Goal: Transaction & Acquisition: Purchase product/service

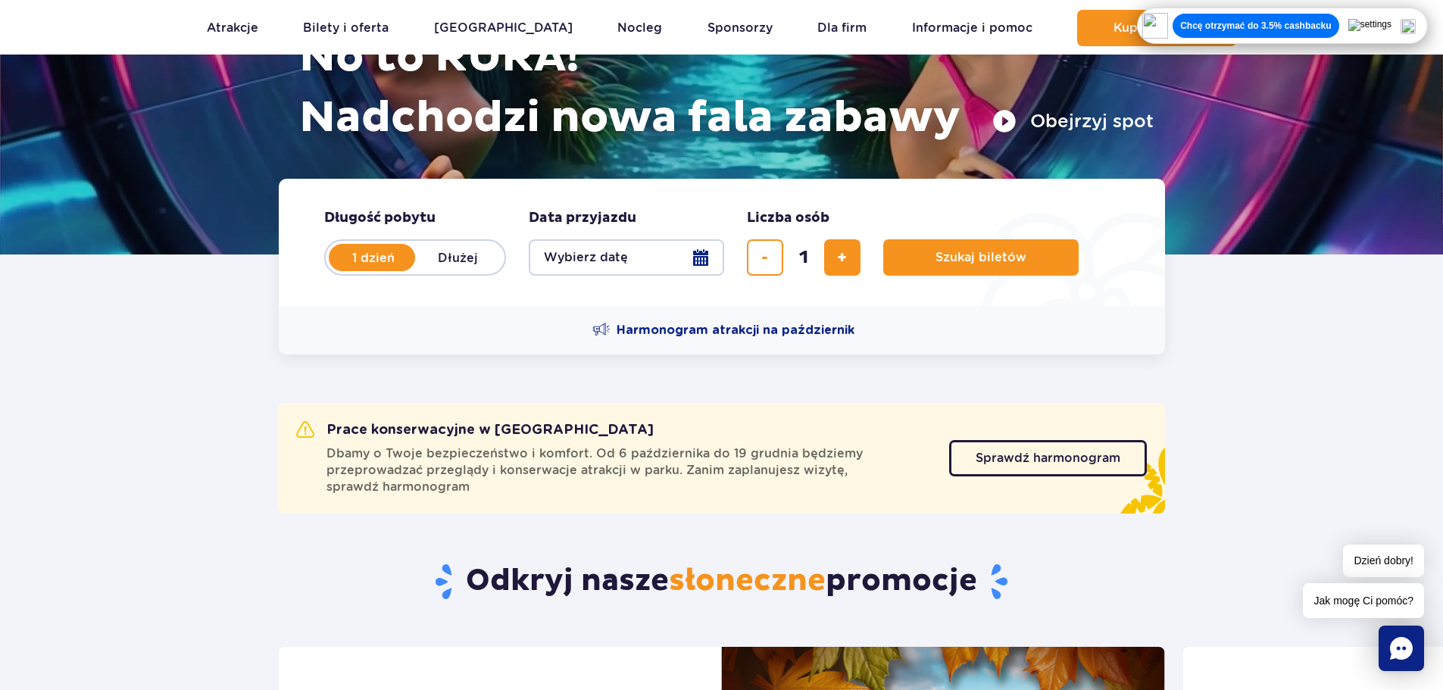
scroll to position [227, 0]
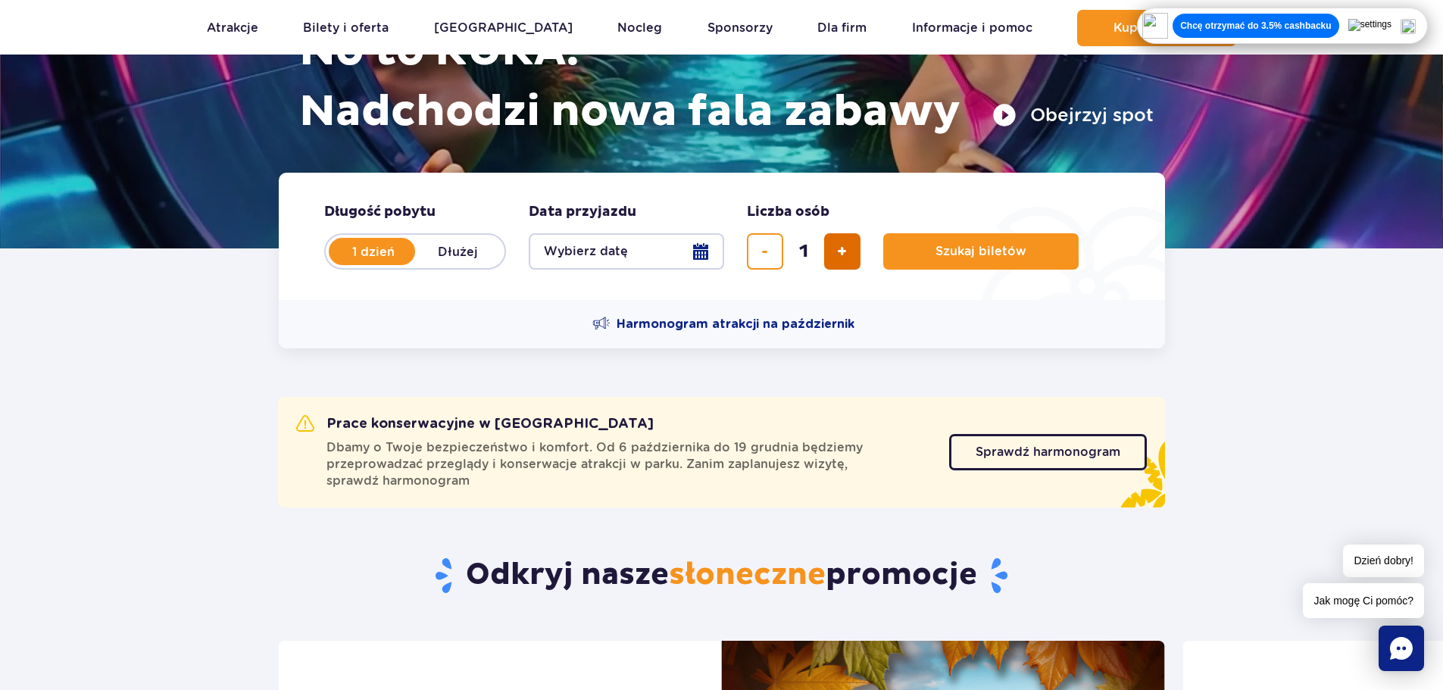
click at [840, 252] on span "dodaj bilet" at bounding box center [842, 252] width 10 height 0
type input "2"
click at [632, 257] on button "Wybierz datę" at bounding box center [626, 251] width 195 height 36
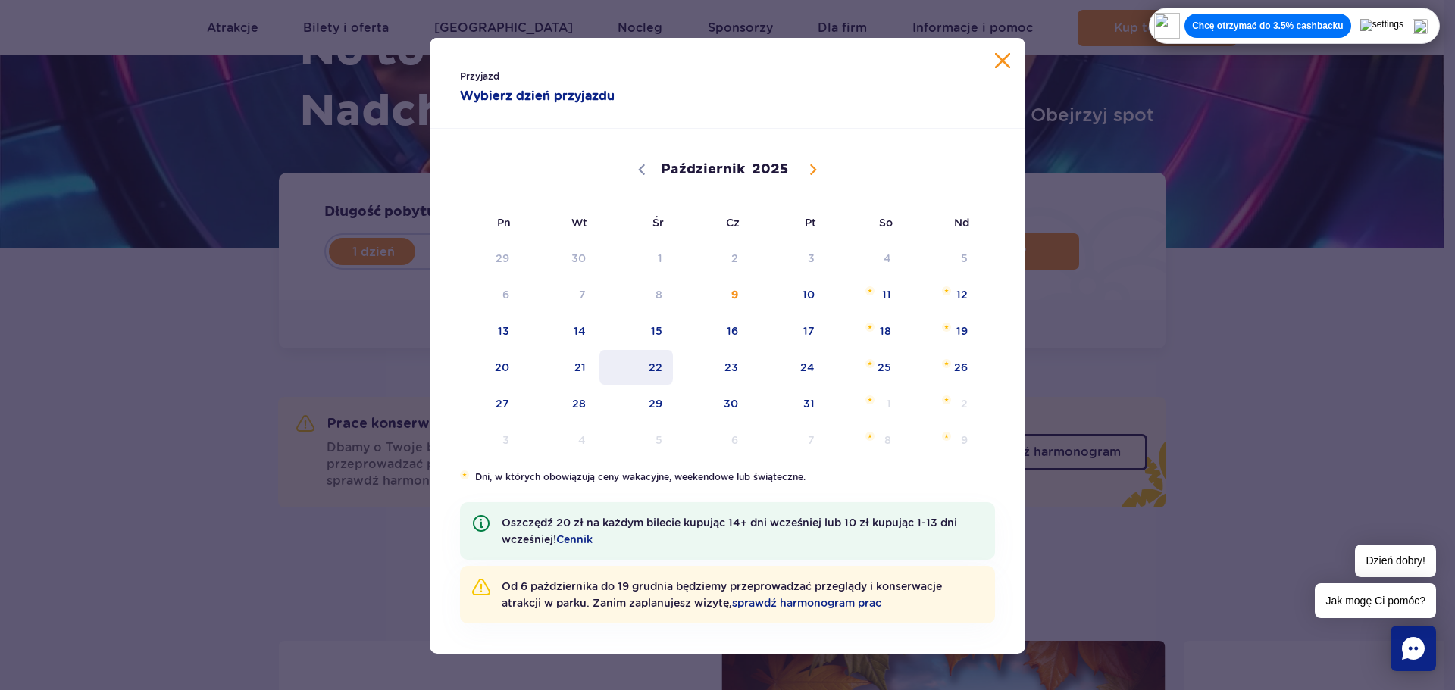
click at [656, 363] on span "22" at bounding box center [636, 367] width 77 height 35
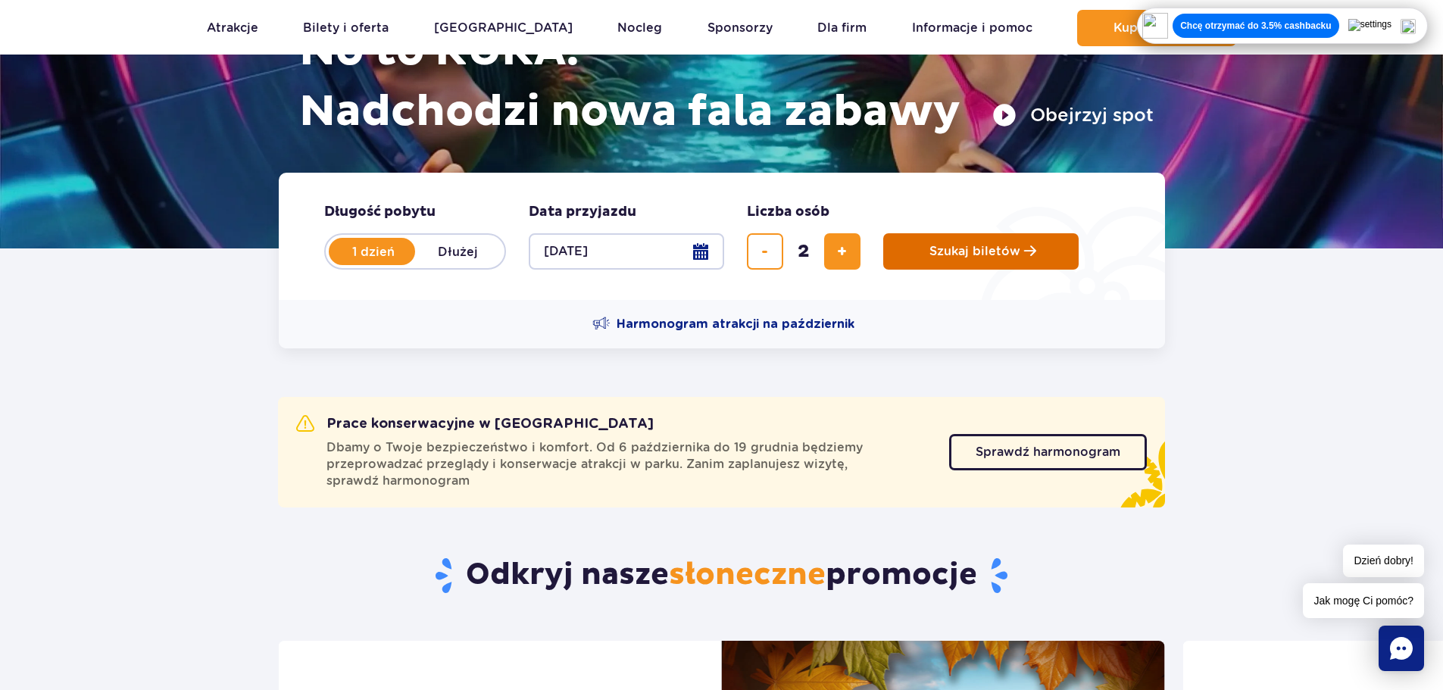
click at [933, 259] on button "Szukaj biletów" at bounding box center [980, 251] width 195 height 36
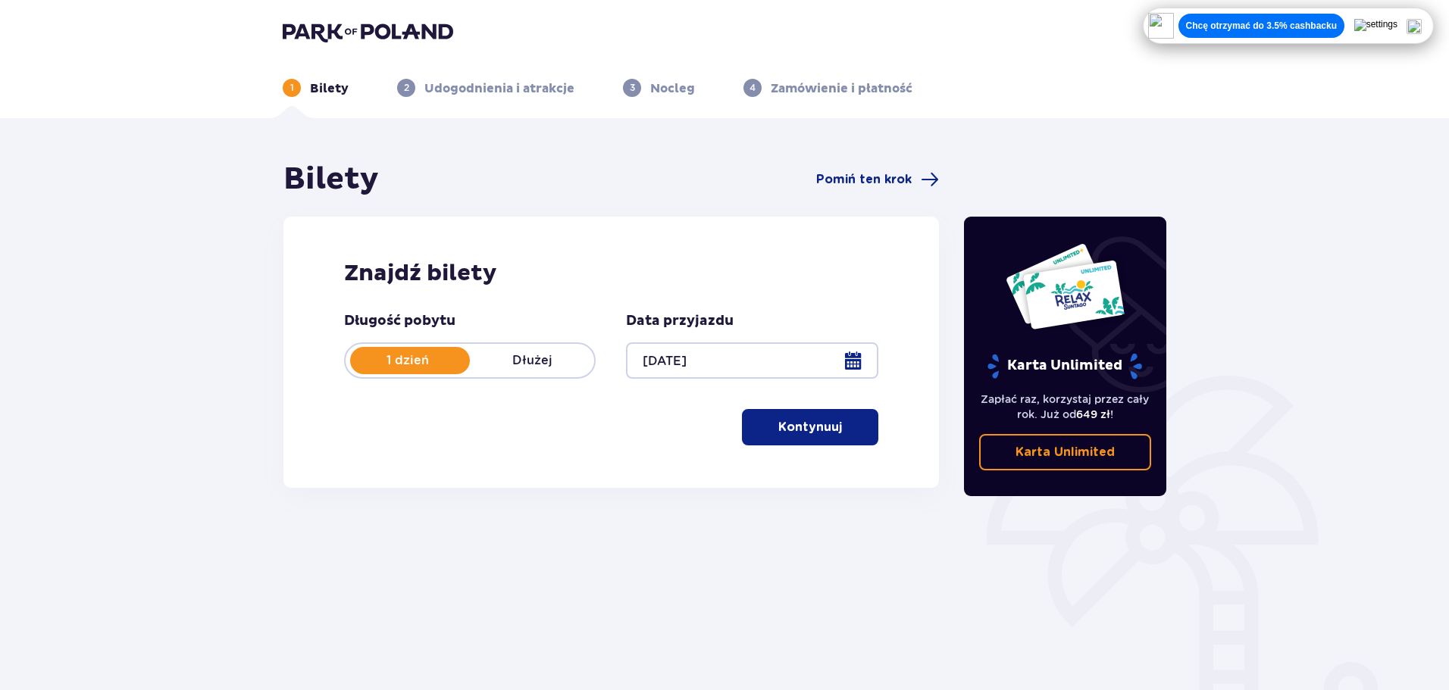
click at [812, 427] on p "Kontynuuj" at bounding box center [810, 427] width 64 height 17
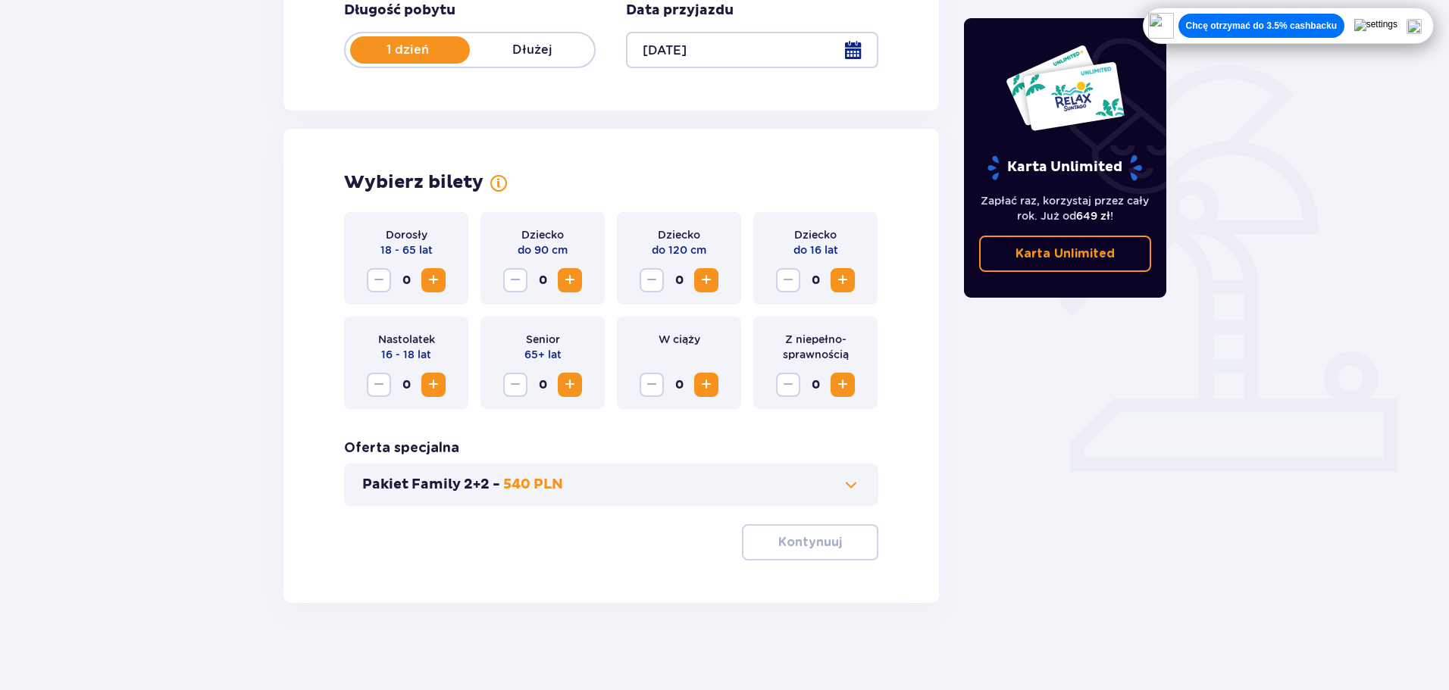
scroll to position [314, 0]
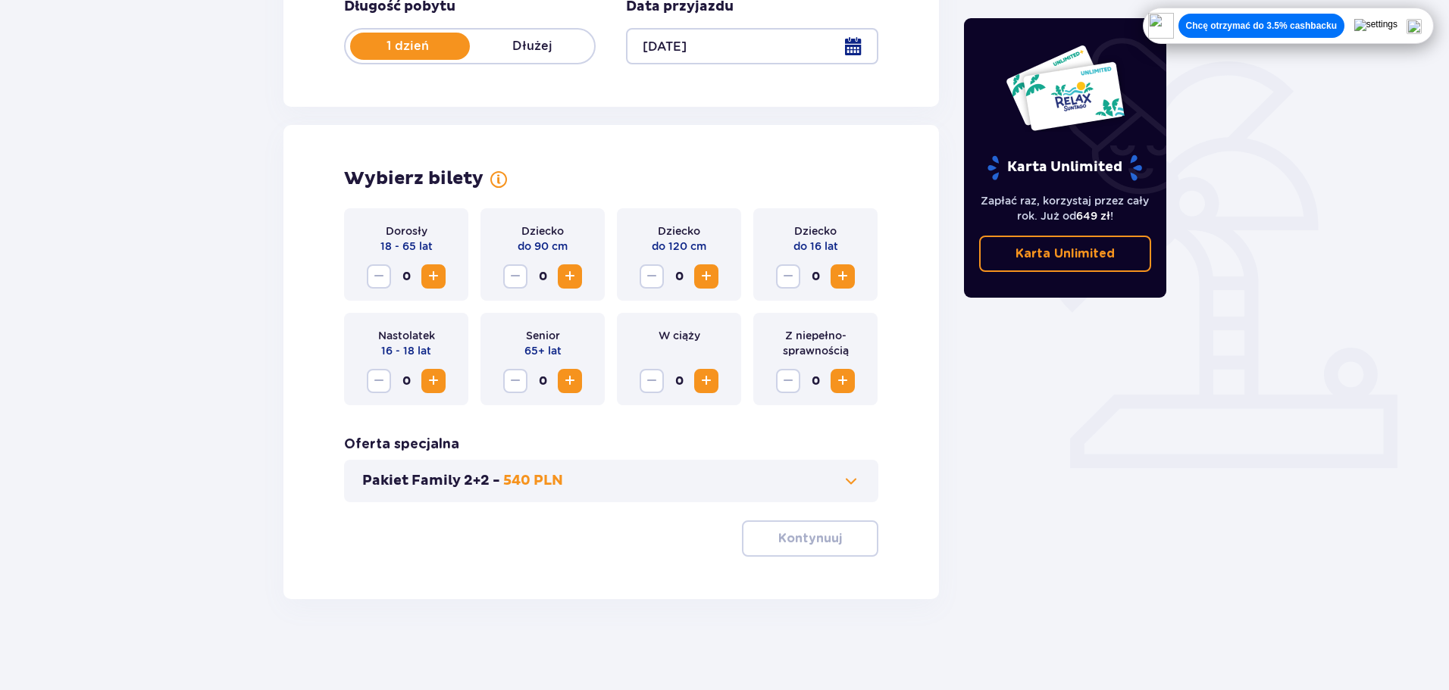
click at [443, 283] on button "Zwiększ" at bounding box center [433, 276] width 24 height 24
click at [355, 283] on div "Dorosły 18 - 65 lat 1" at bounding box center [406, 254] width 124 height 92
click at [436, 282] on span "Zwiększ" at bounding box center [433, 276] width 18 height 18
click at [784, 531] on p "Kontynuuj" at bounding box center [810, 538] width 64 height 17
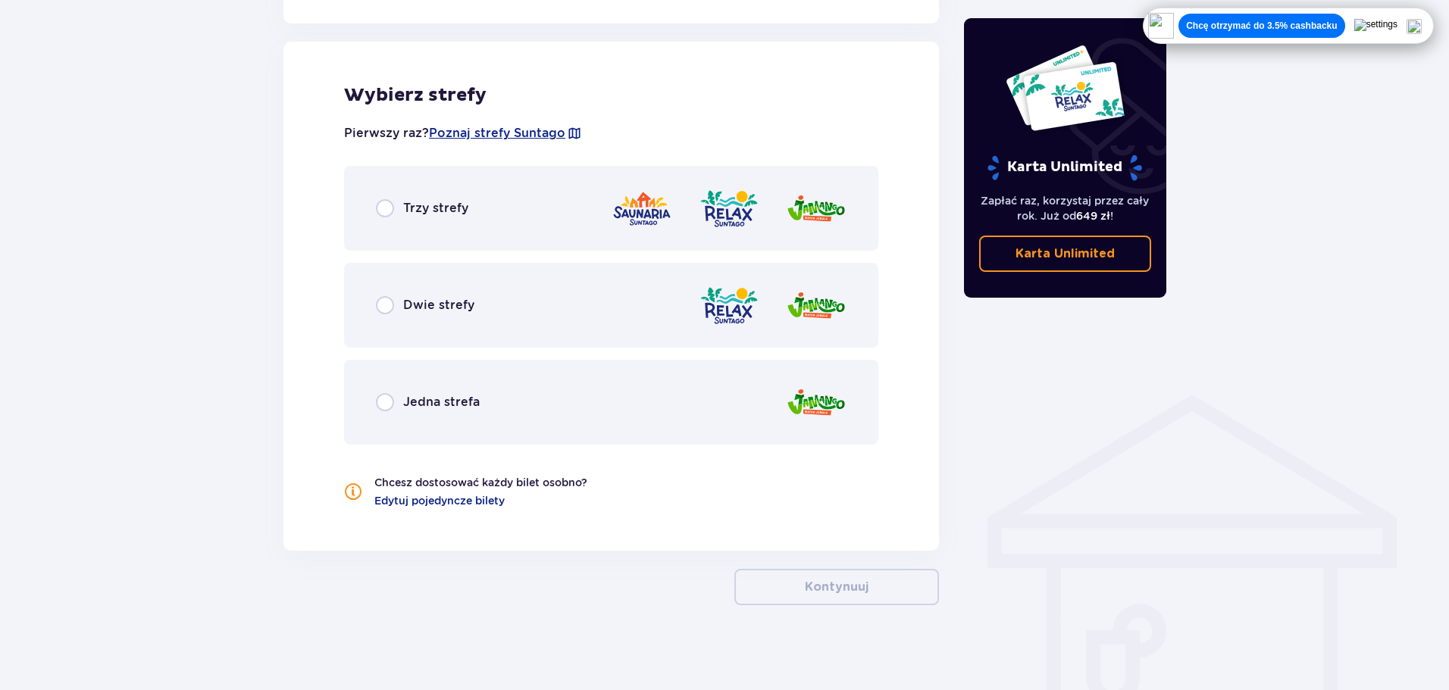
scroll to position [841, 0]
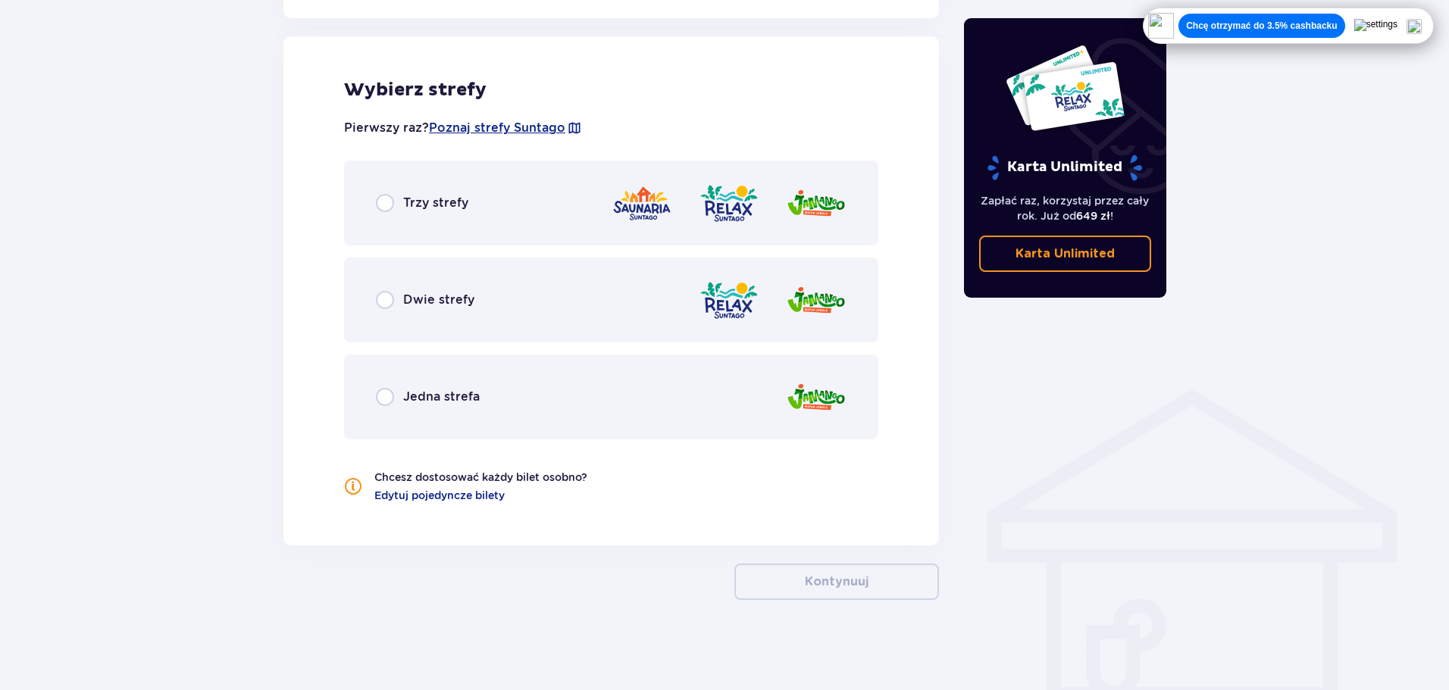
click at [405, 218] on div "Trzy strefy" at bounding box center [611, 203] width 534 height 85
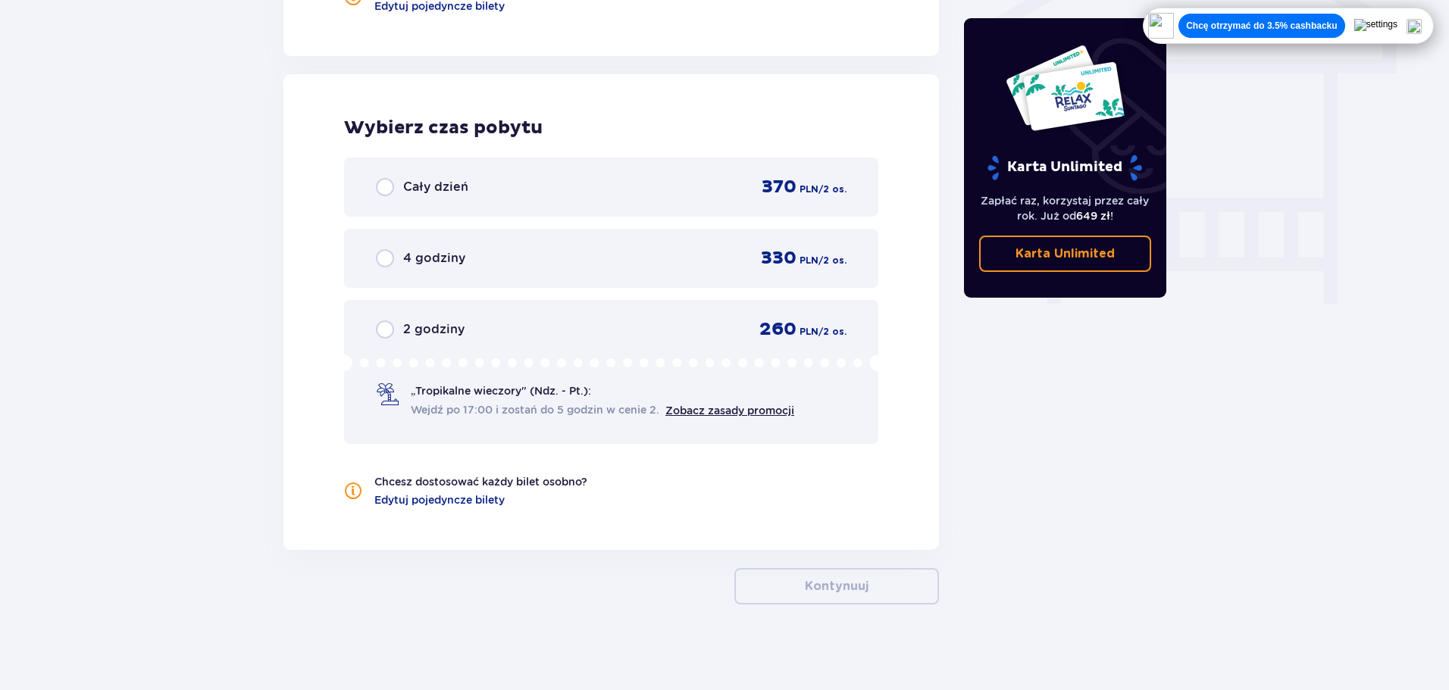
scroll to position [1336, 0]
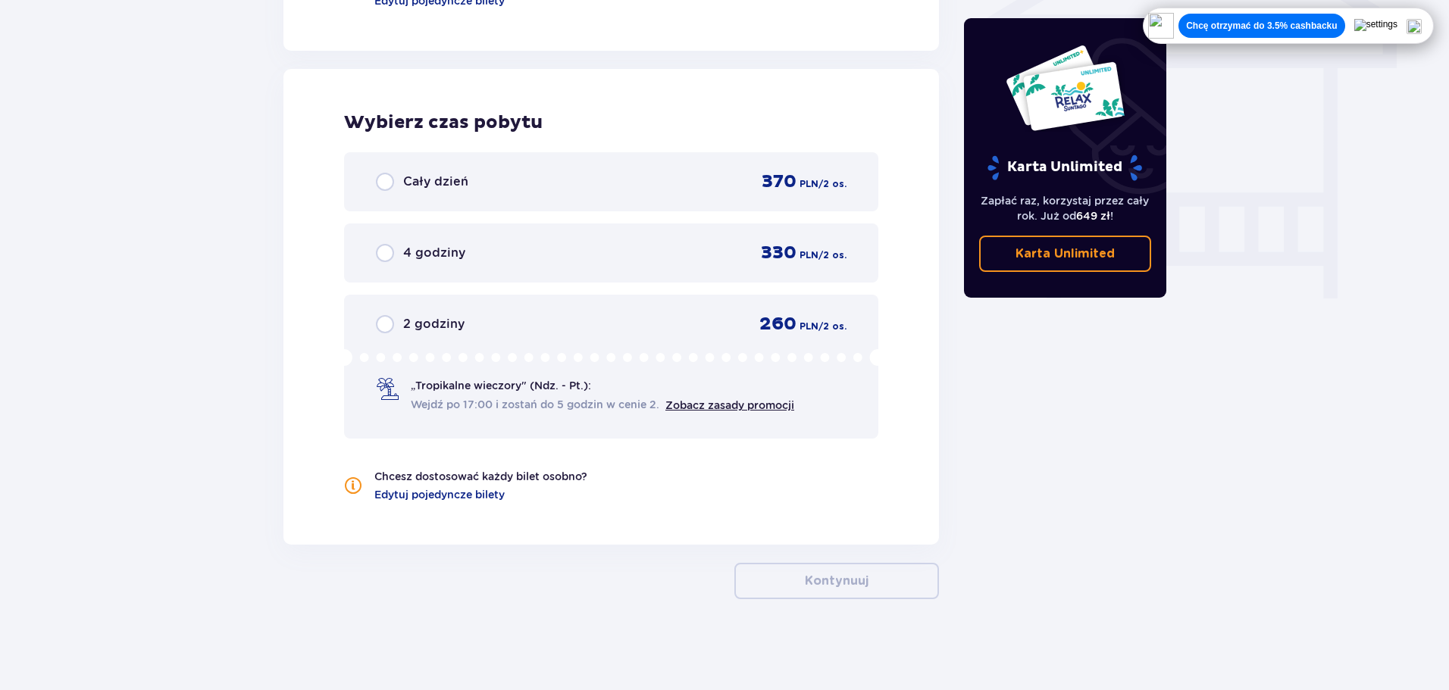
click at [468, 198] on div "Cały dzień 370 PLN / 2 os." at bounding box center [611, 181] width 534 height 59
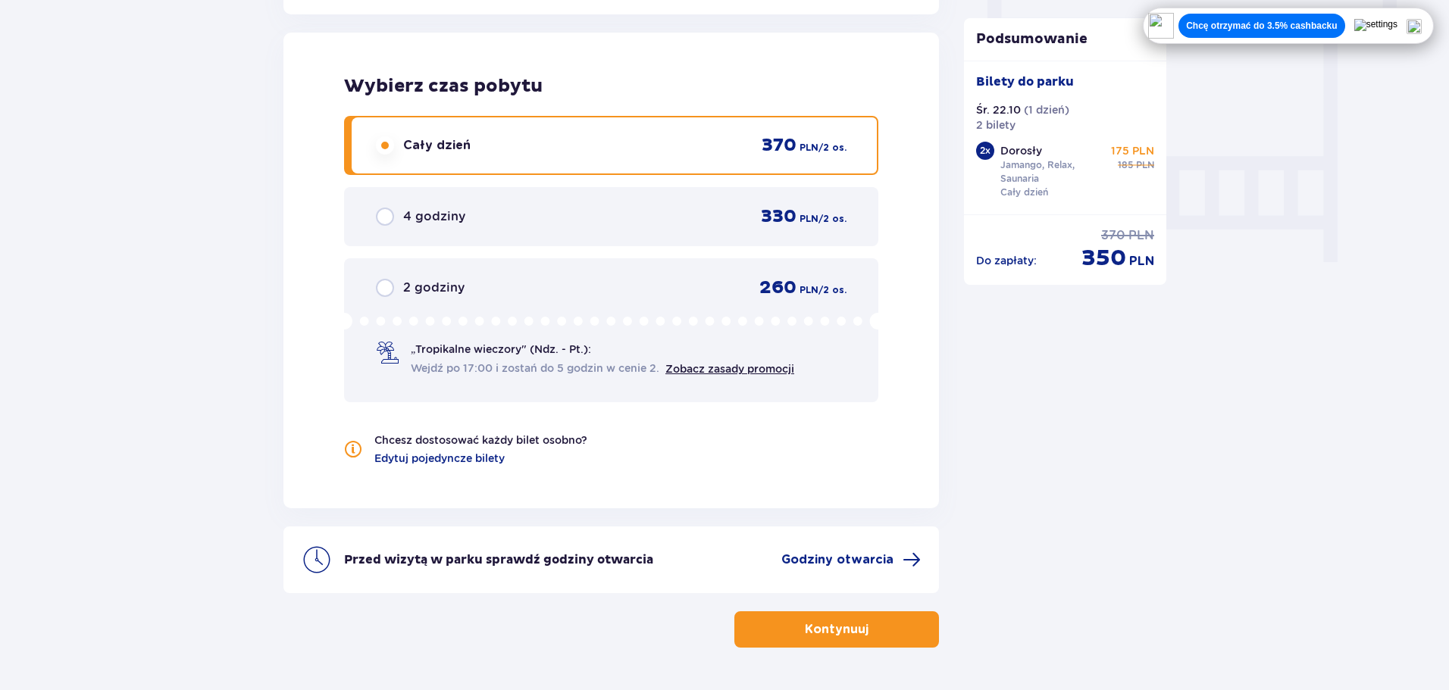
scroll to position [1421, 0]
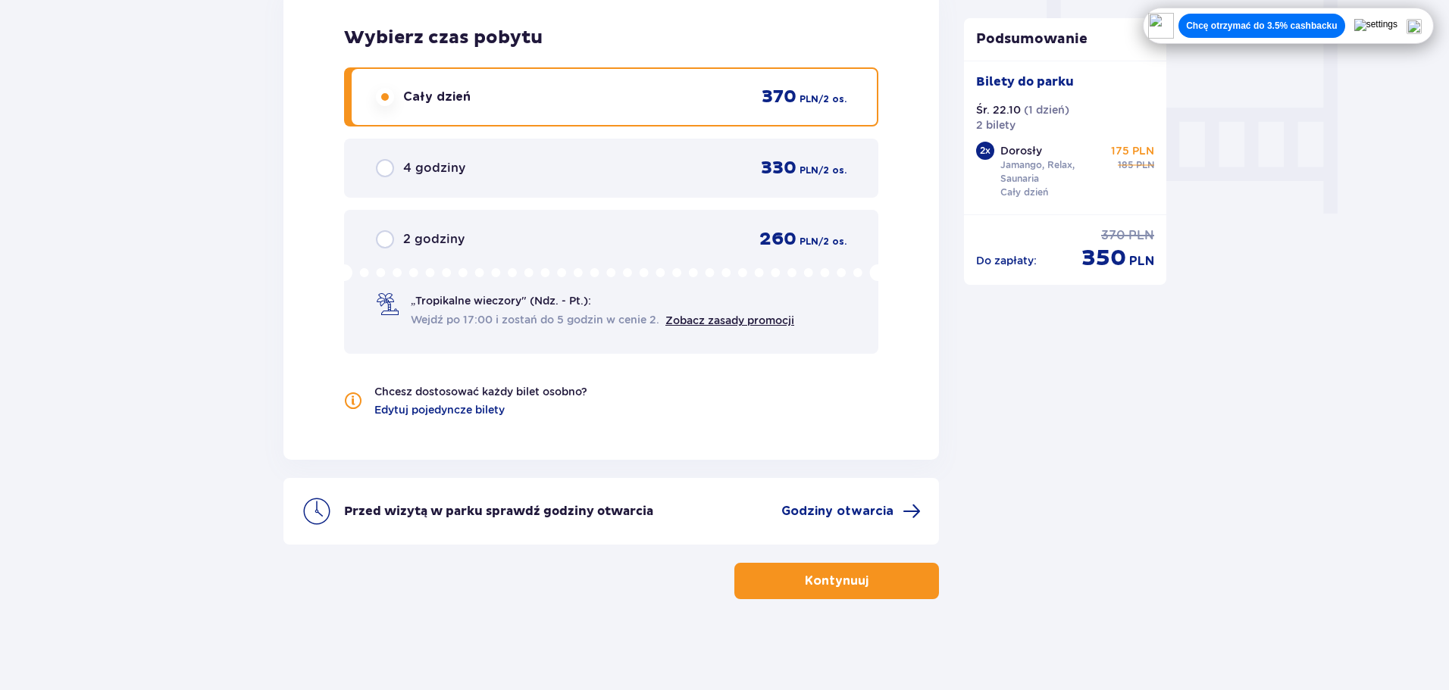
click at [864, 589] on span "button" at bounding box center [871, 581] width 18 height 18
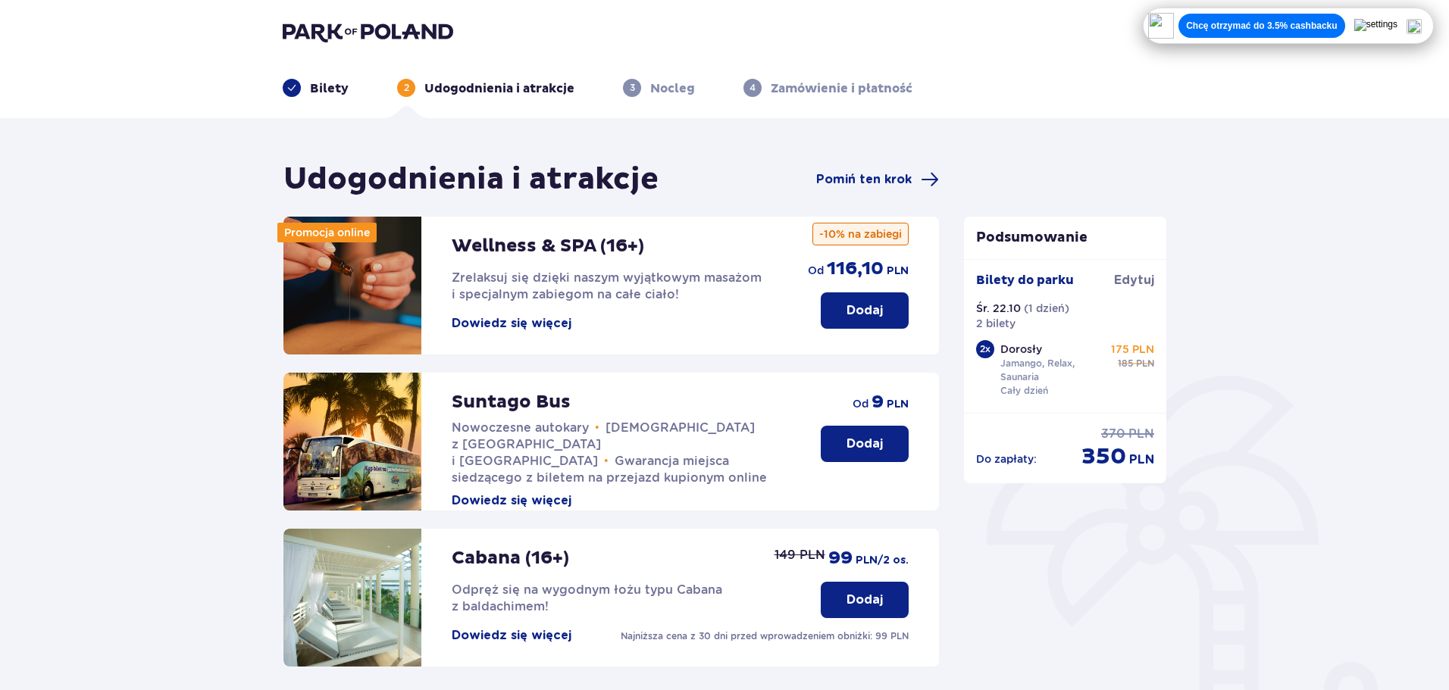
scroll to position [337, 0]
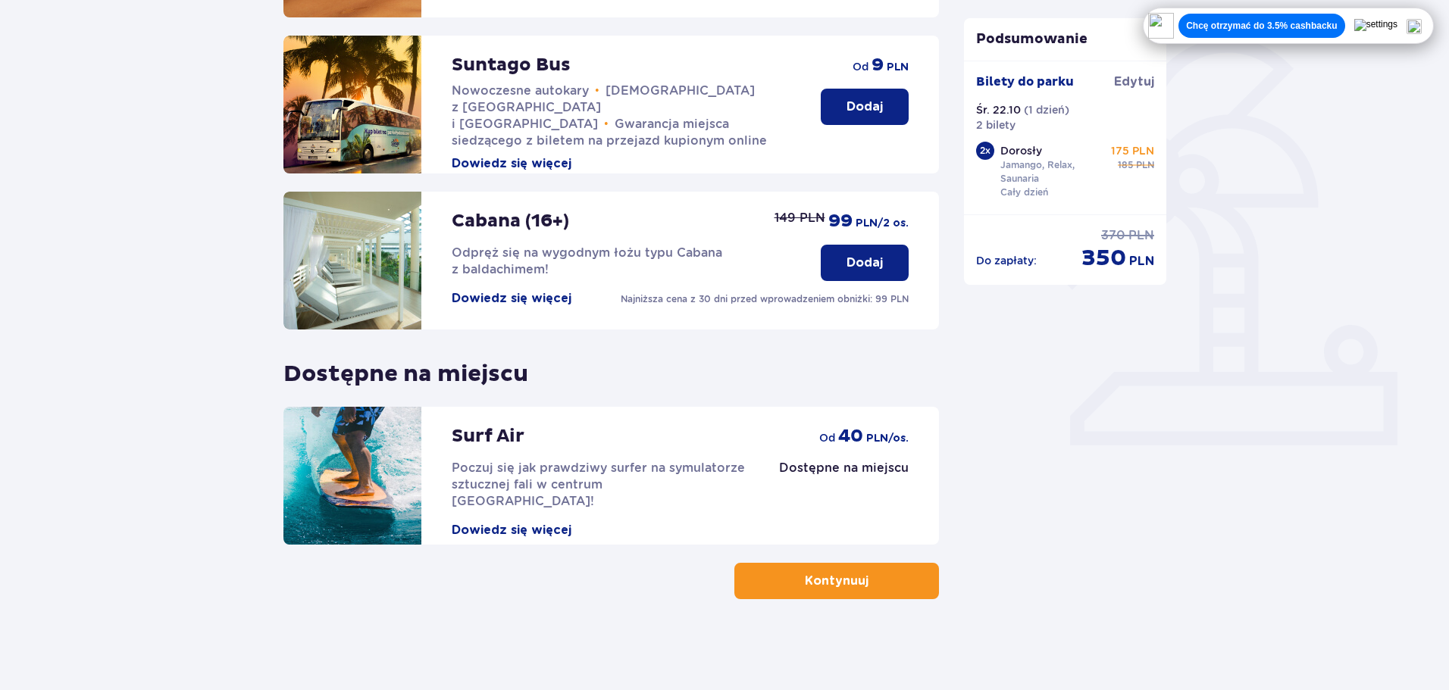
drag, startPoint x: 1049, startPoint y: 382, endPoint x: 1033, endPoint y: 285, distance: 98.3
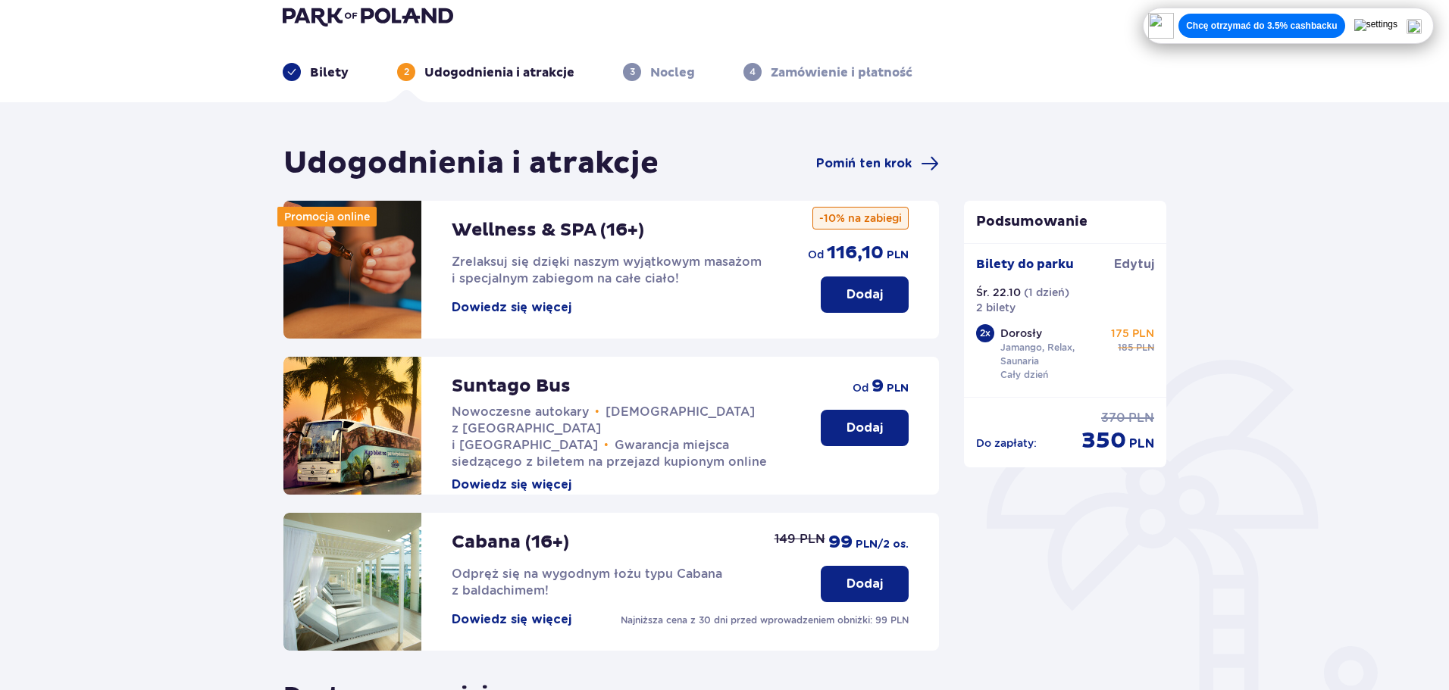
scroll to position [0, 0]
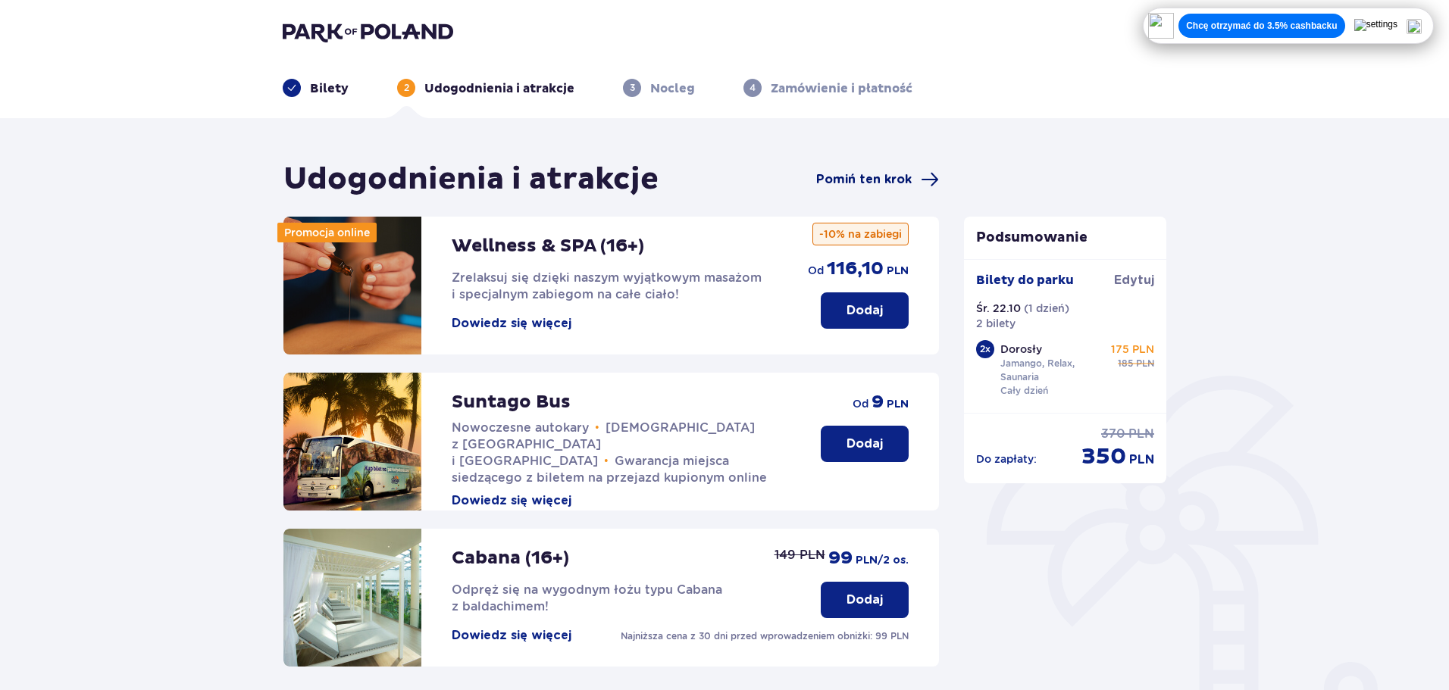
click at [902, 179] on span "Pomiń ten krok" at bounding box center [863, 179] width 95 height 17
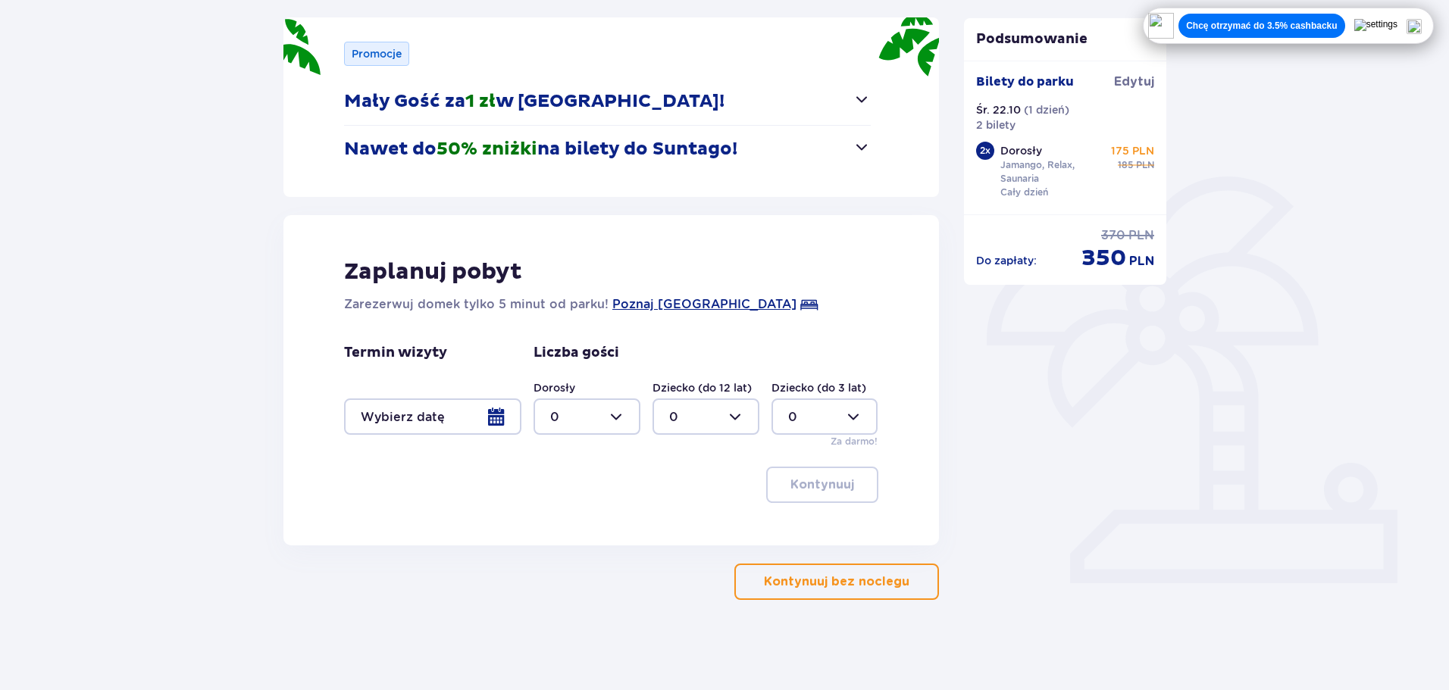
scroll to position [200, 0]
click at [761, 142] on button "Nawet do 50% zniżki na bilety do Suntago!" at bounding box center [607, 148] width 527 height 47
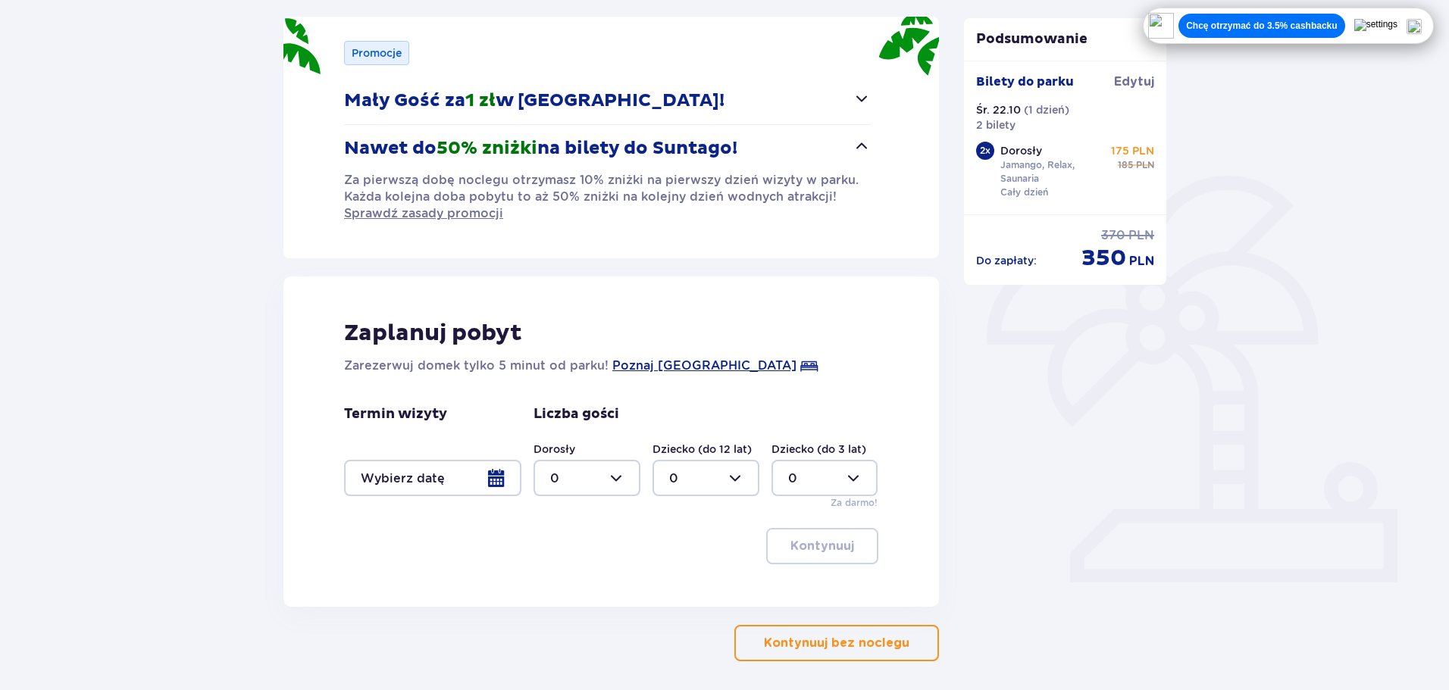
click at [830, 649] on p "Kontynuuj bez noclegu" at bounding box center [836, 643] width 145 height 17
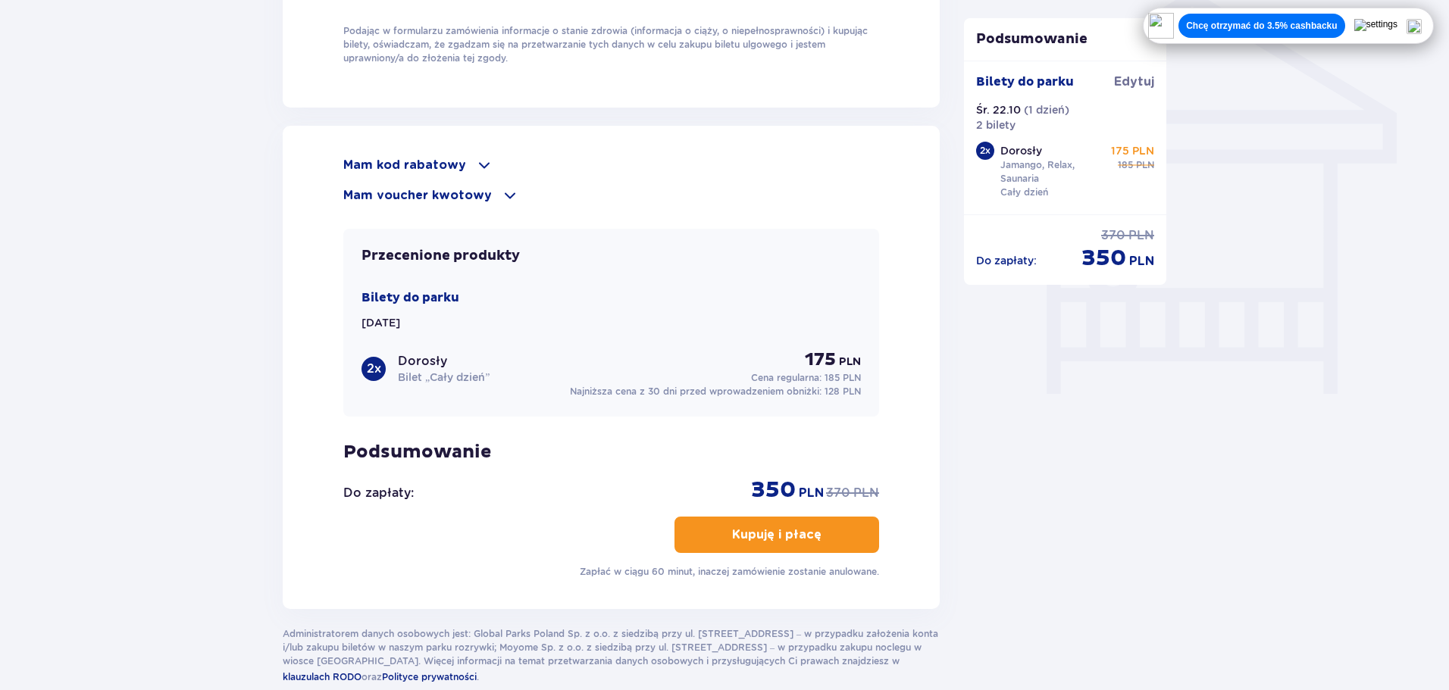
scroll to position [1245, 0]
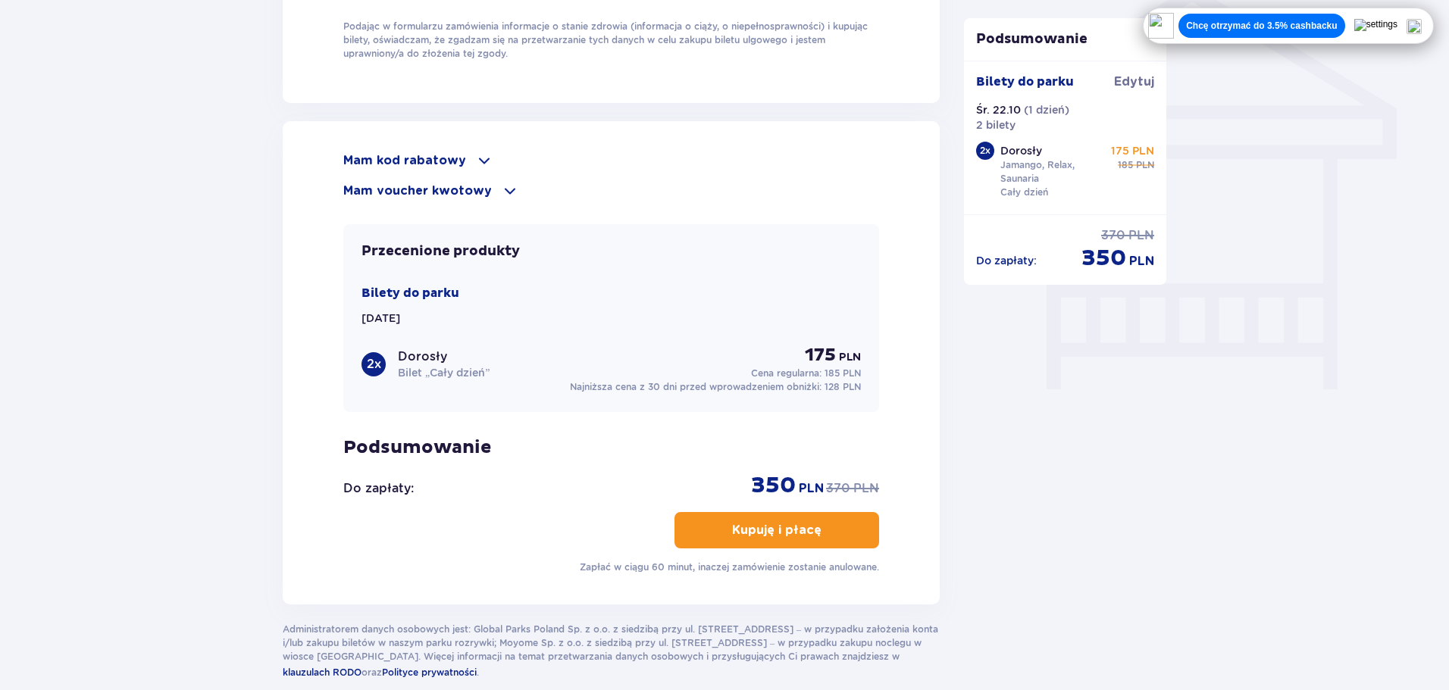
click at [469, 186] on p "Mam voucher kwotowy" at bounding box center [417, 191] width 148 height 17
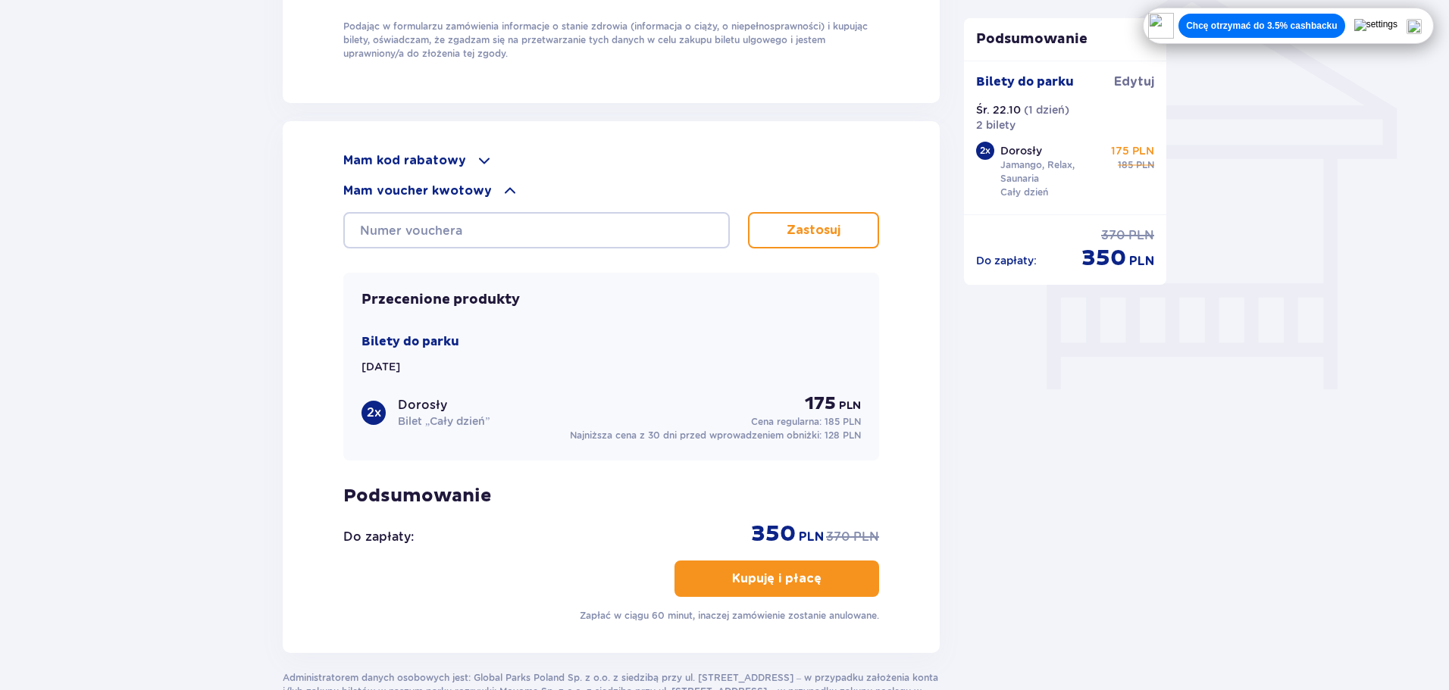
click at [448, 167] on div "Mam kod rabatowy Zastosuj Mam voucher kwotowy Zastosuj" at bounding box center [611, 200] width 536 height 97
click at [446, 166] on div "Mam kod rabatowy" at bounding box center [611, 161] width 536 height 18
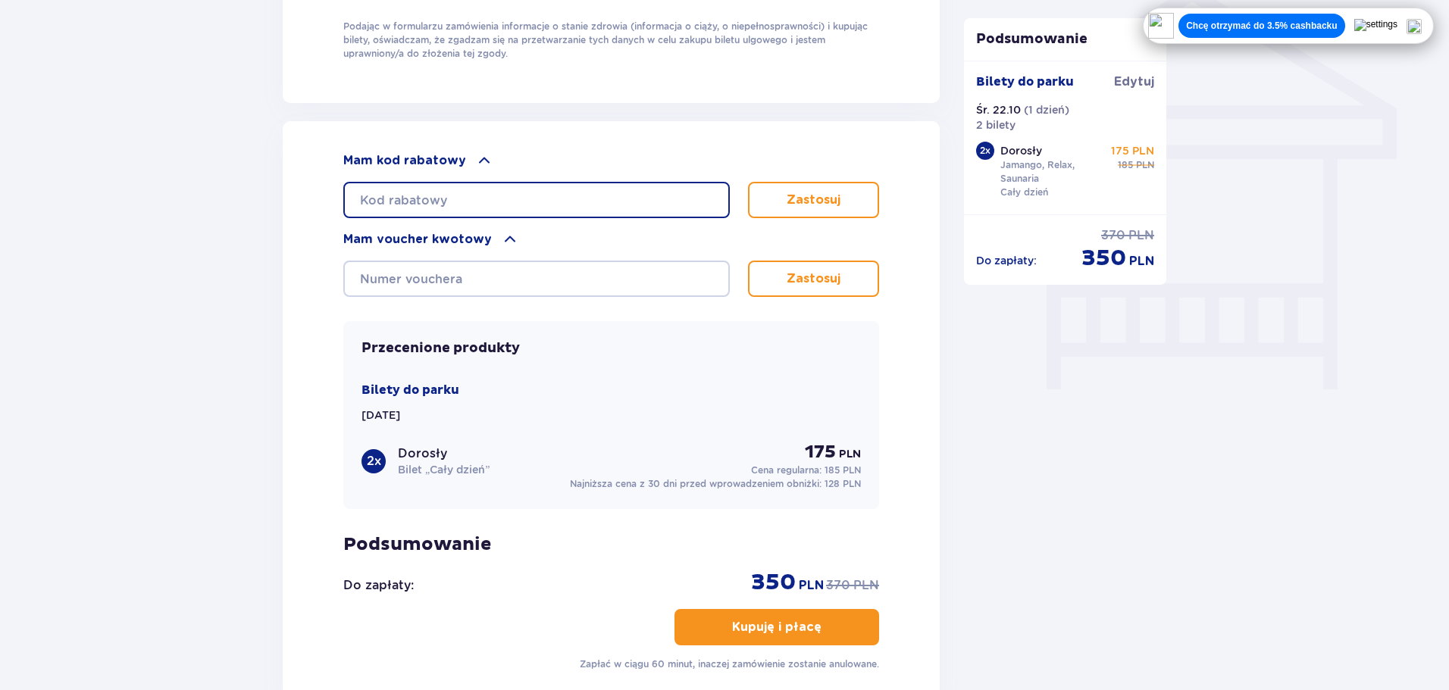
click at [468, 190] on input "text" at bounding box center [536, 200] width 386 height 36
paste input "student30"
type input "student30"
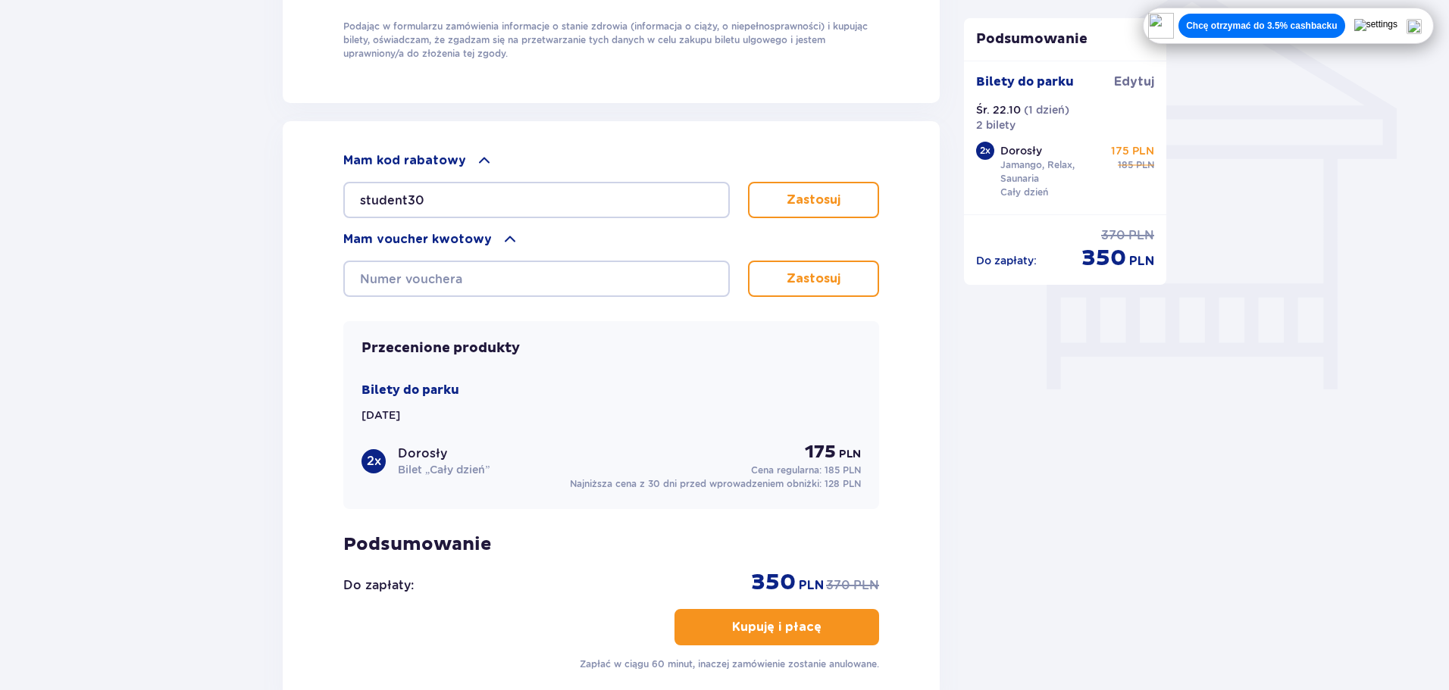
click at [842, 200] on button "Zastosuj" at bounding box center [813, 200] width 131 height 36
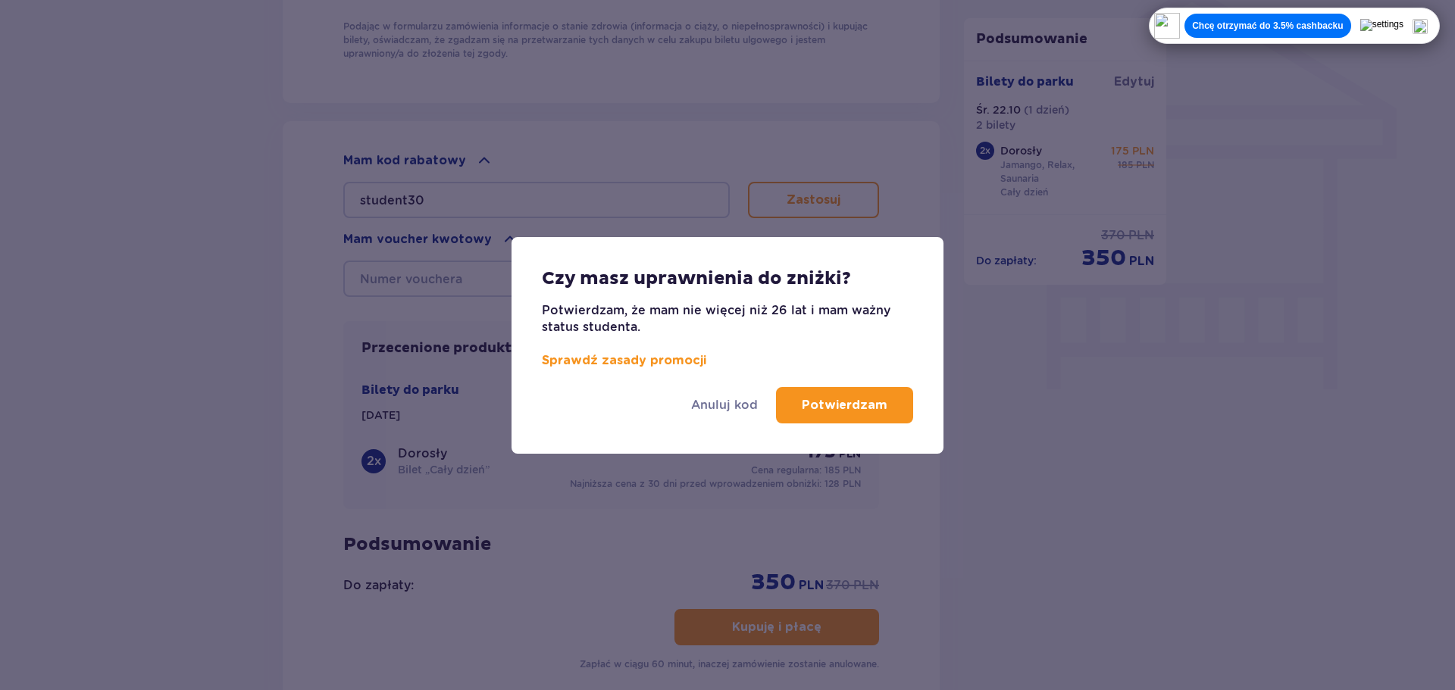
click at [827, 408] on p "Potwierdzam" at bounding box center [845, 405] width 86 height 17
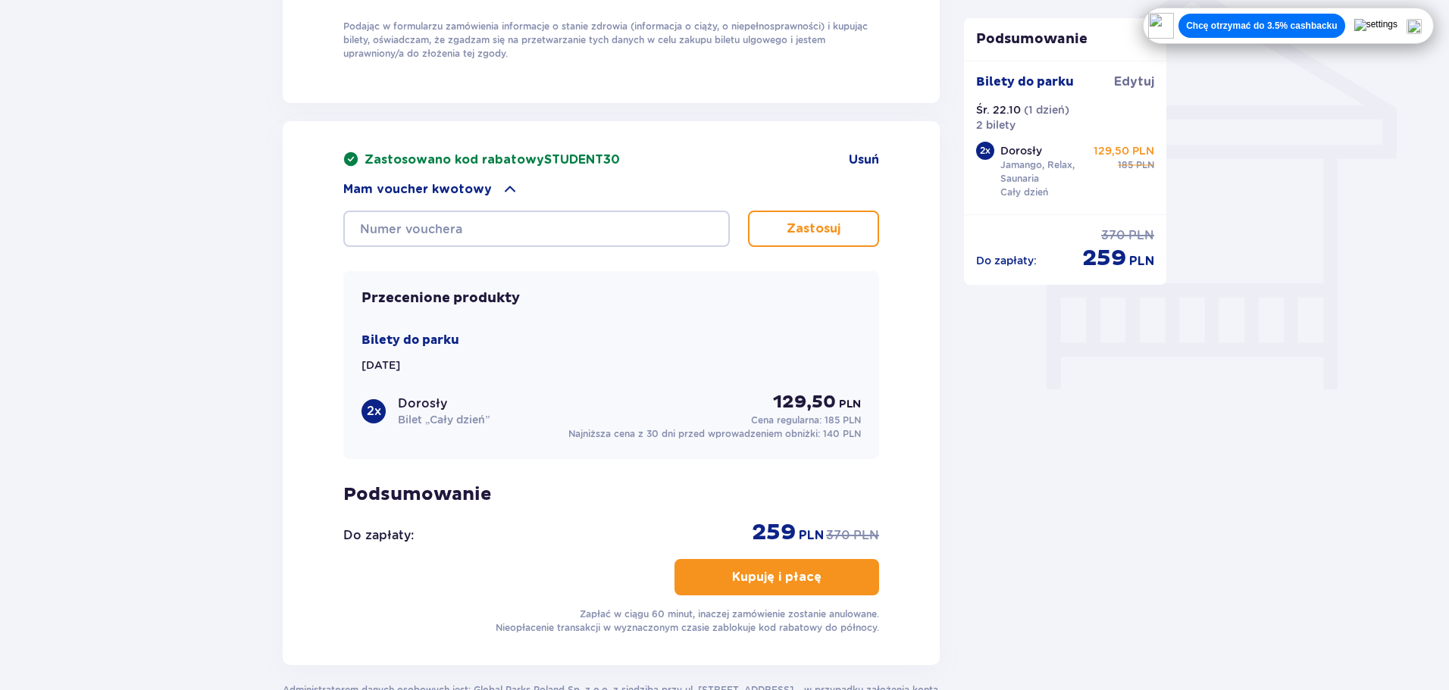
click at [383, 405] on div "2 x" at bounding box center [373, 411] width 24 height 24
click at [861, 157] on span "Usuń" at bounding box center [864, 160] width 30 height 17
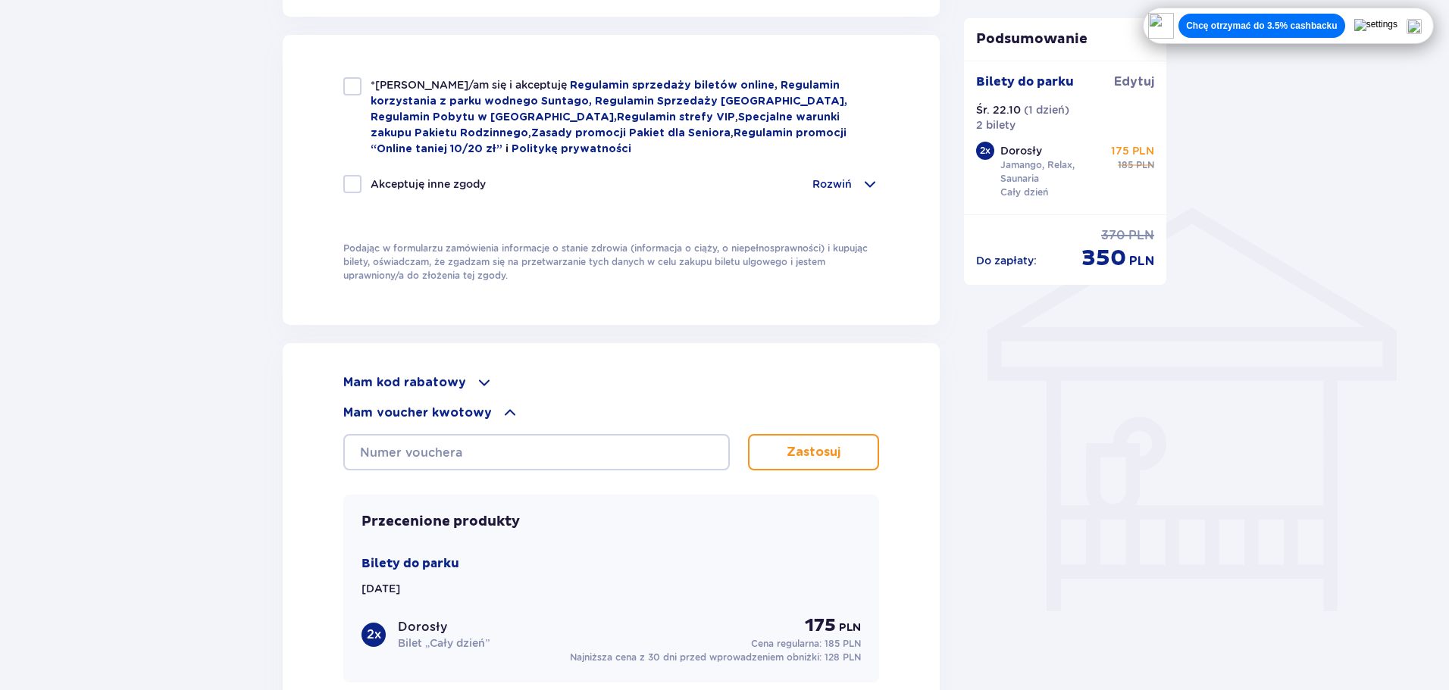
scroll to position [1017, 0]
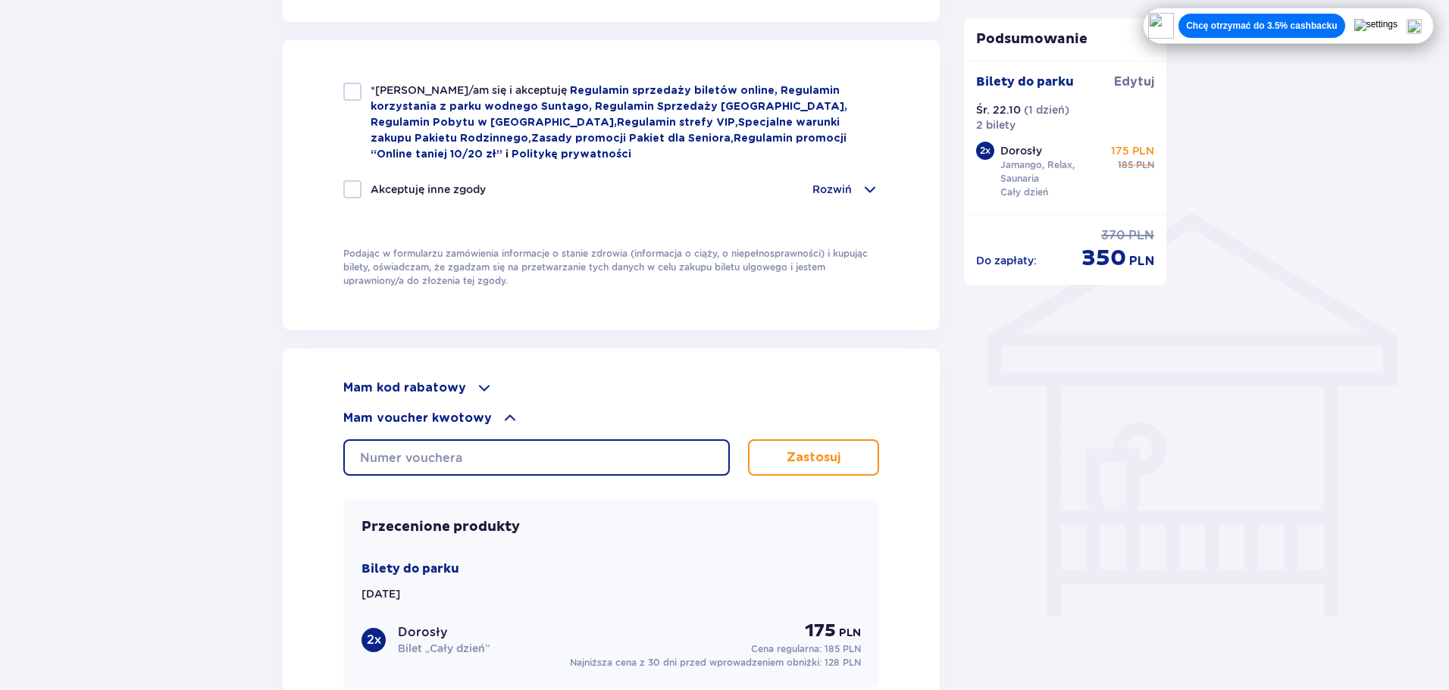
drag, startPoint x: 495, startPoint y: 452, endPoint x: 490, endPoint y: 436, distance: 15.8
click at [495, 450] on input "text" at bounding box center [536, 457] width 386 height 36
click at [463, 385] on div "Mam kod rabatowy" at bounding box center [611, 388] width 536 height 18
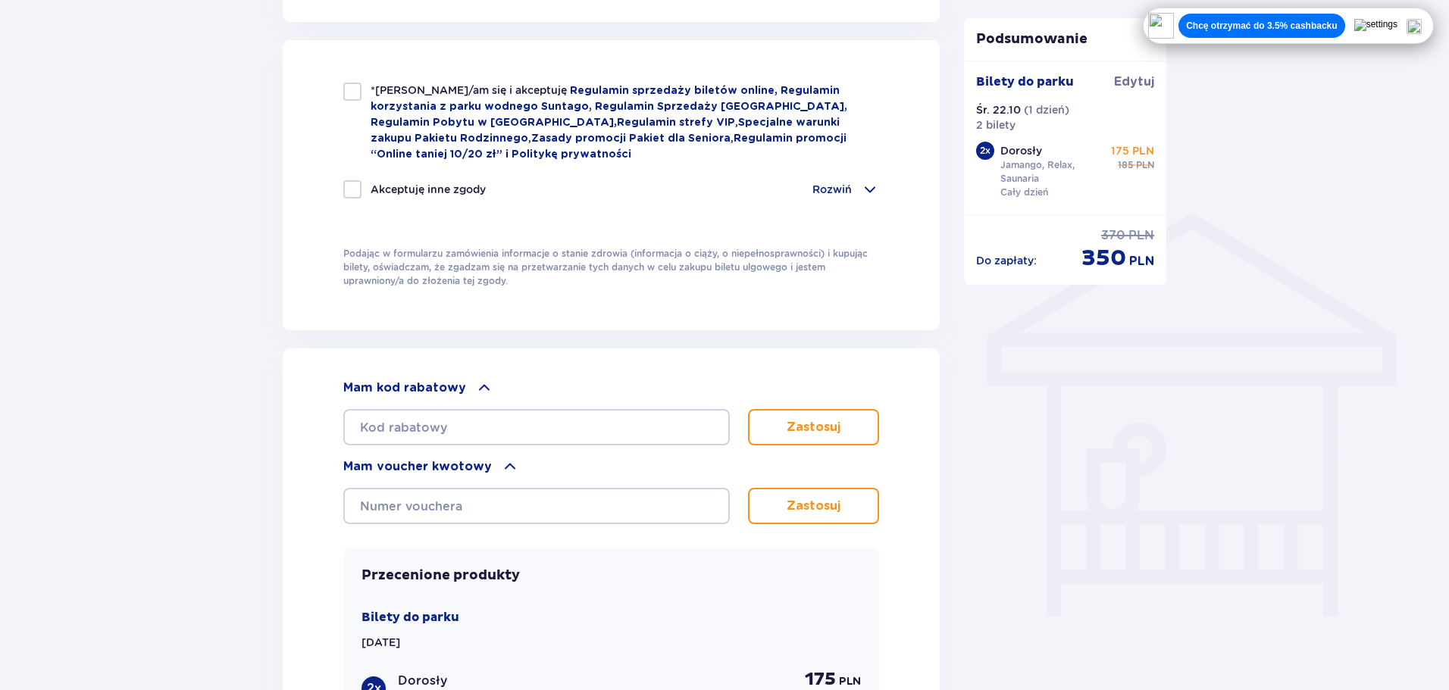
click at [463, 385] on div "Mam kod rabatowy" at bounding box center [611, 388] width 536 height 18
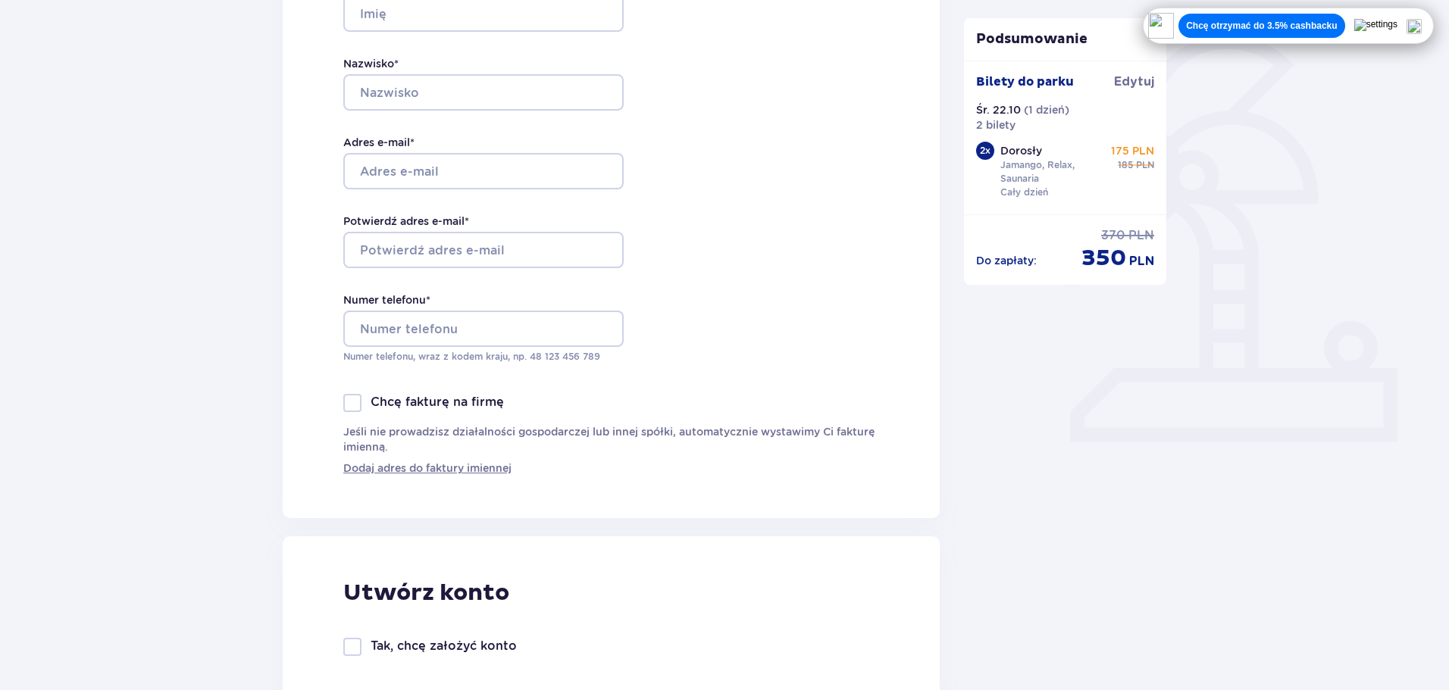
scroll to position [0, 0]
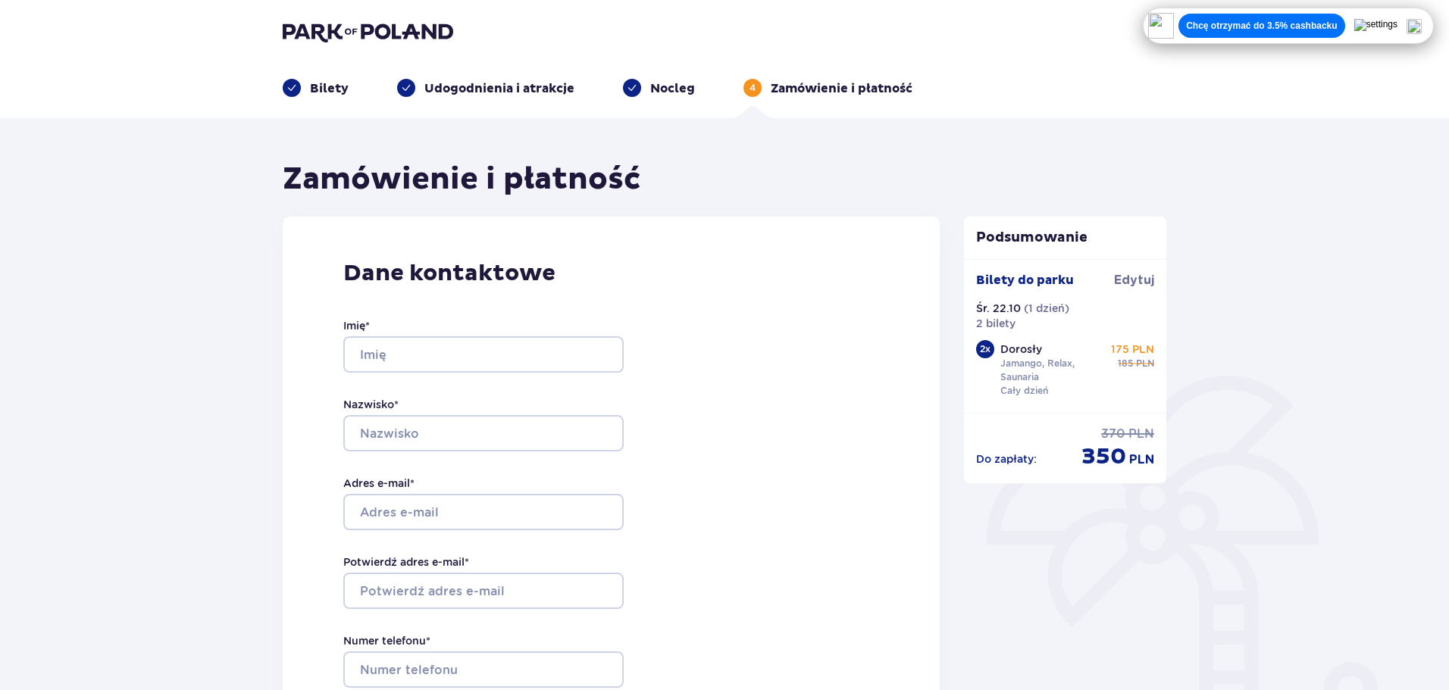
click at [530, 81] on p "Udogodnienia i atrakcje" at bounding box center [499, 88] width 150 height 17
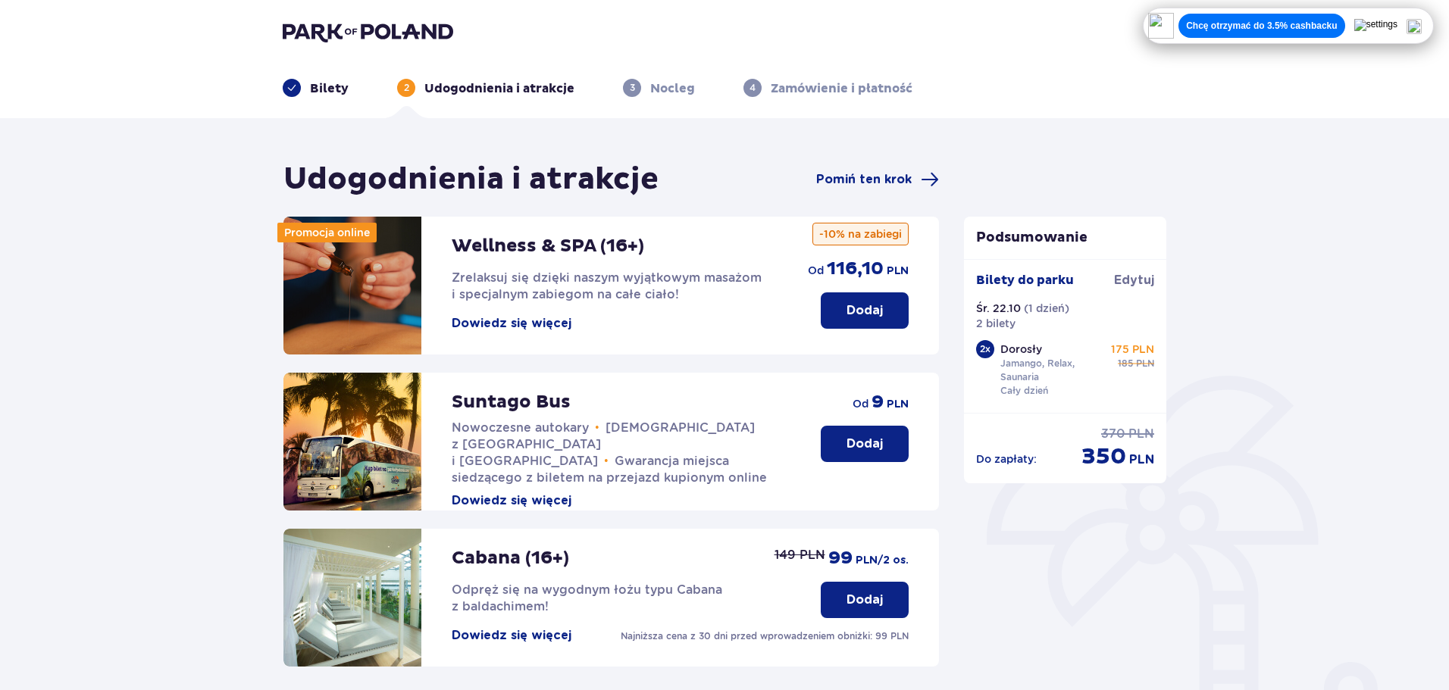
click at [358, 89] on ul "Bilety 2 Udogodnienia i atrakcje 3 Nocleg 4 Zamówienie i płatność" at bounding box center [724, 88] width 883 height 18
click at [336, 83] on p "Bilety" at bounding box center [329, 88] width 39 height 17
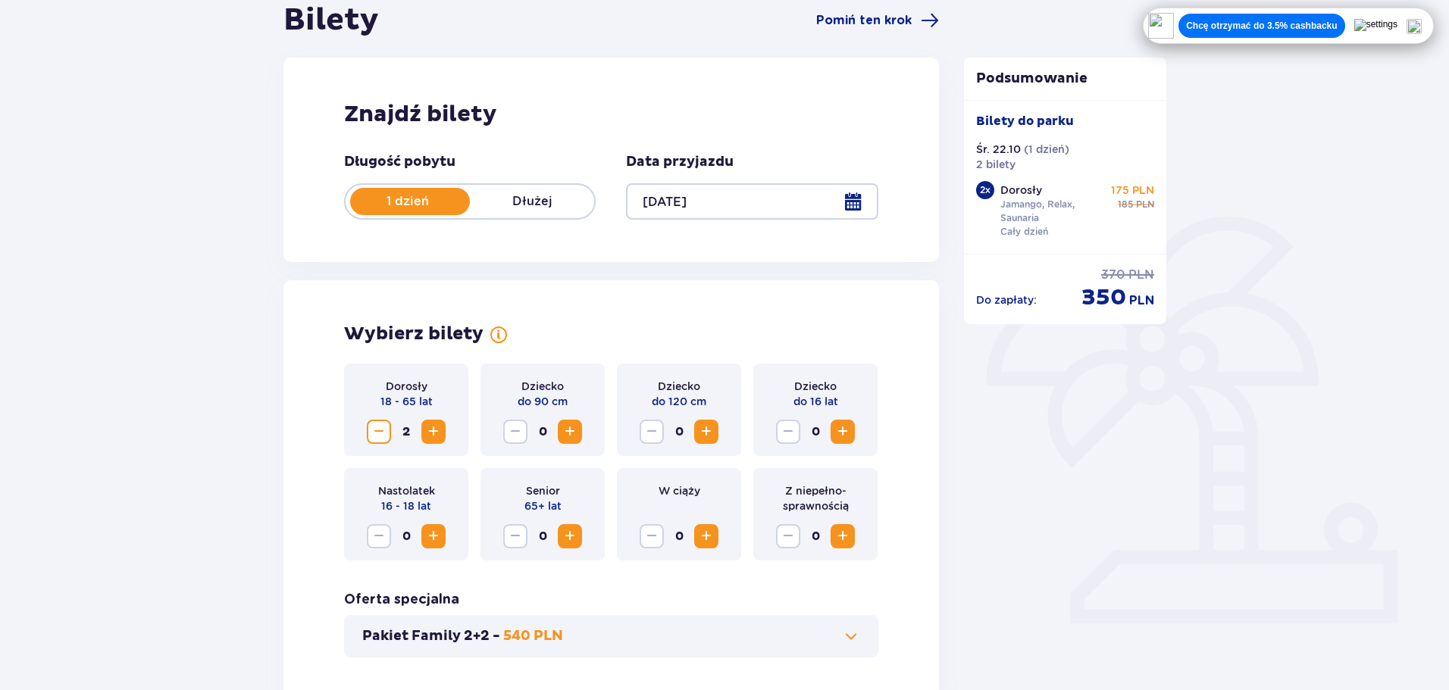
scroll to position [303, 0]
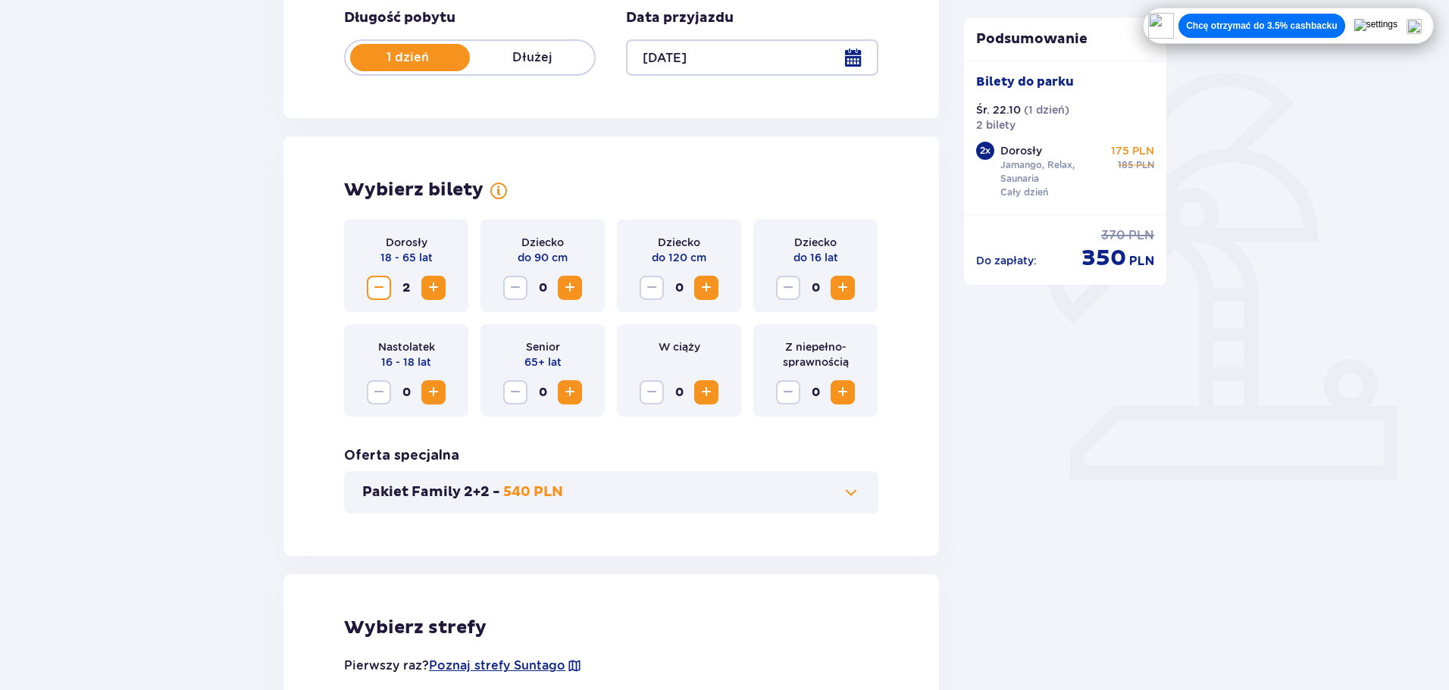
click at [377, 289] on span "Zmniejsz" at bounding box center [379, 288] width 18 height 18
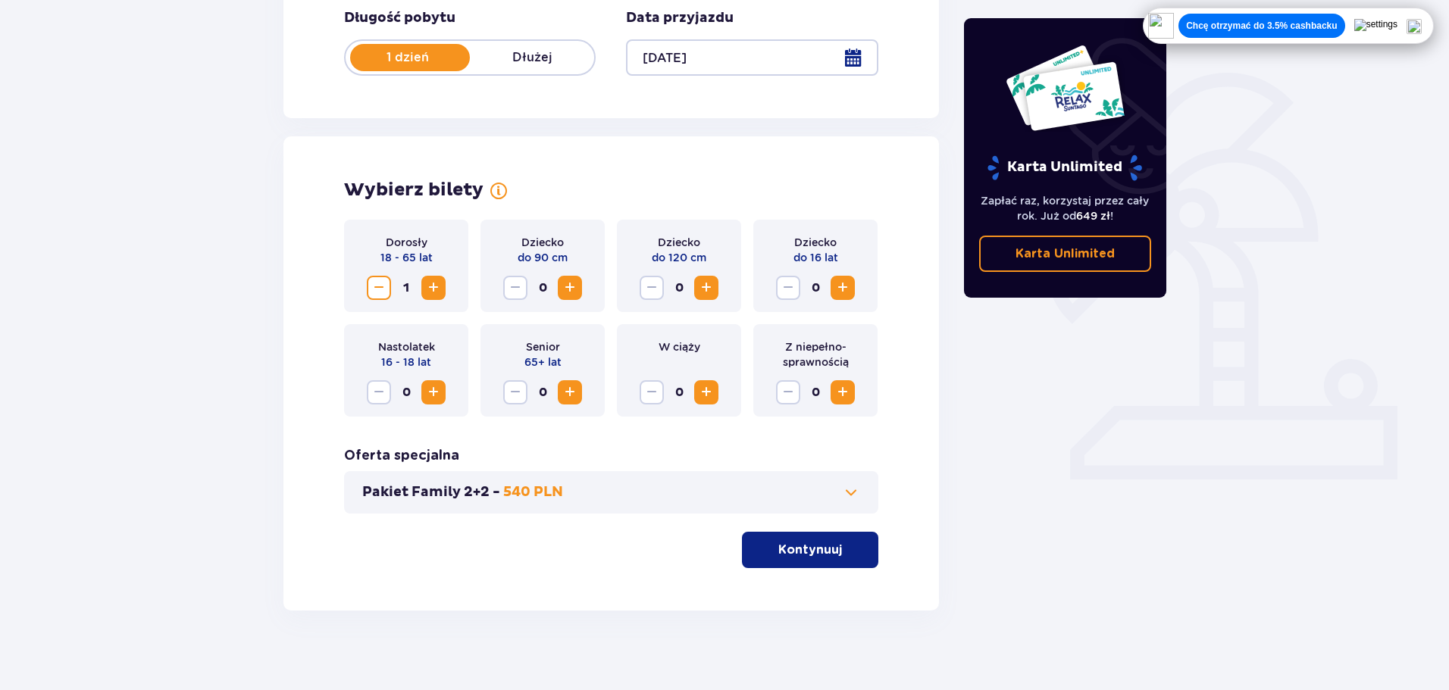
click at [802, 554] on p "Kontynuuj" at bounding box center [810, 550] width 64 height 17
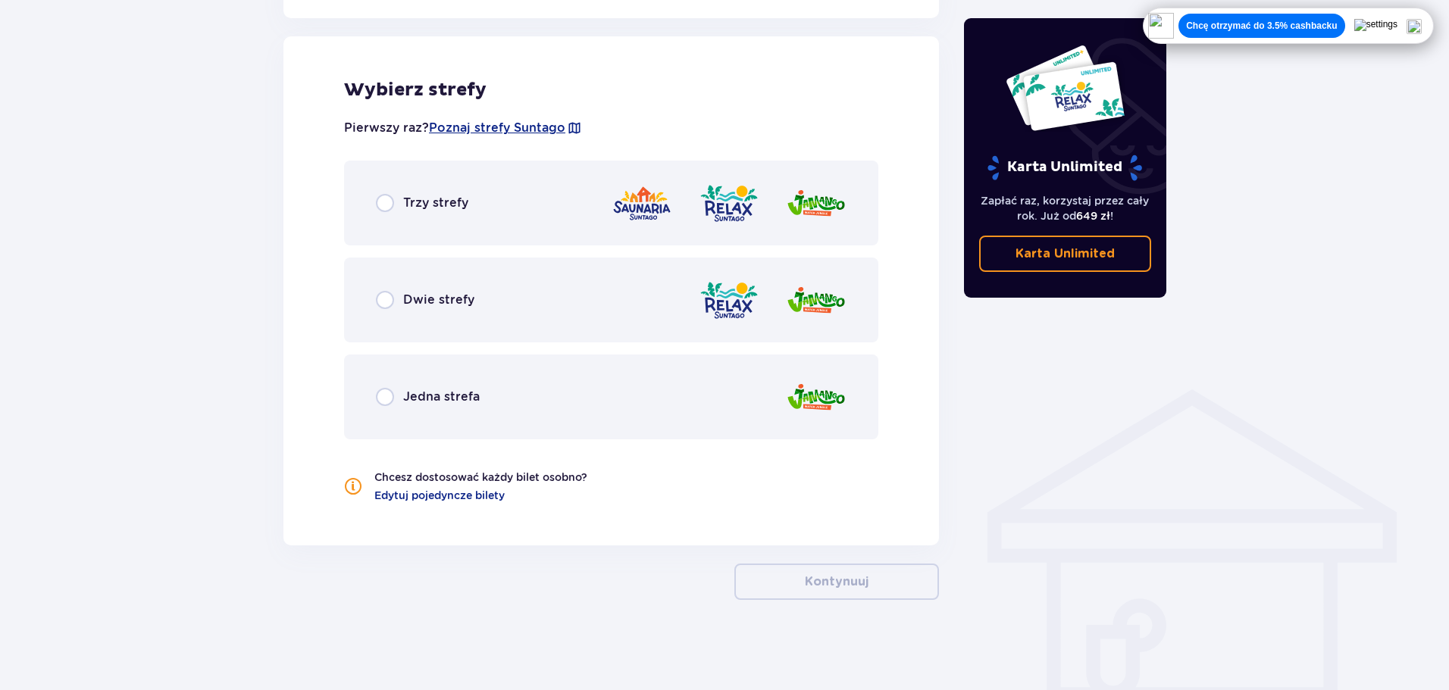
click at [499, 203] on div "Trzy strefy" at bounding box center [611, 203] width 534 height 85
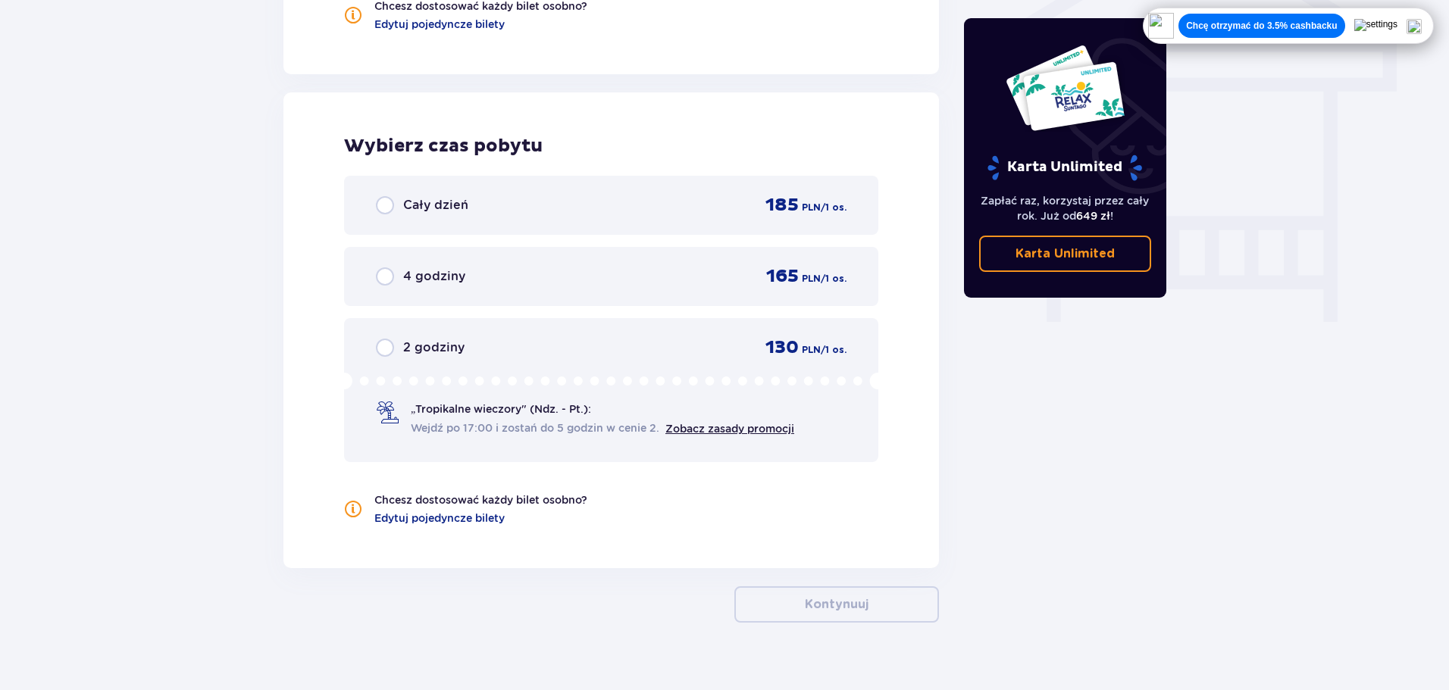
scroll to position [1336, 0]
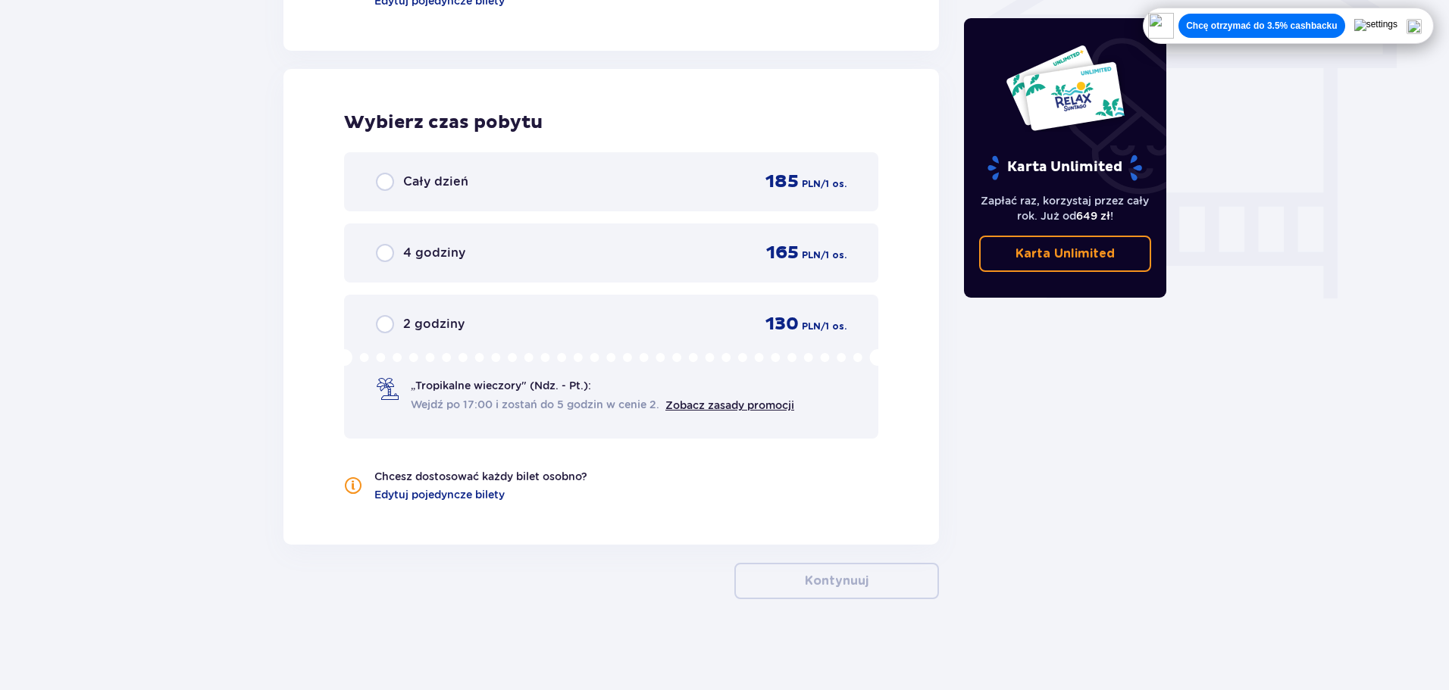
click at [538, 178] on div "Cały dzień 185 PLN / 1 os." at bounding box center [611, 181] width 470 height 23
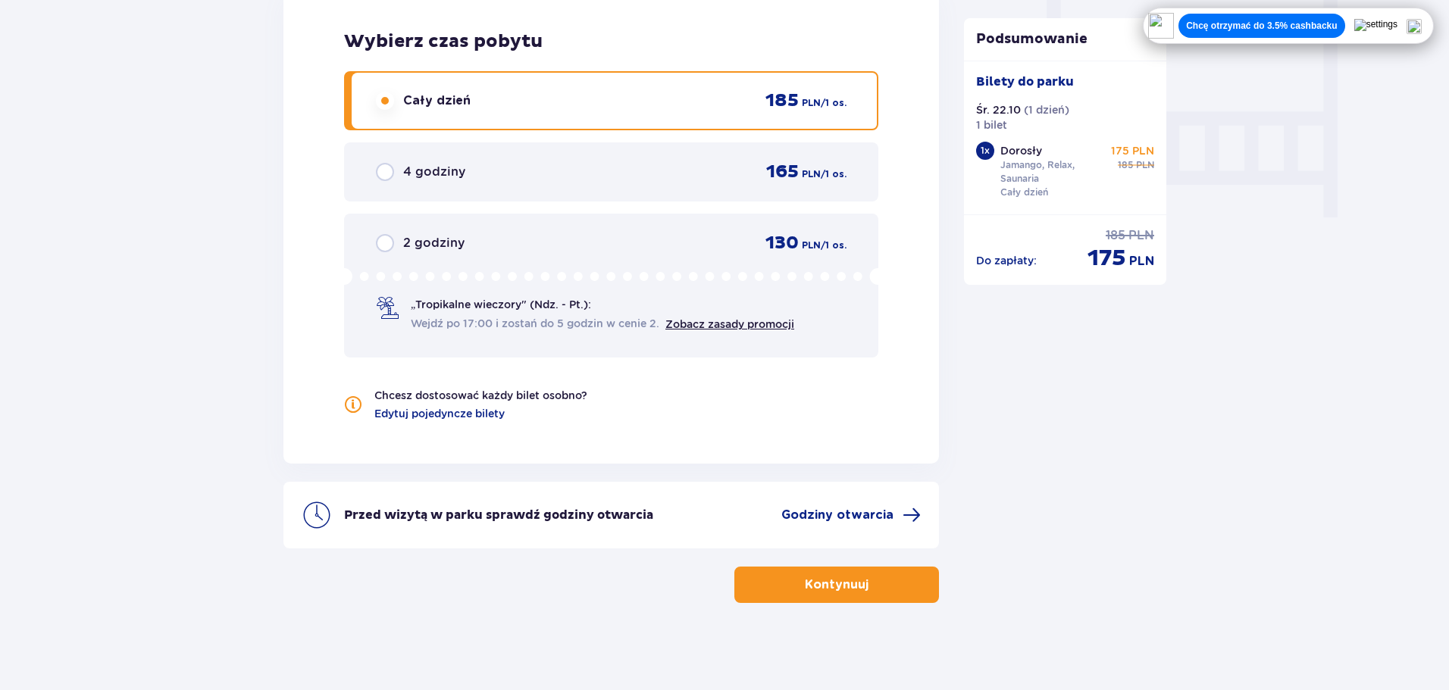
scroll to position [1421, 0]
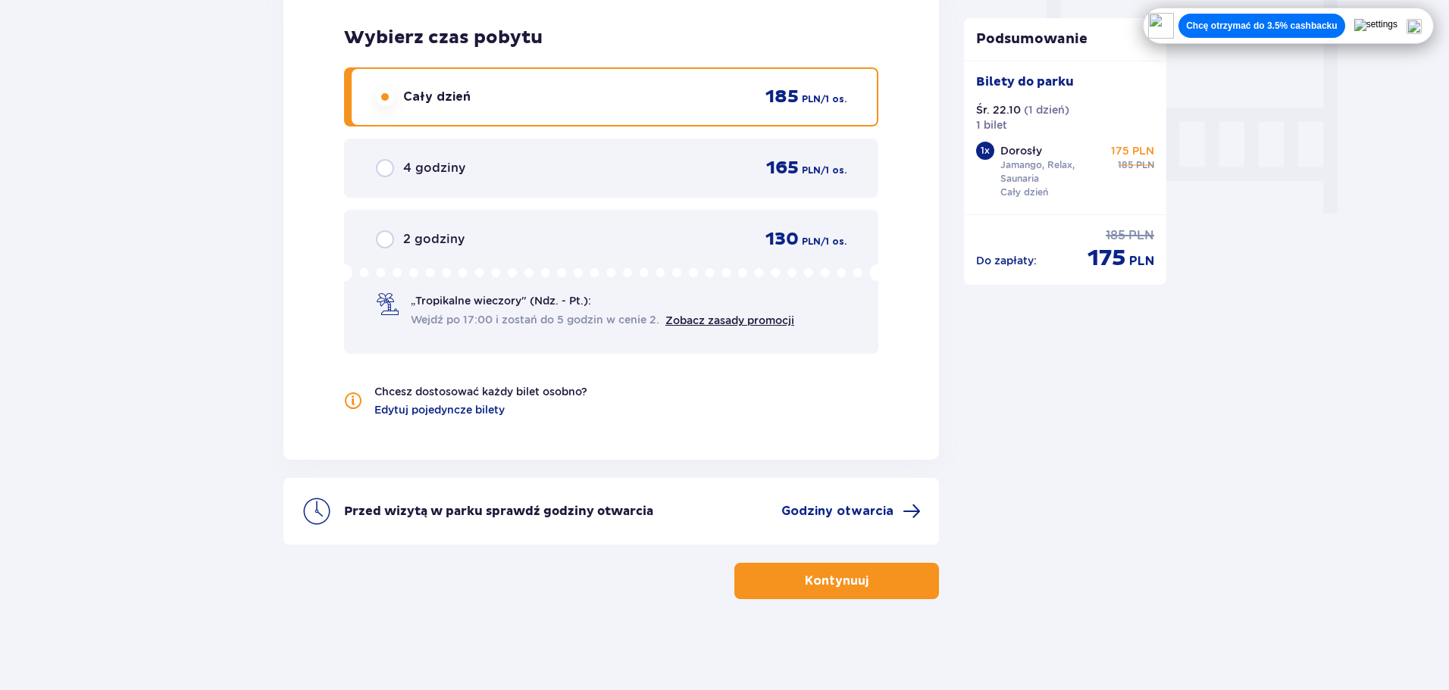
click at [813, 575] on p "Kontynuuj" at bounding box center [837, 581] width 64 height 17
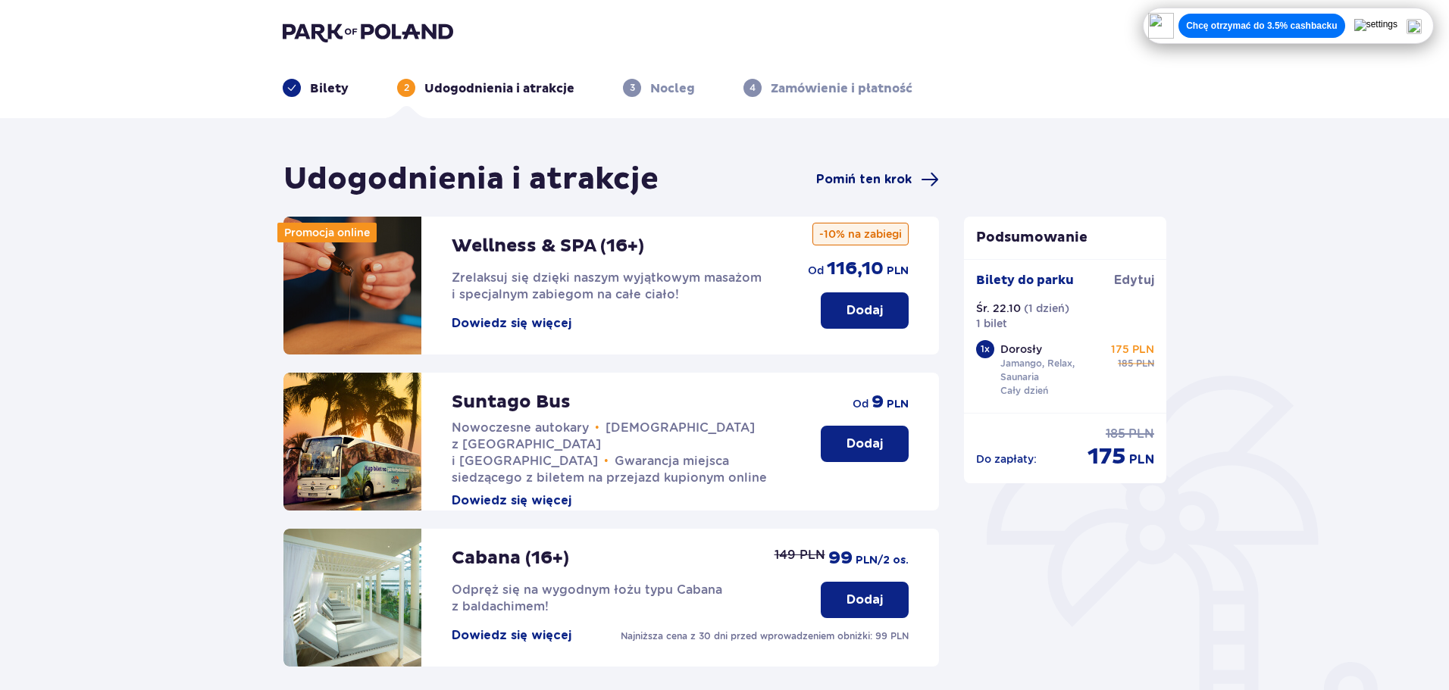
click at [864, 174] on span "Pomiń ten krok" at bounding box center [863, 179] width 95 height 17
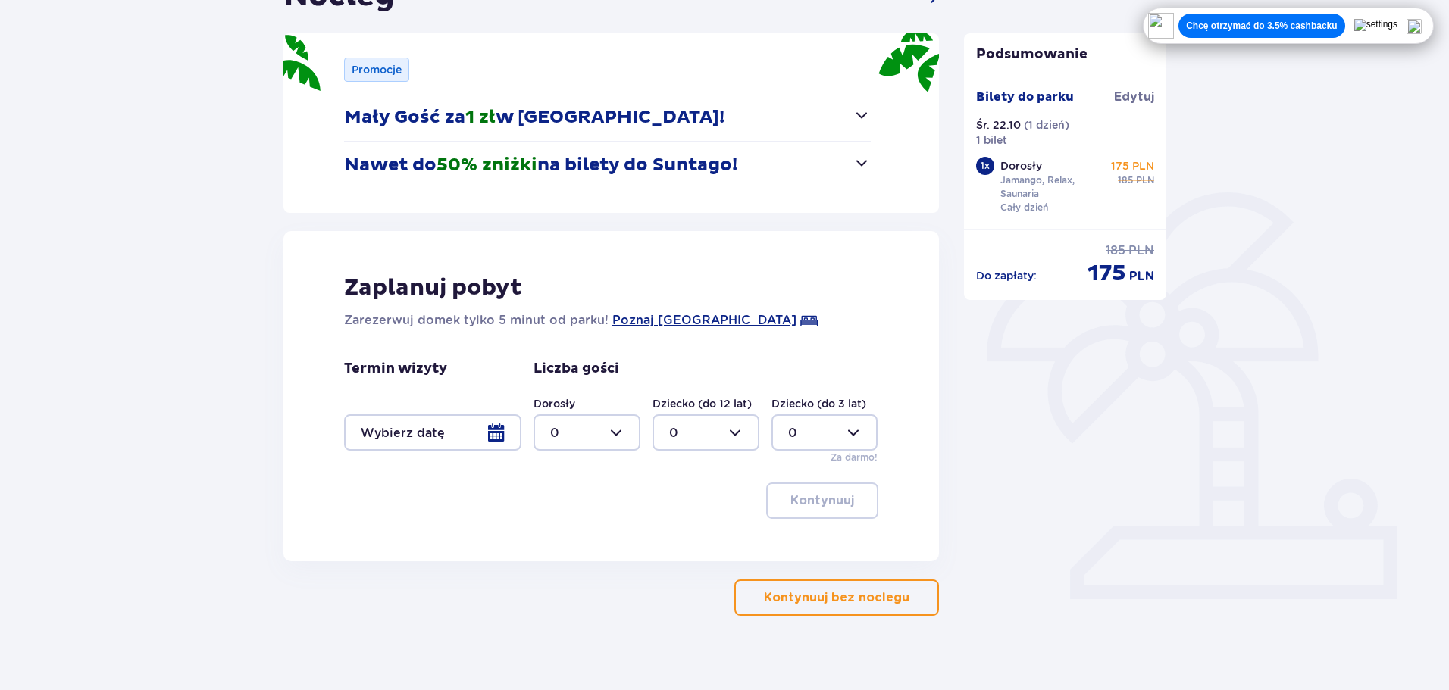
scroll to position [200, 0]
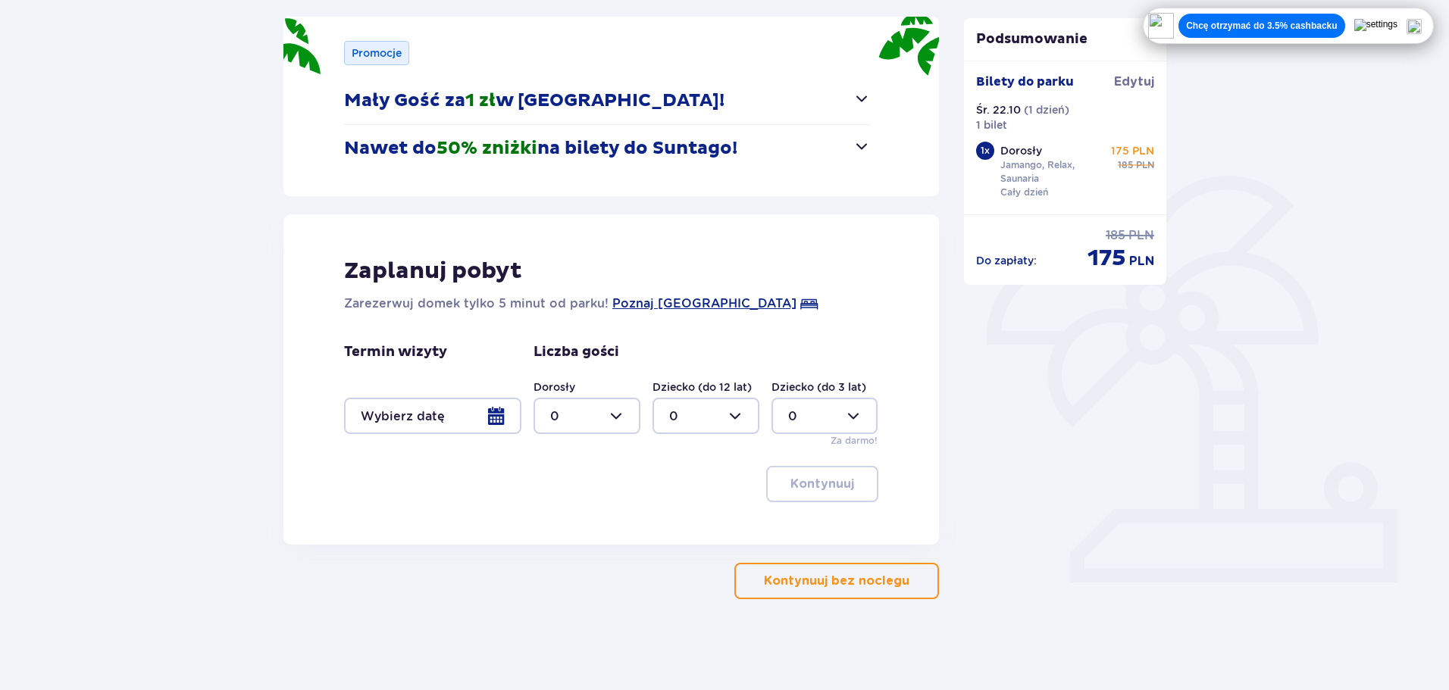
click at [839, 583] on p "Kontynuuj bez noclegu" at bounding box center [836, 581] width 145 height 17
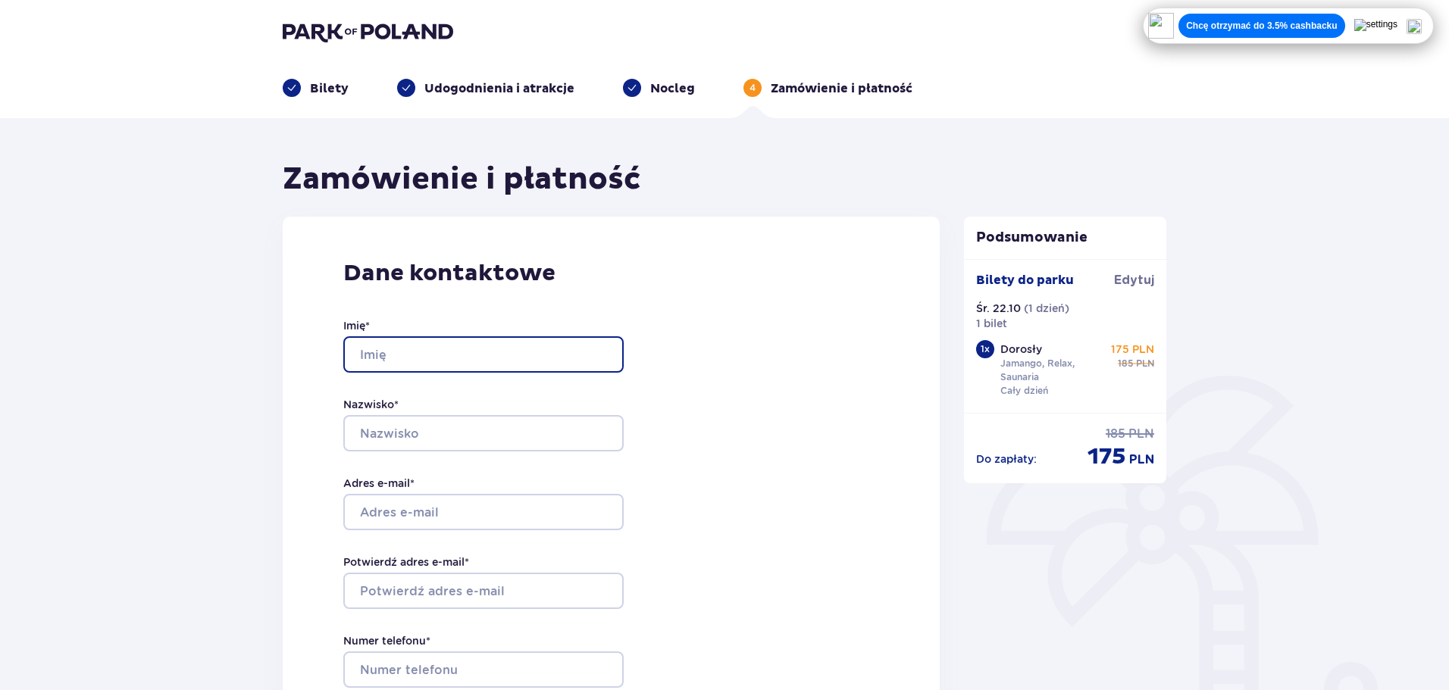
click at [498, 352] on input "Imię *" at bounding box center [483, 354] width 280 height 36
click at [628, 253] on div "Dane kontaktowe Imię * Nazwisko * Adres e-mail * Potwierdź adres e-mail * Numer…" at bounding box center [611, 538] width 657 height 642
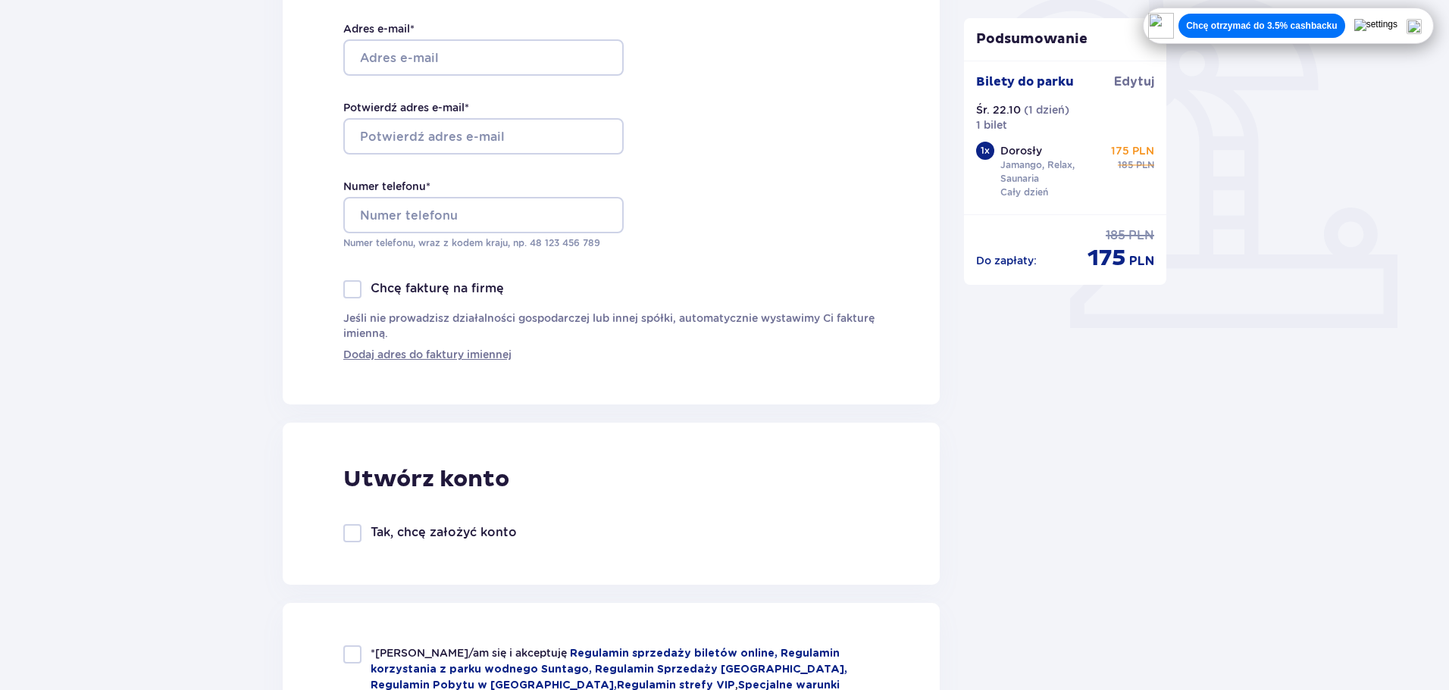
drag, startPoint x: 789, startPoint y: 211, endPoint x: 783, endPoint y: 422, distance: 211.5
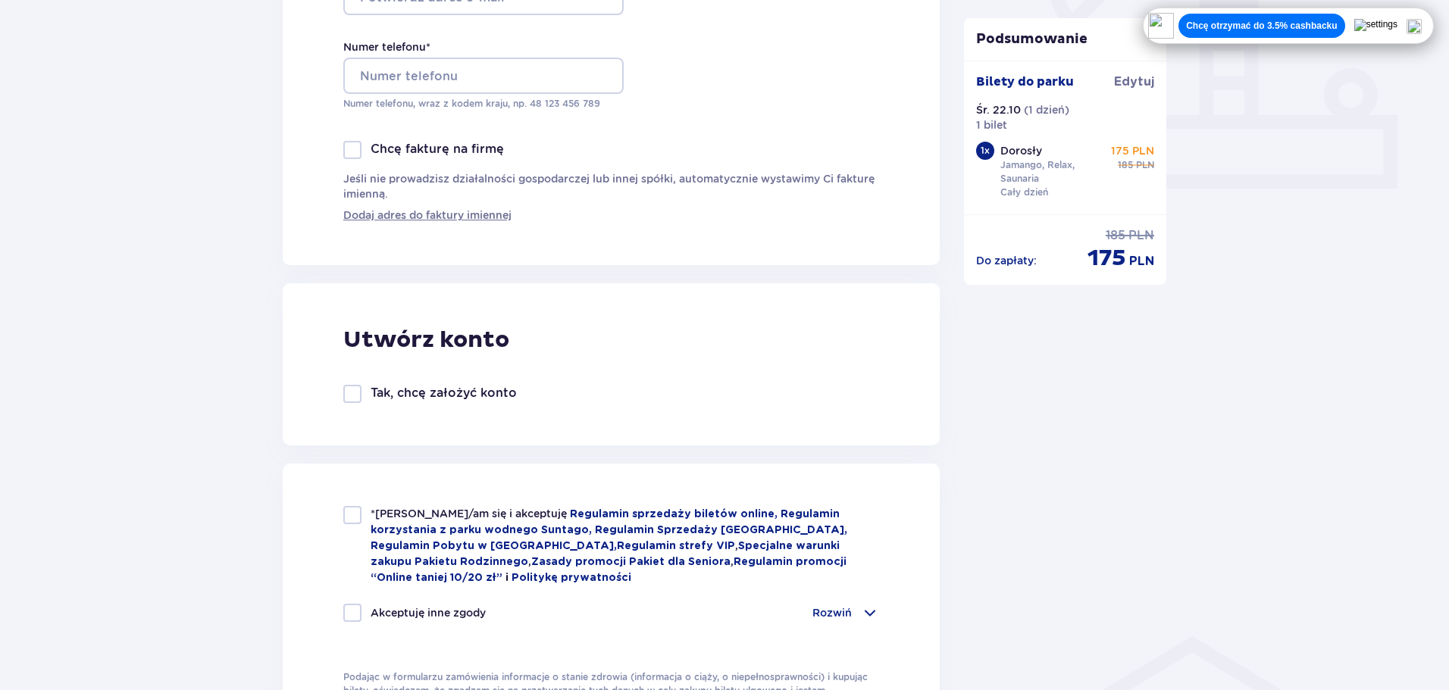
scroll to position [1322, 0]
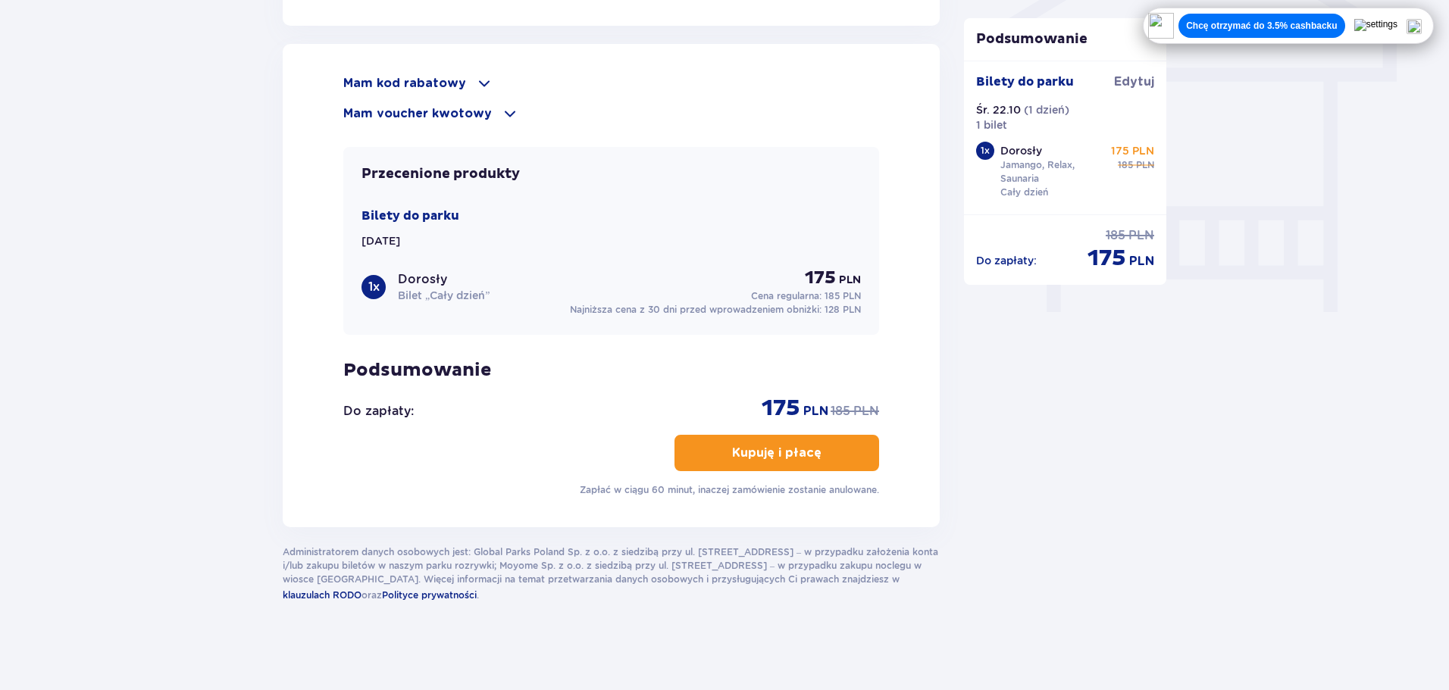
click at [447, 80] on p "Mam kod rabatowy" at bounding box center [404, 83] width 123 height 17
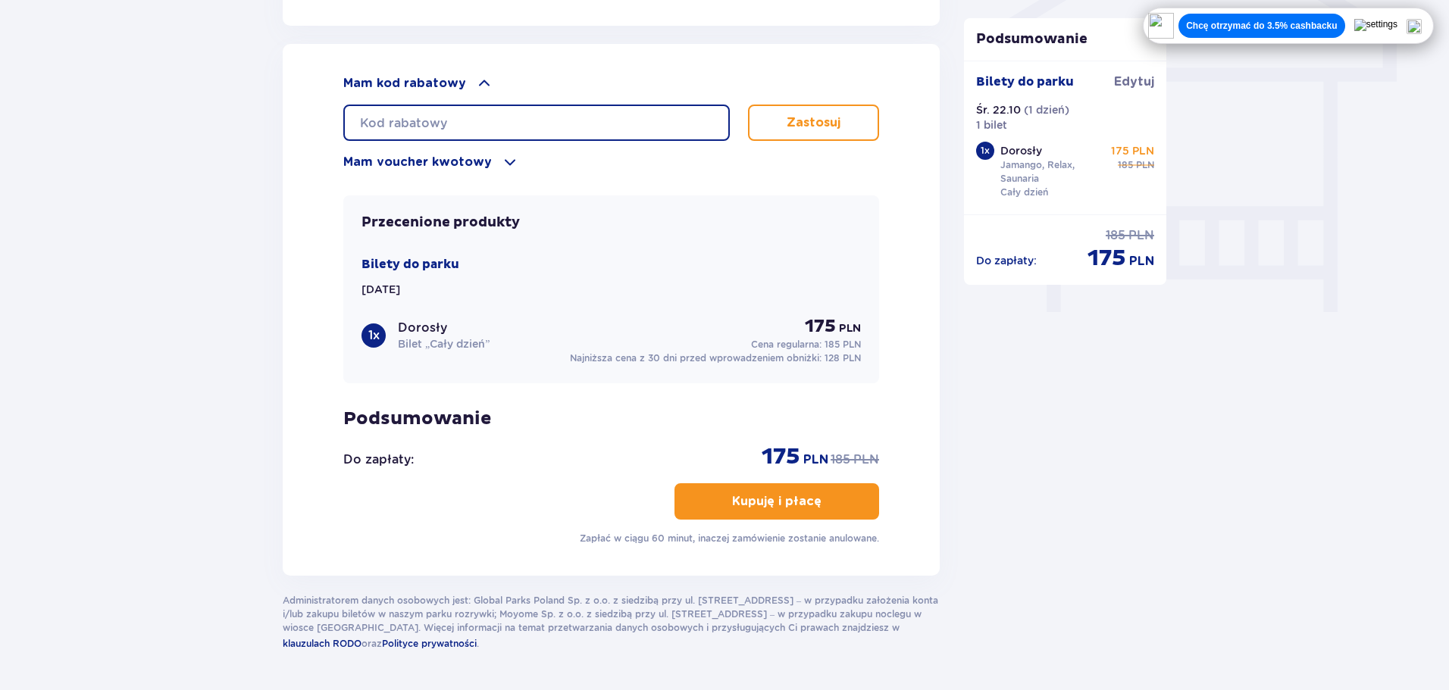
click at [503, 123] on input "text" at bounding box center [536, 123] width 386 height 36
paste input "student30"
type input "student30"
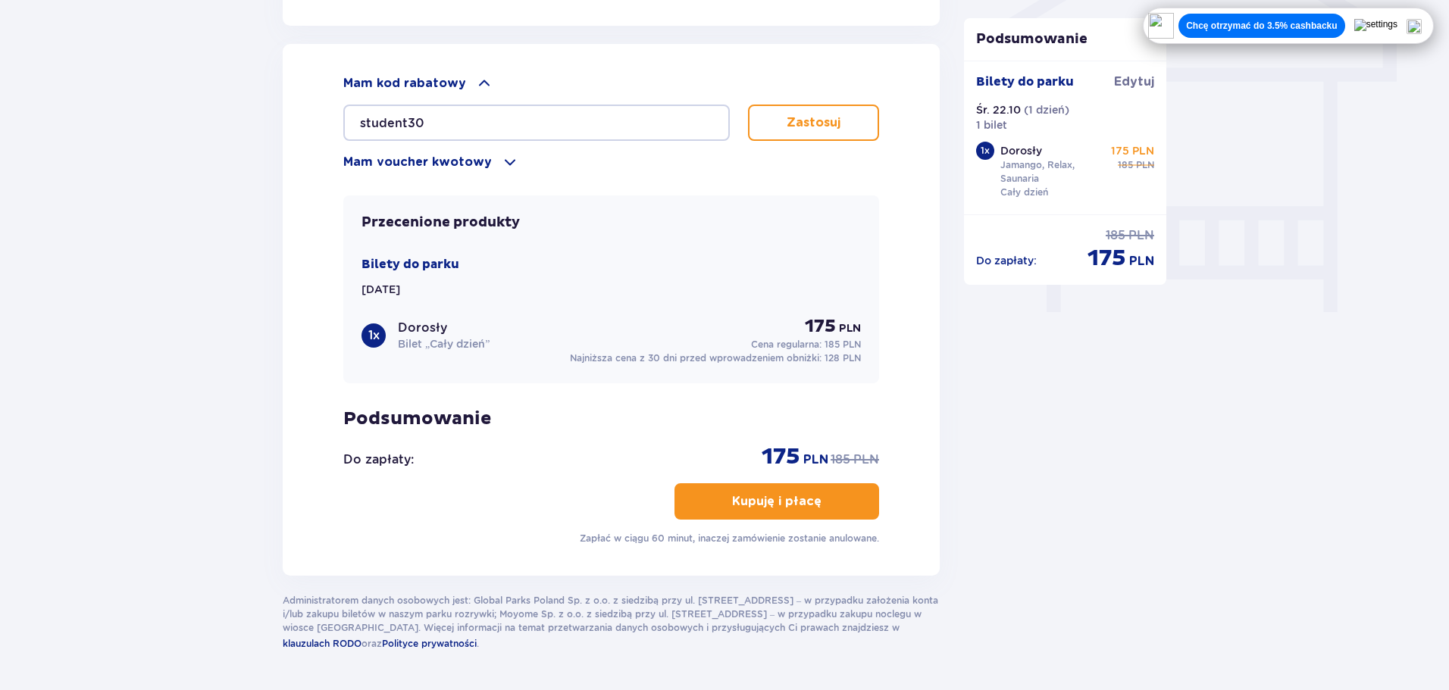
click at [806, 123] on p "Zastosuj" at bounding box center [813, 122] width 54 height 17
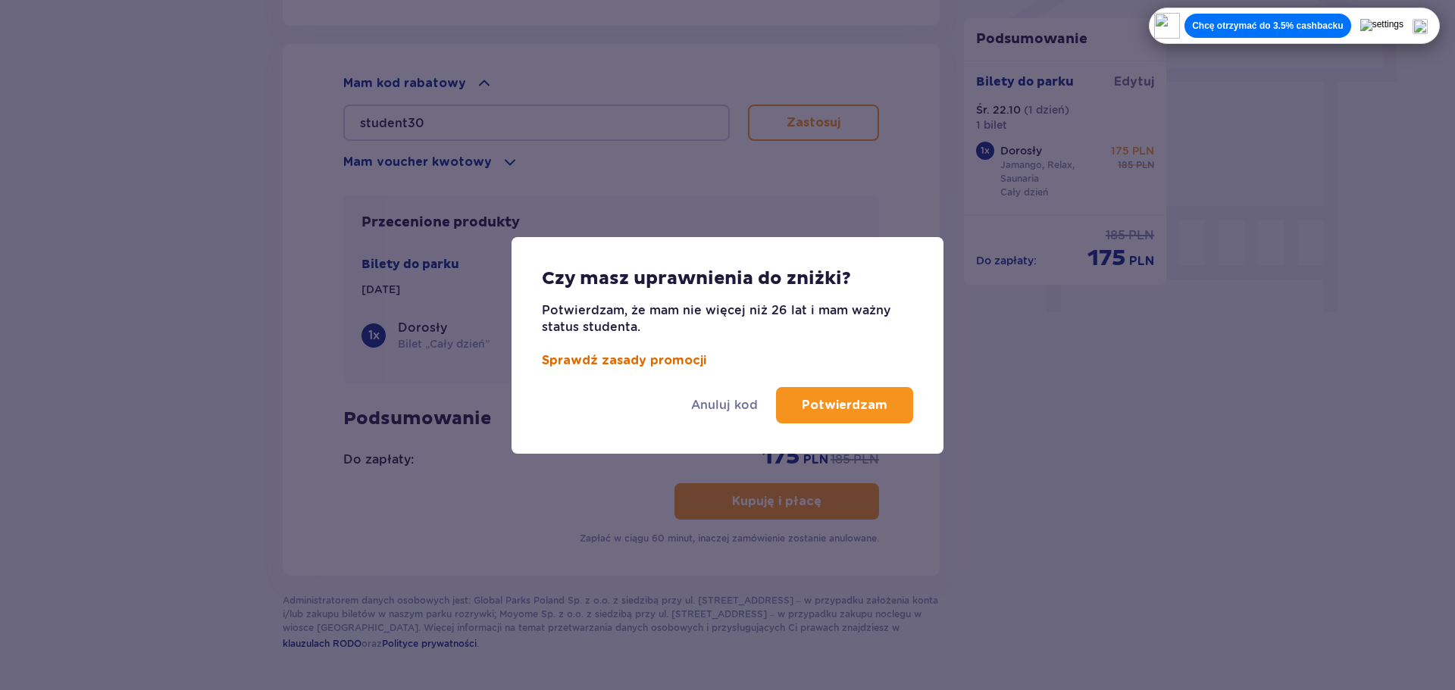
click at [615, 355] on link "Sprawdź zasady promocji" at bounding box center [624, 361] width 164 height 12
click at [873, 404] on p "Potwierdzam" at bounding box center [845, 405] width 86 height 17
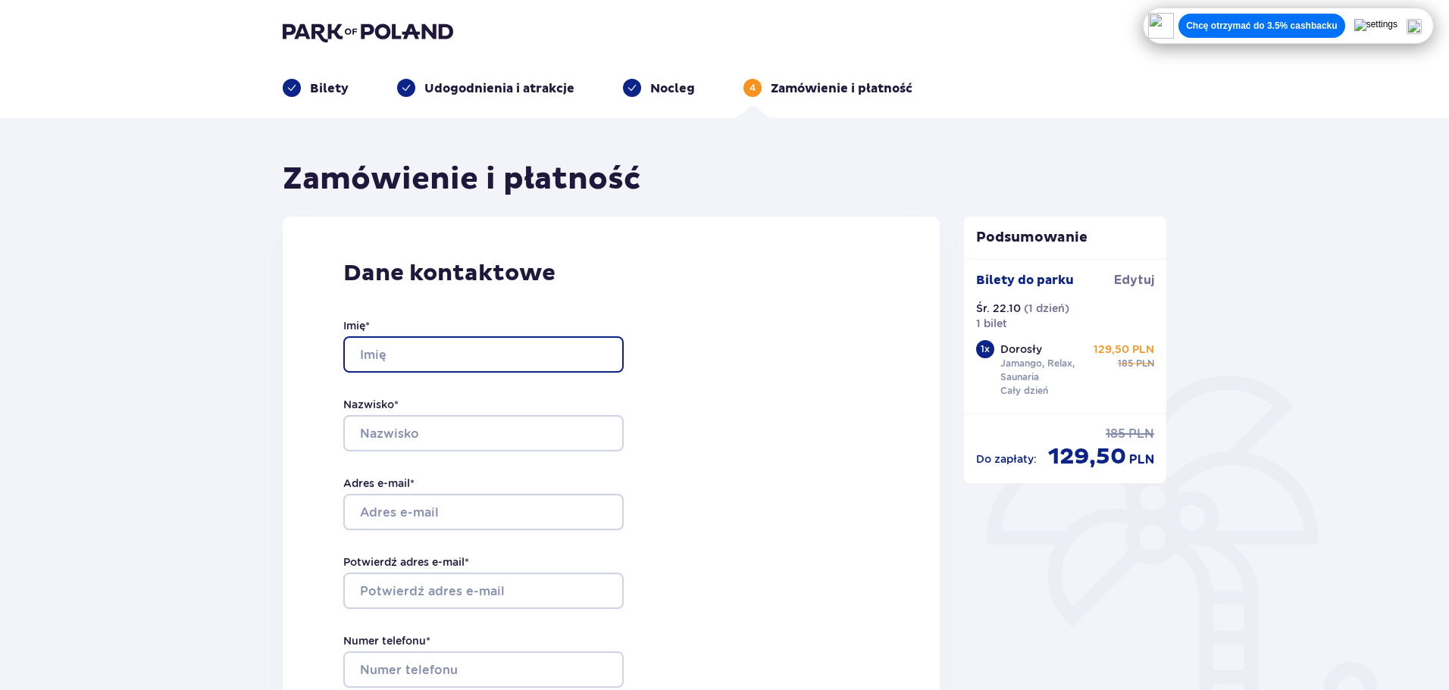
click at [433, 357] on input "Imię *" at bounding box center [483, 354] width 280 height 36
type input "`"
drag, startPoint x: 306, startPoint y: 278, endPoint x: 419, endPoint y: 348, distance: 132.7
click at [311, 292] on div "Dane kontaktowe Imię * ` Nazwisko * Adres e-mail * Potwierdź adres e-mail * Num…" at bounding box center [611, 538] width 657 height 642
click at [461, 363] on input "`" at bounding box center [483, 354] width 280 height 36
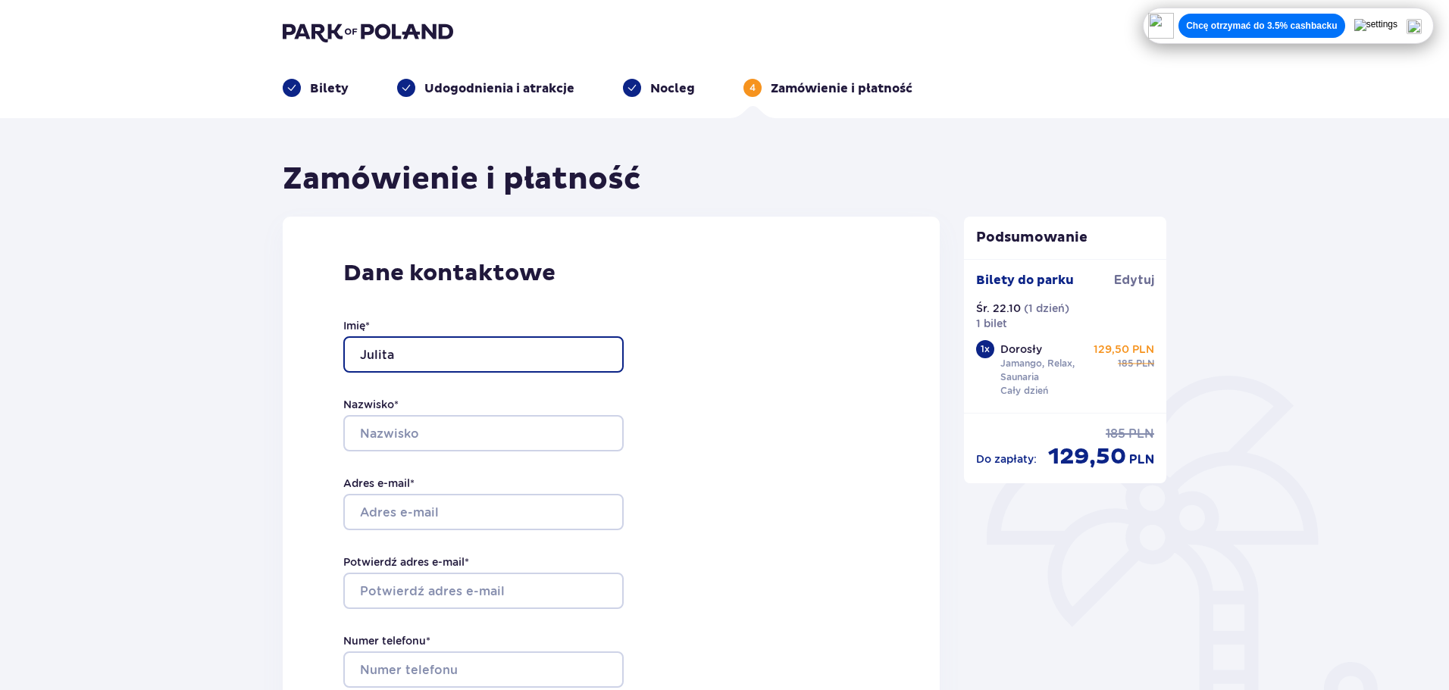
type input "Julita"
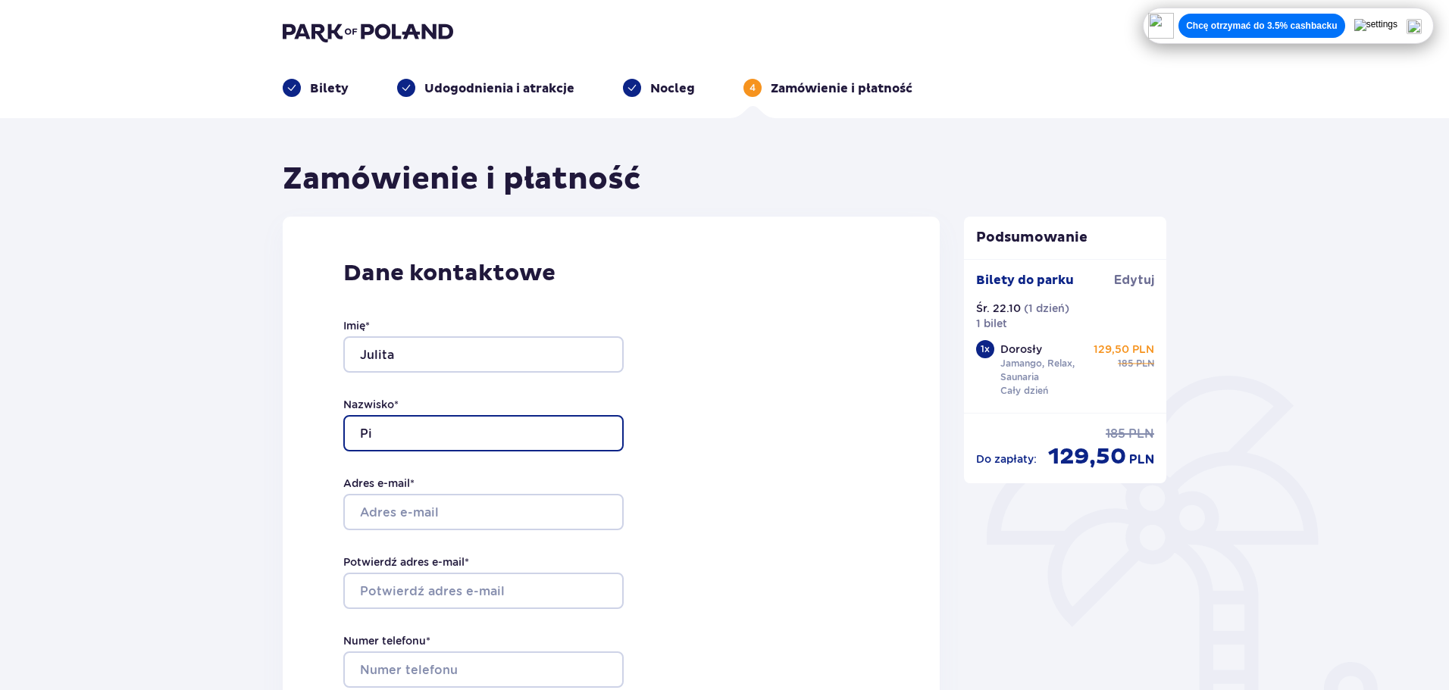
type input "Pietranik"
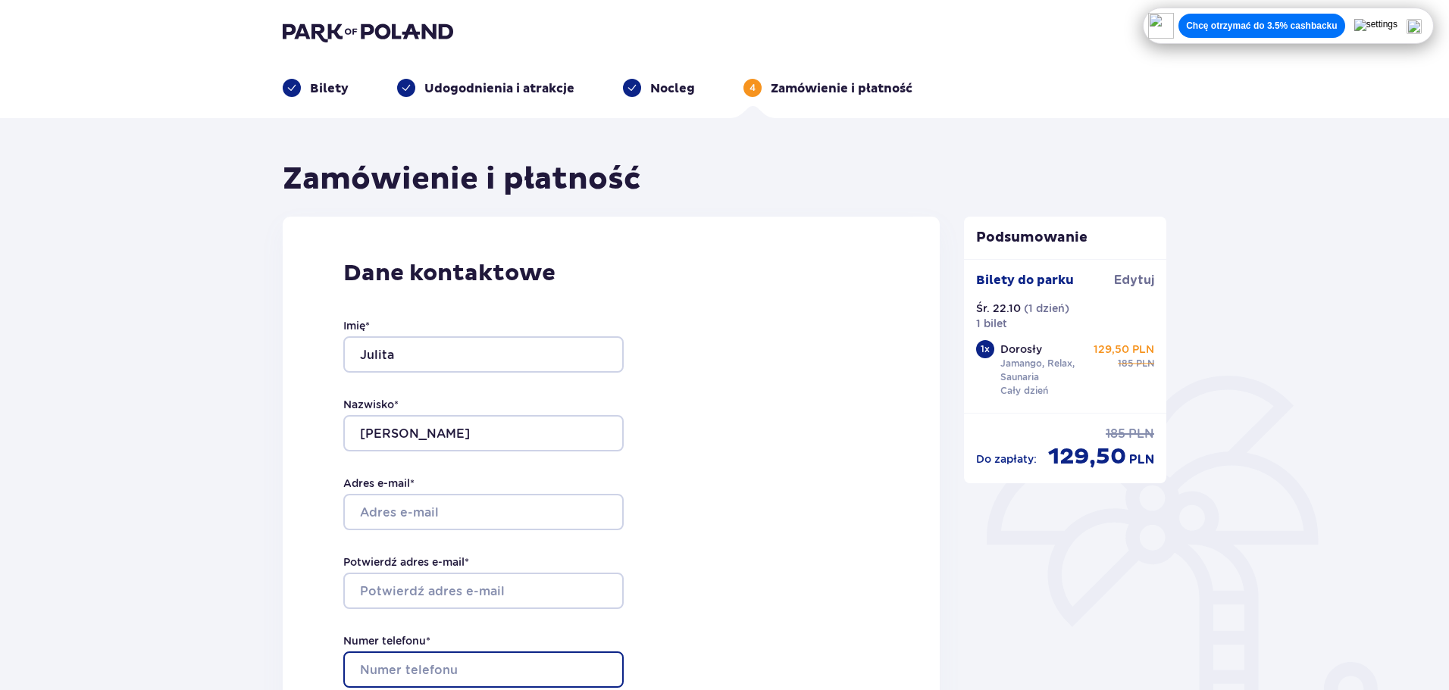
type input "660429777"
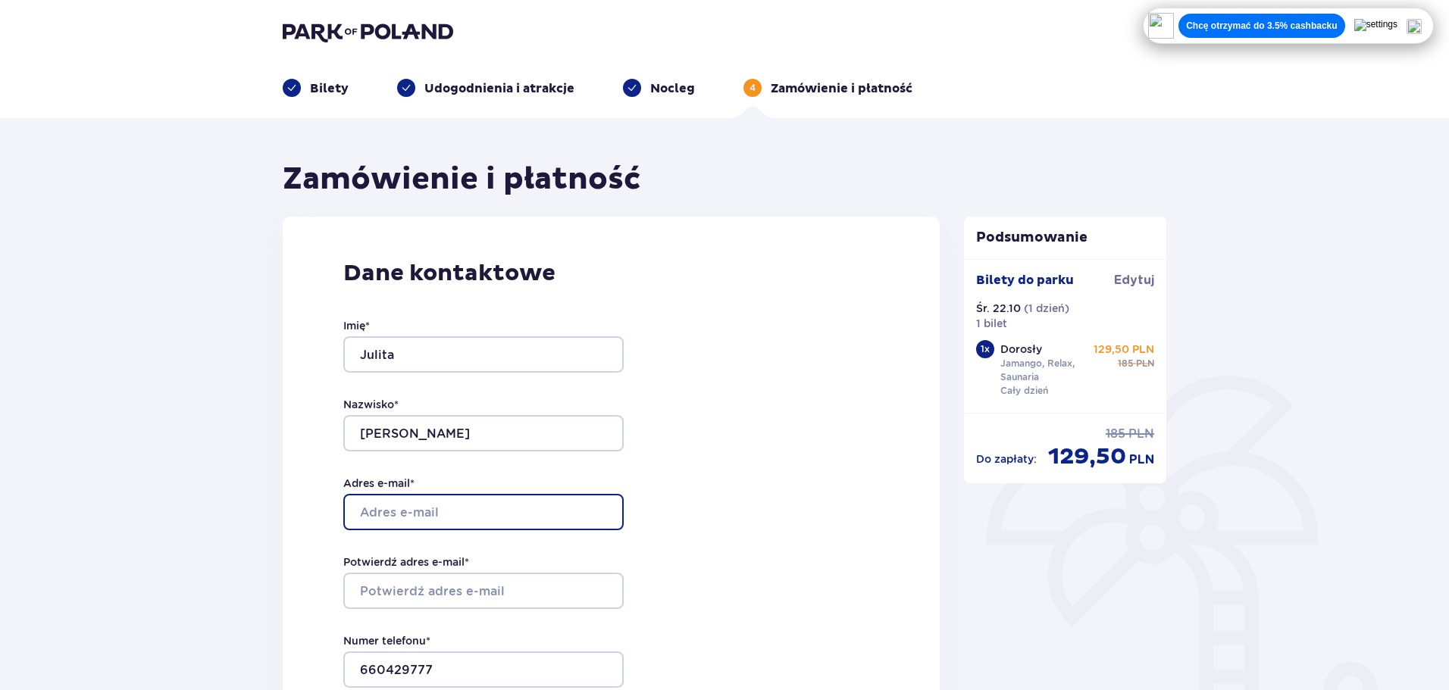
click at [440, 505] on input "Adres e-mail *" at bounding box center [483, 512] width 280 height 36
type input "[EMAIL_ADDRESS][DOMAIN_NAME]"
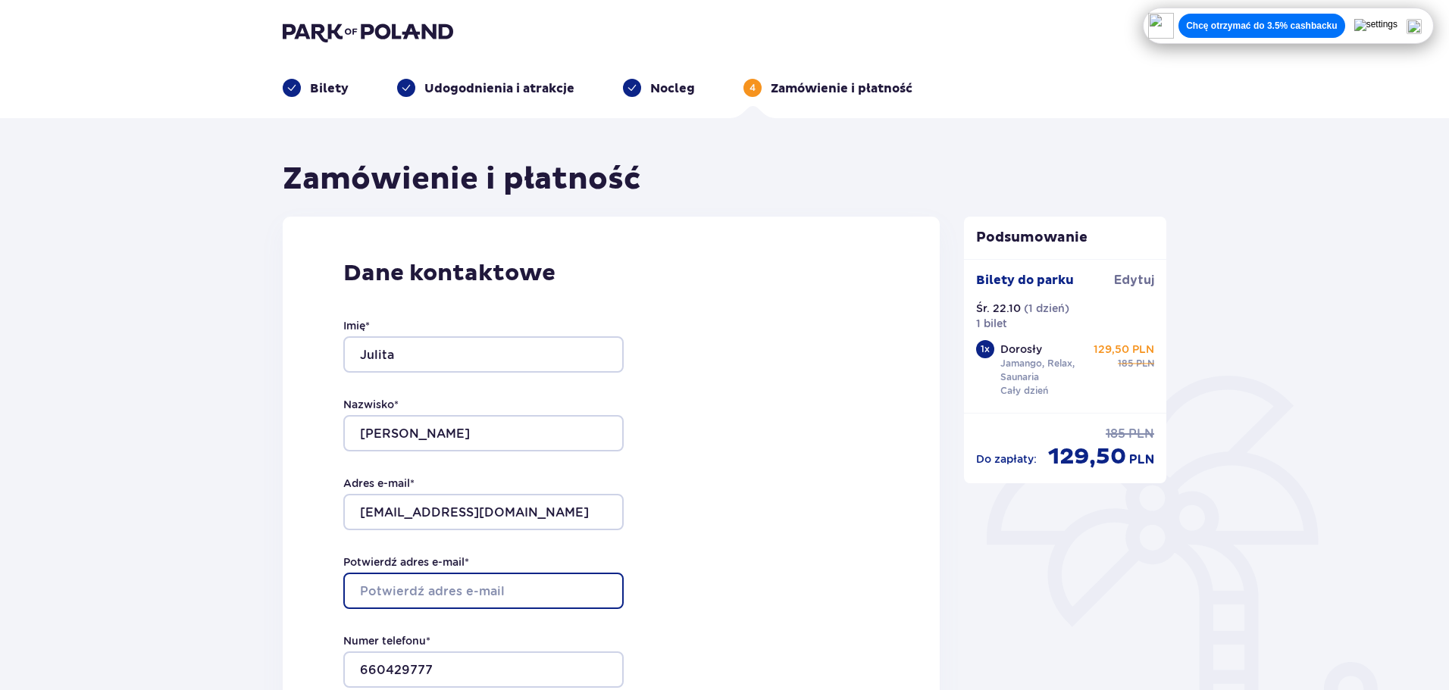
type input "[EMAIL_ADDRESS][DOMAIN_NAME]"
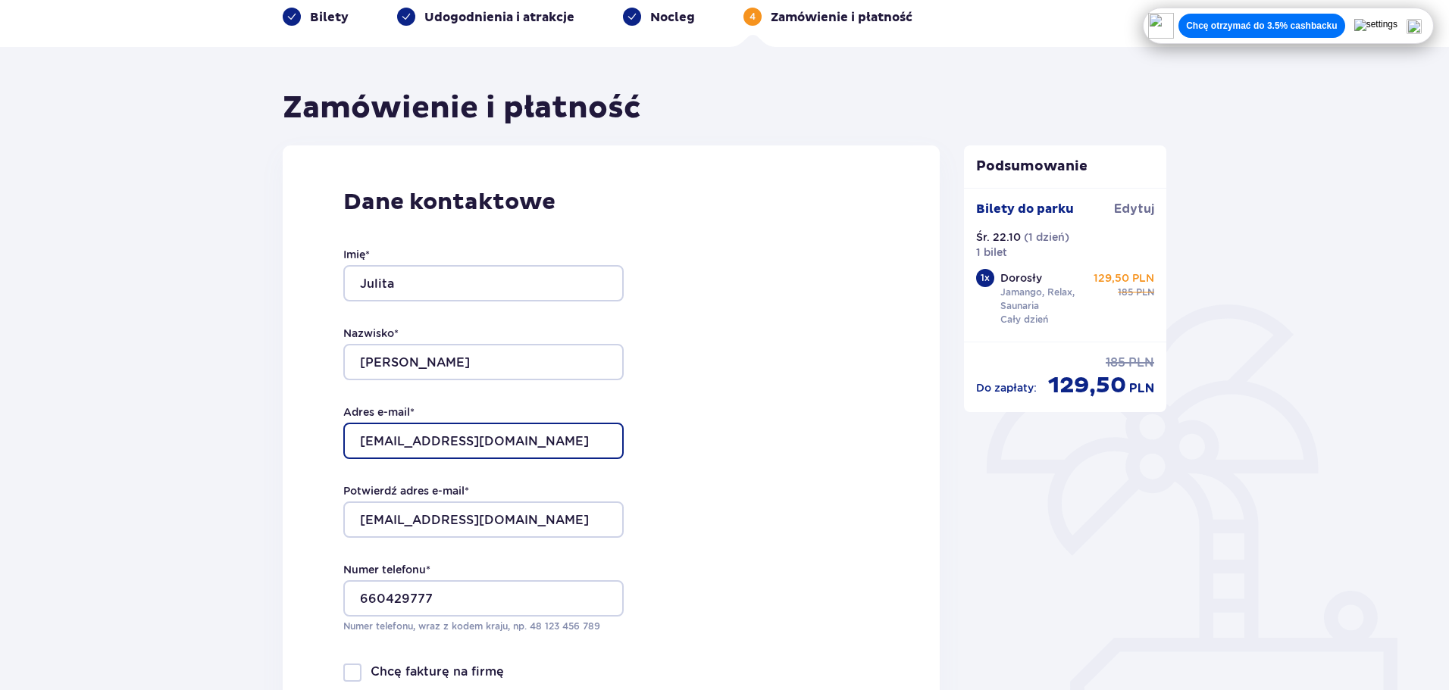
scroll to position [76, 0]
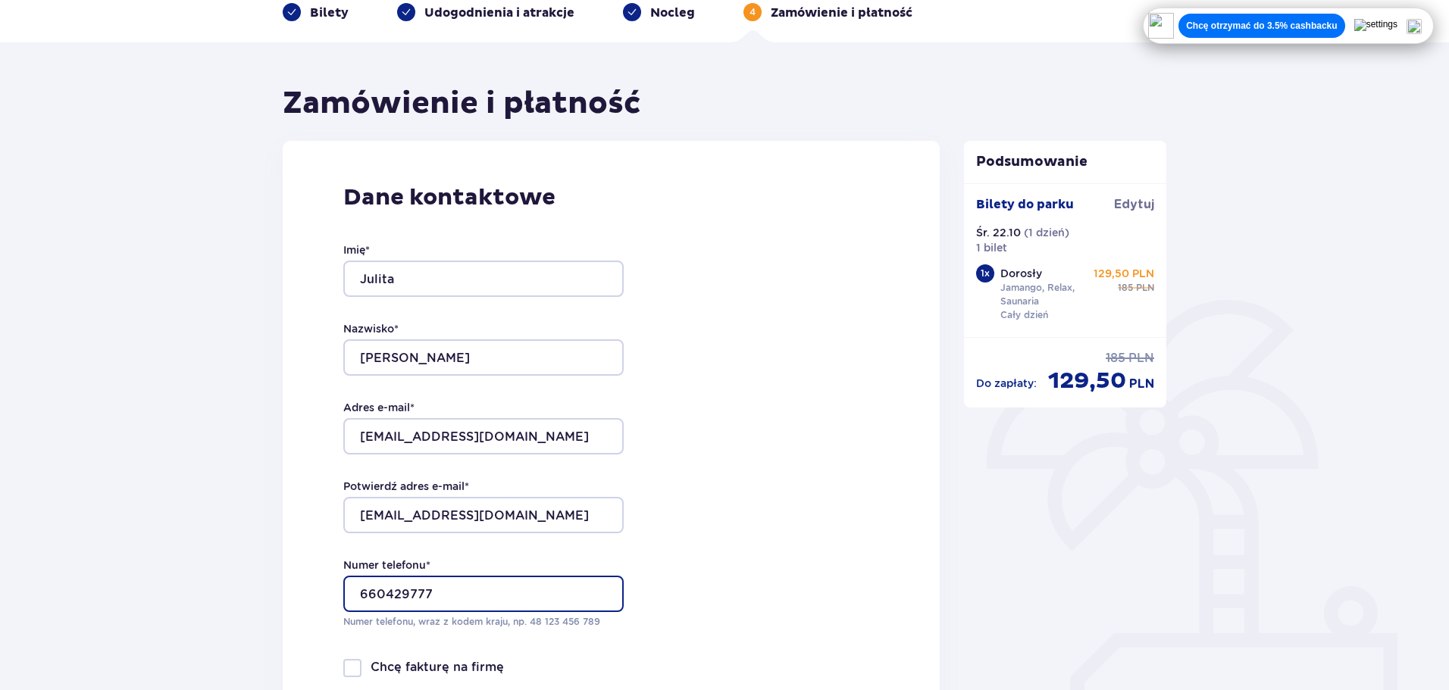
drag, startPoint x: 456, startPoint y: 593, endPoint x: 227, endPoint y: 603, distance: 229.0
type input "608583581"
click at [793, 511] on div "Dane kontaktowe Imię * Julita Nazwisko * Pietranik Adres e-mail * michal.simins…" at bounding box center [611, 462] width 657 height 642
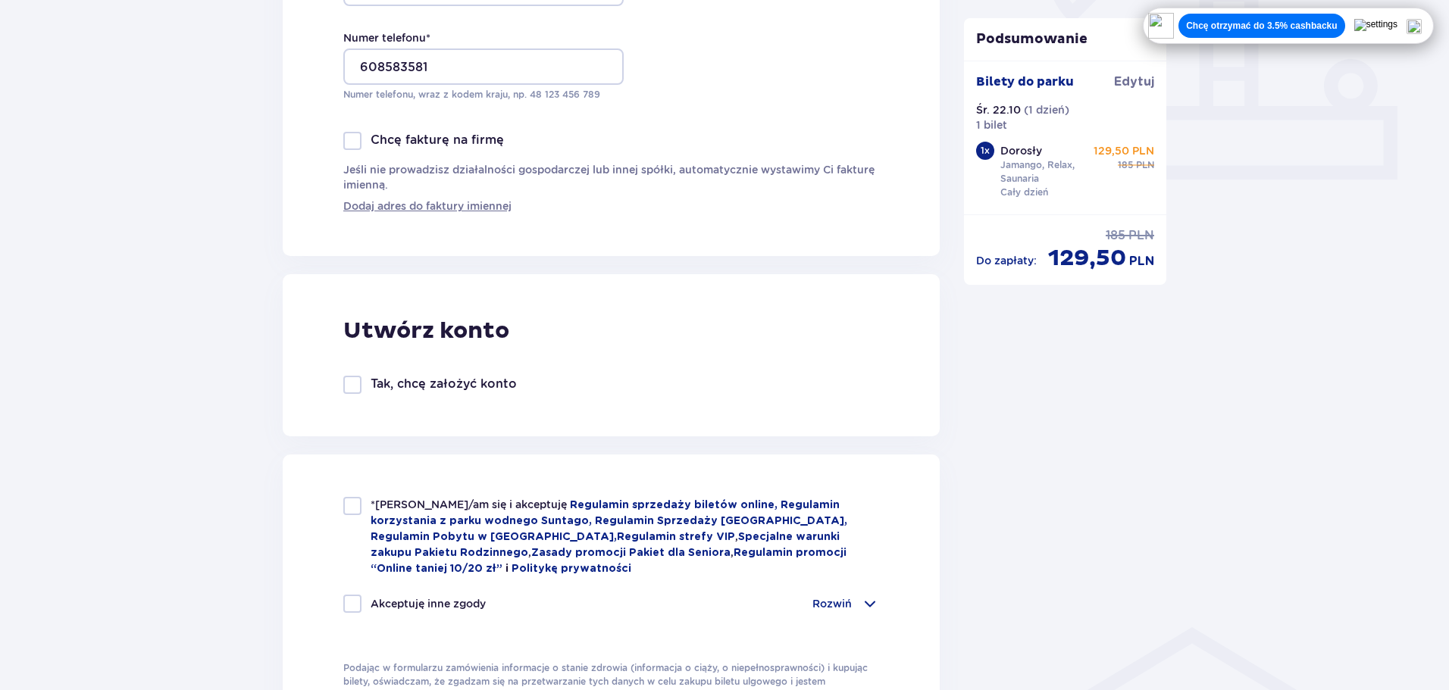
scroll to position [606, 0]
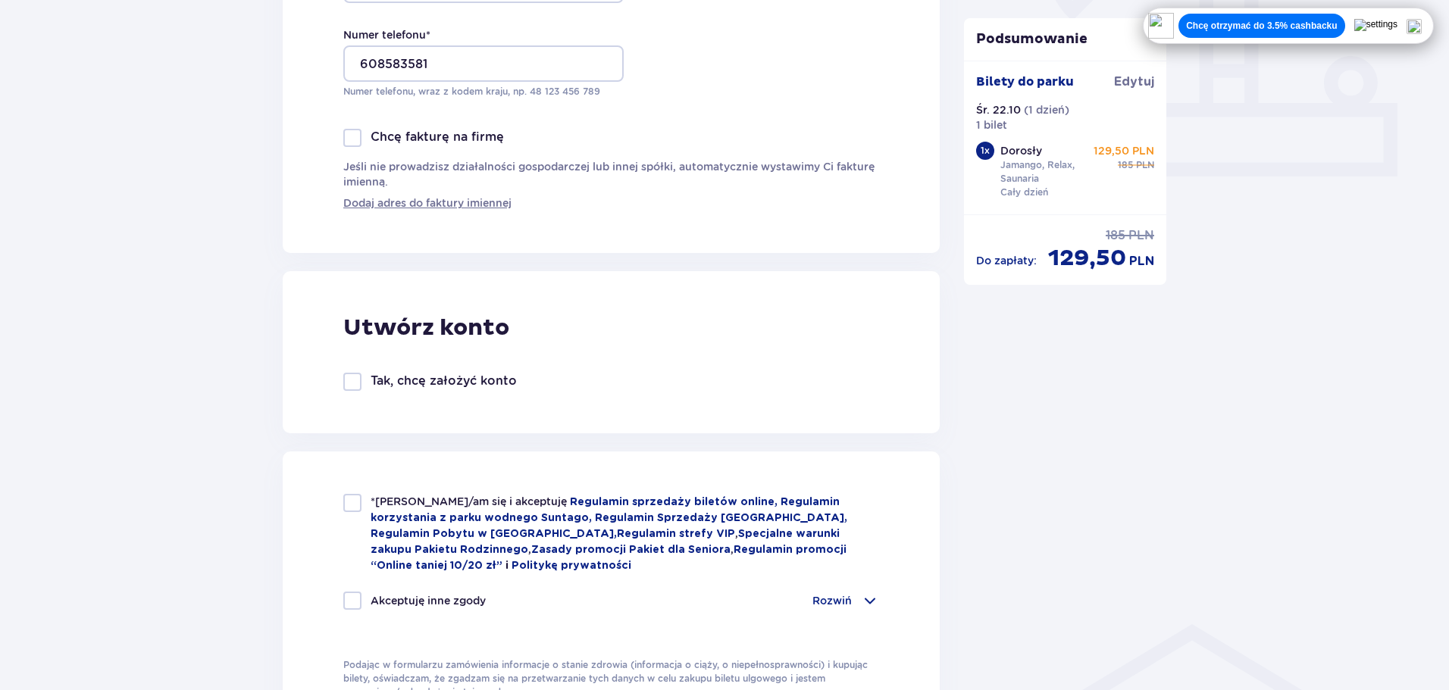
click at [356, 499] on div at bounding box center [352, 503] width 18 height 18
checkbox input "true"
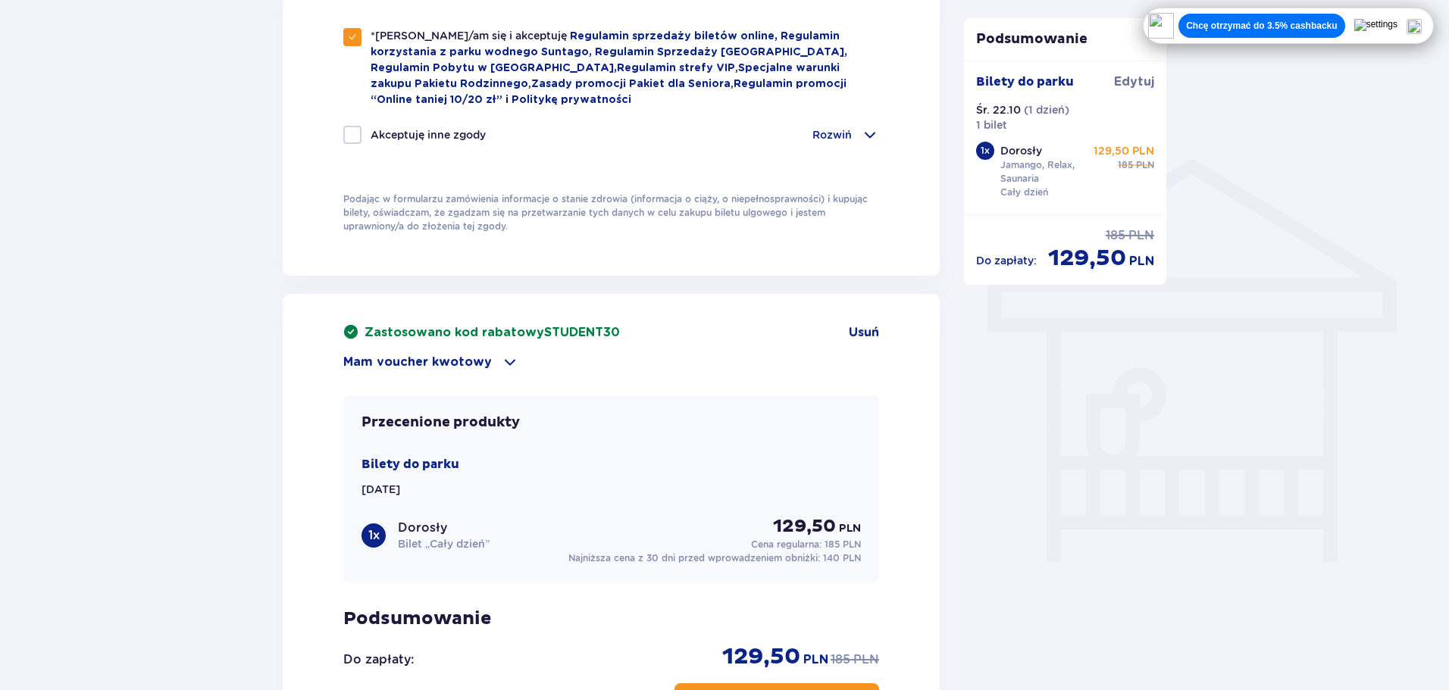
scroll to position [1157, 0]
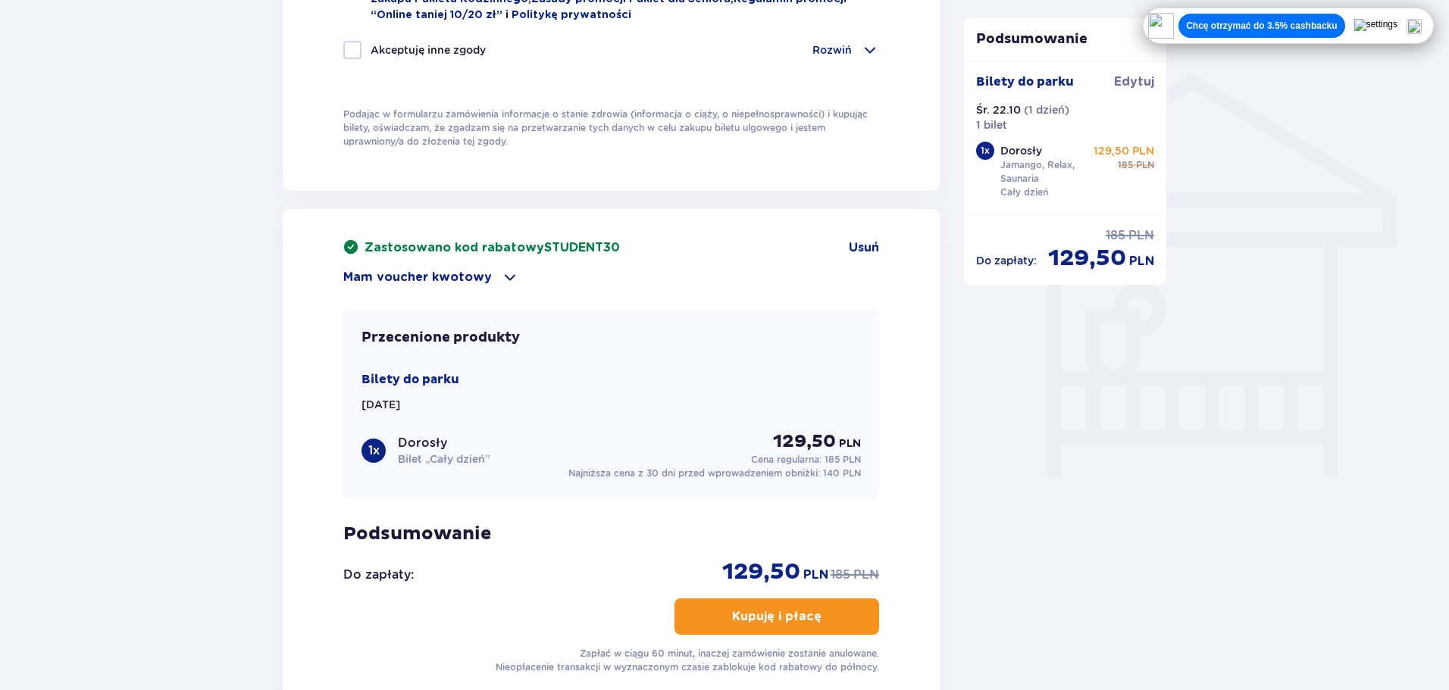
click at [788, 617] on p "Kupuję i płacę" at bounding box center [776, 616] width 89 height 17
click at [463, 269] on p "Mam voucher kwotowy" at bounding box center [417, 277] width 148 height 17
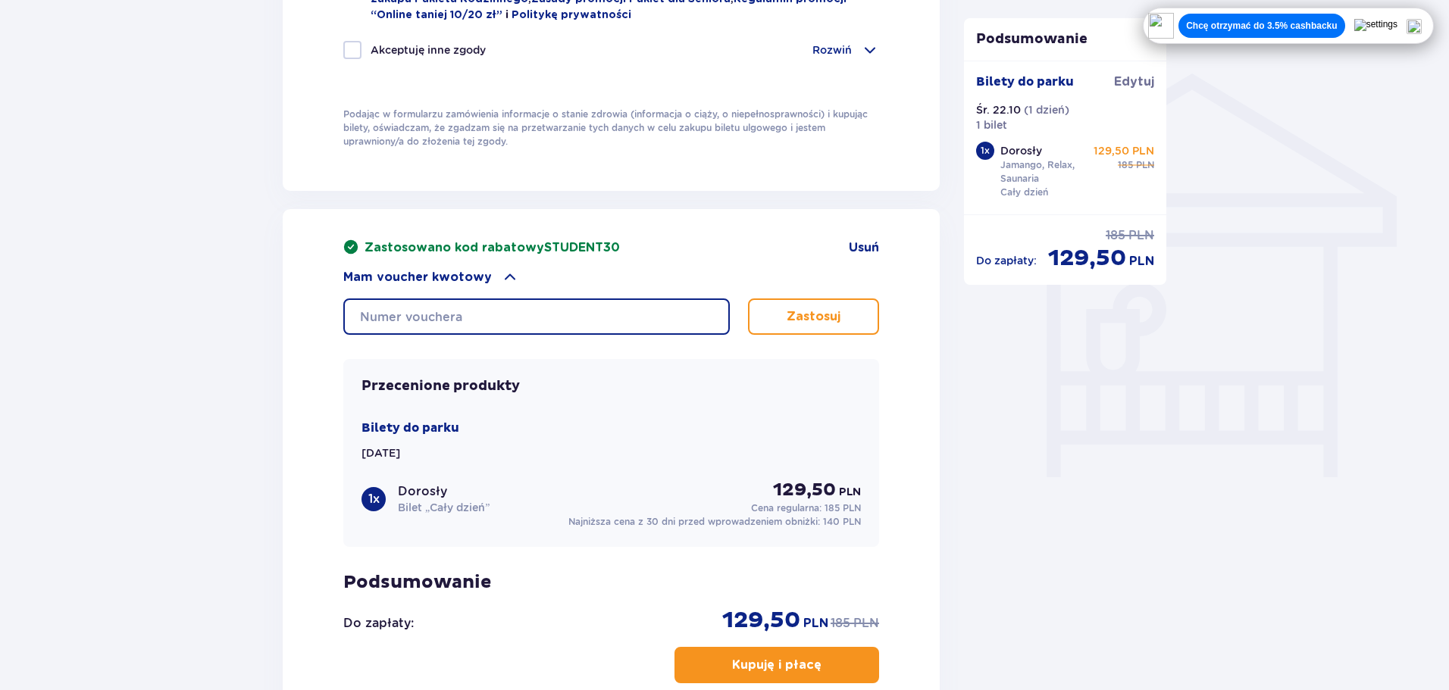
drag, startPoint x: 482, startPoint y: 303, endPoint x: 475, endPoint y: 314, distance: 13.3
click at [477, 311] on input "text" at bounding box center [536, 317] width 386 height 36
type input "LDD4INOG5Z4BAN"
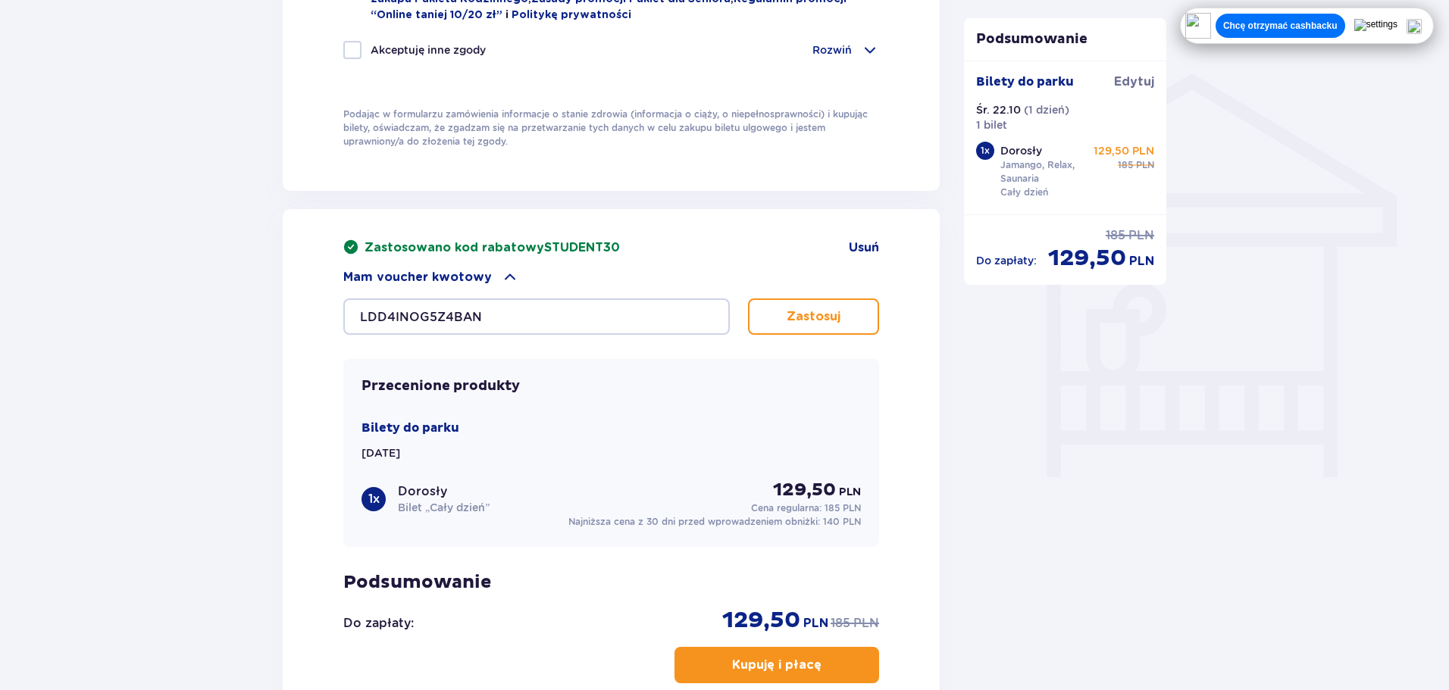
click at [854, 294] on div "LDD4INOG5Z4BAN Zastosuj" at bounding box center [611, 310] width 536 height 48
click at [849, 314] on button "Zastosuj" at bounding box center [813, 317] width 131 height 36
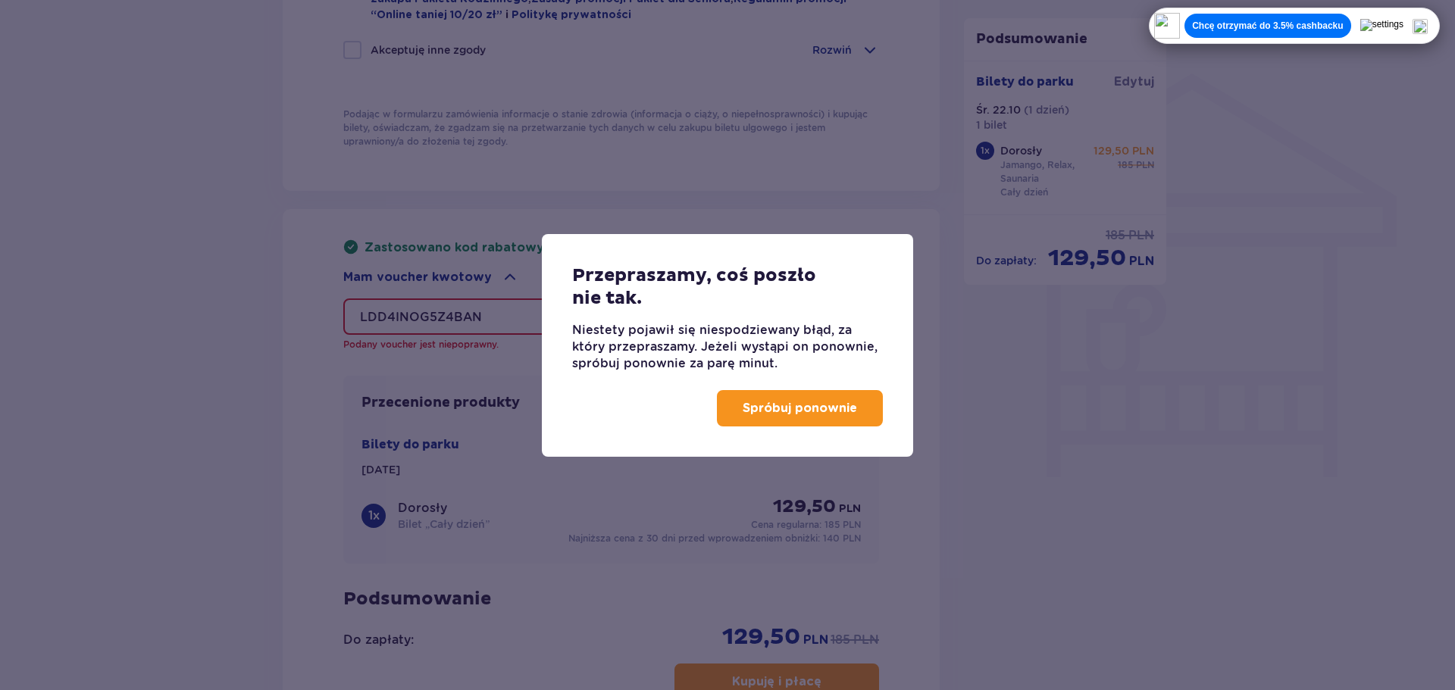
click at [837, 421] on button "Spróbuj ponownie" at bounding box center [800, 408] width 166 height 36
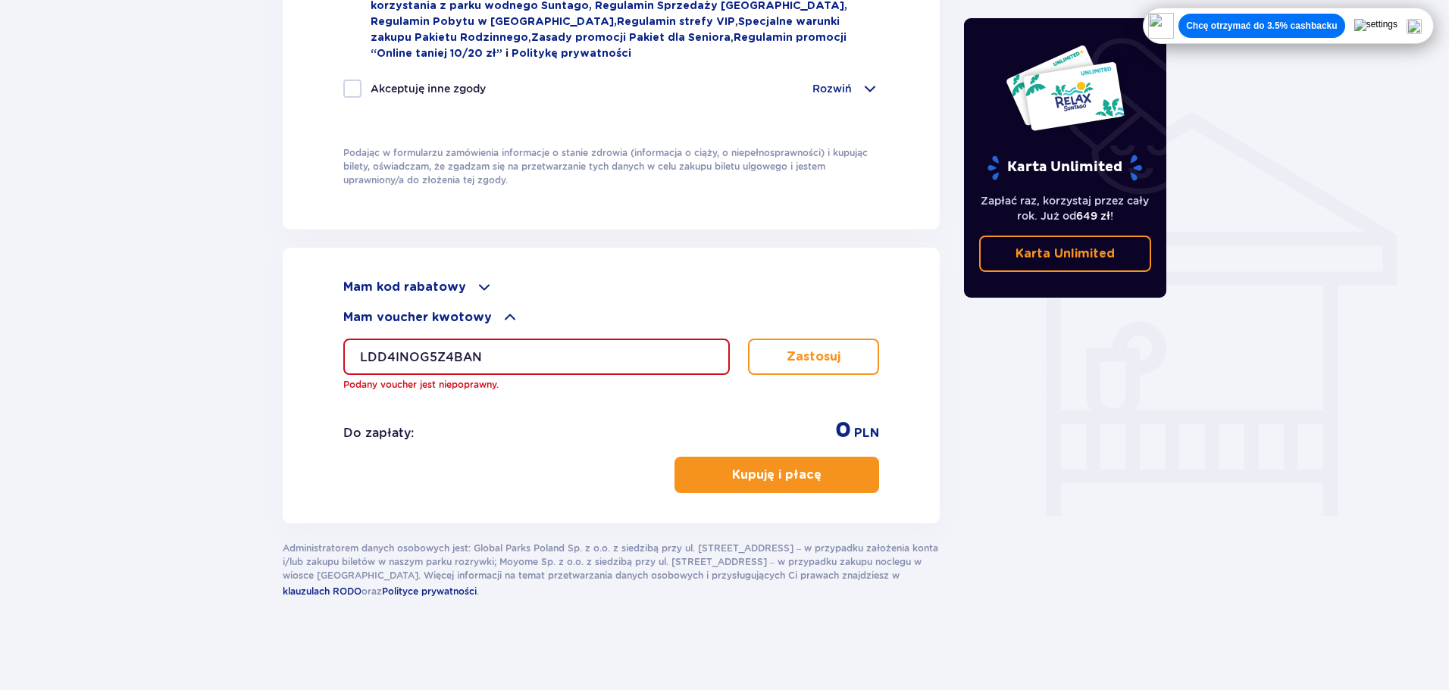
scroll to position [1114, 0]
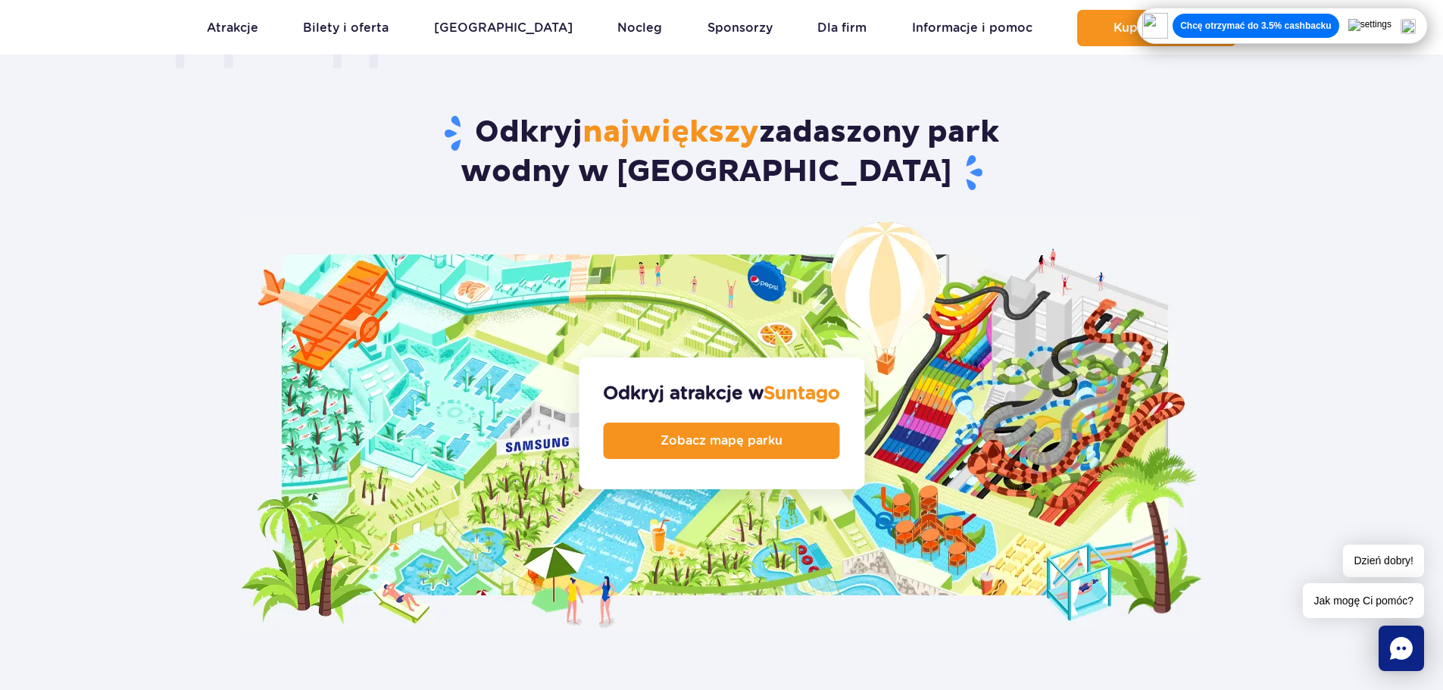
scroll to position [939, 0]
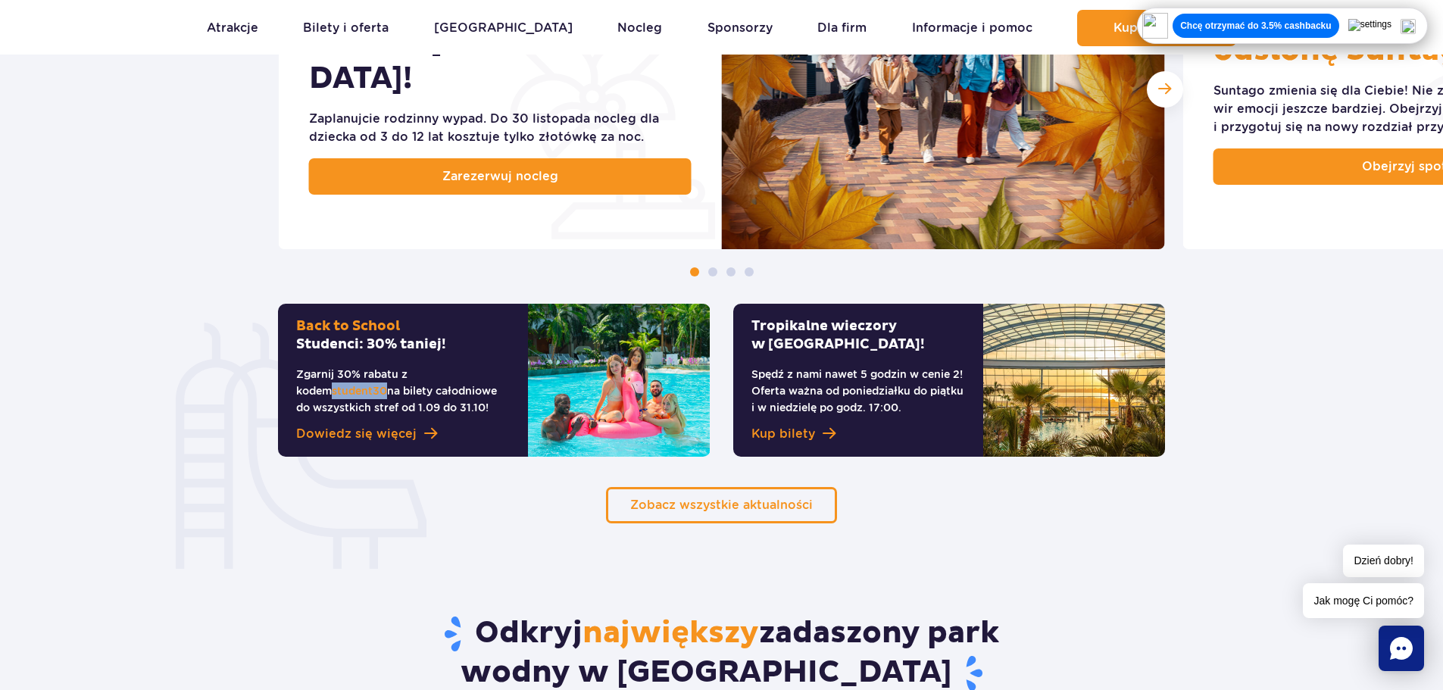
drag, startPoint x: 505, startPoint y: 377, endPoint x: 452, endPoint y: 374, distance: 53.9
click at [452, 374] on p "Zgarnij 30% rabatu z kodem student30 na bilety całodniowe do wszystkich stref o…" at bounding box center [403, 391] width 214 height 50
copy span "student30"
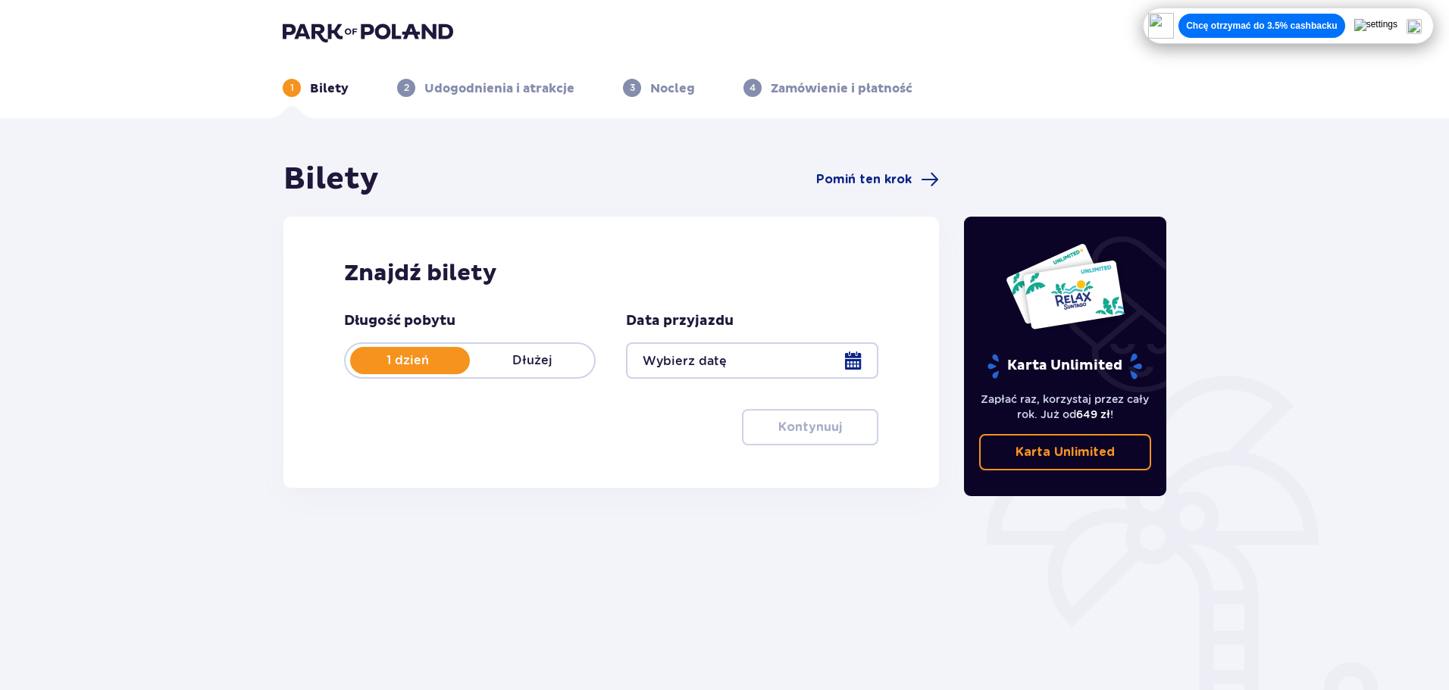
click at [721, 360] on div at bounding box center [752, 360] width 252 height 36
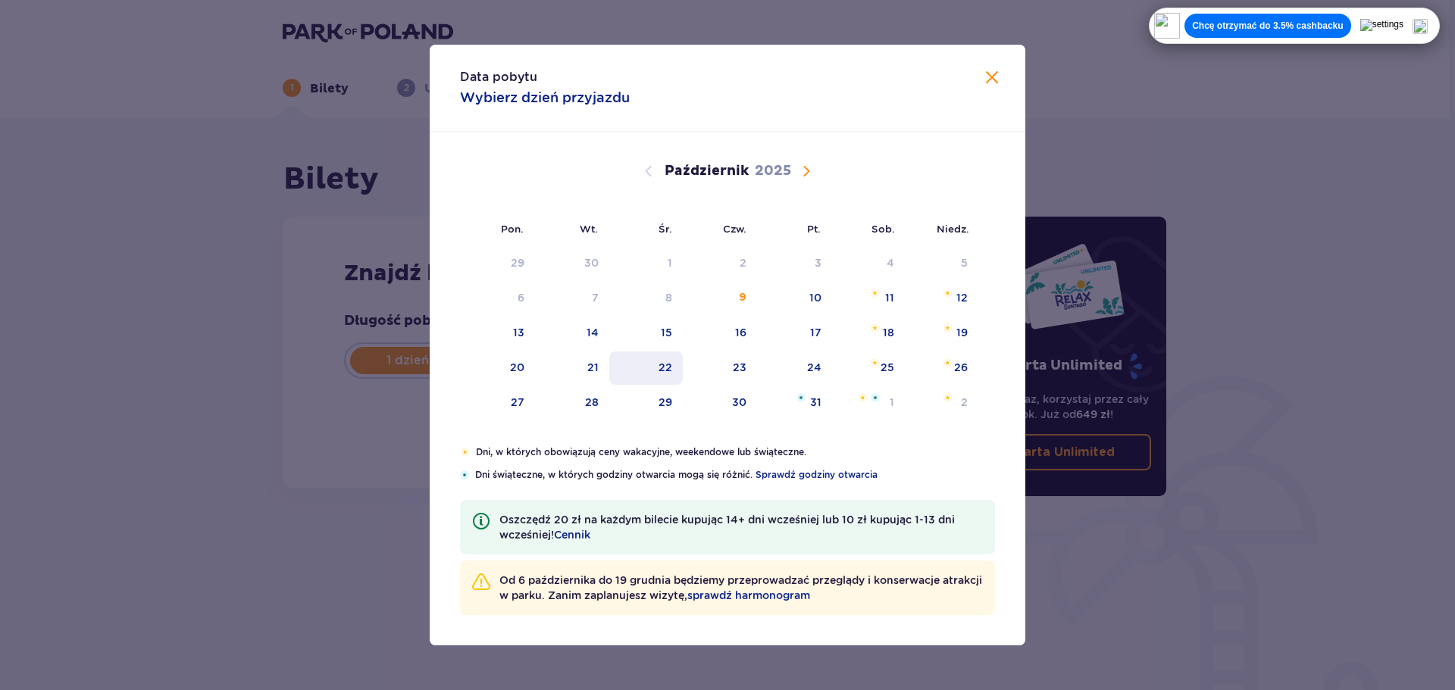
click at [665, 374] on div "22" at bounding box center [665, 367] width 14 height 15
type input "[DATE]"
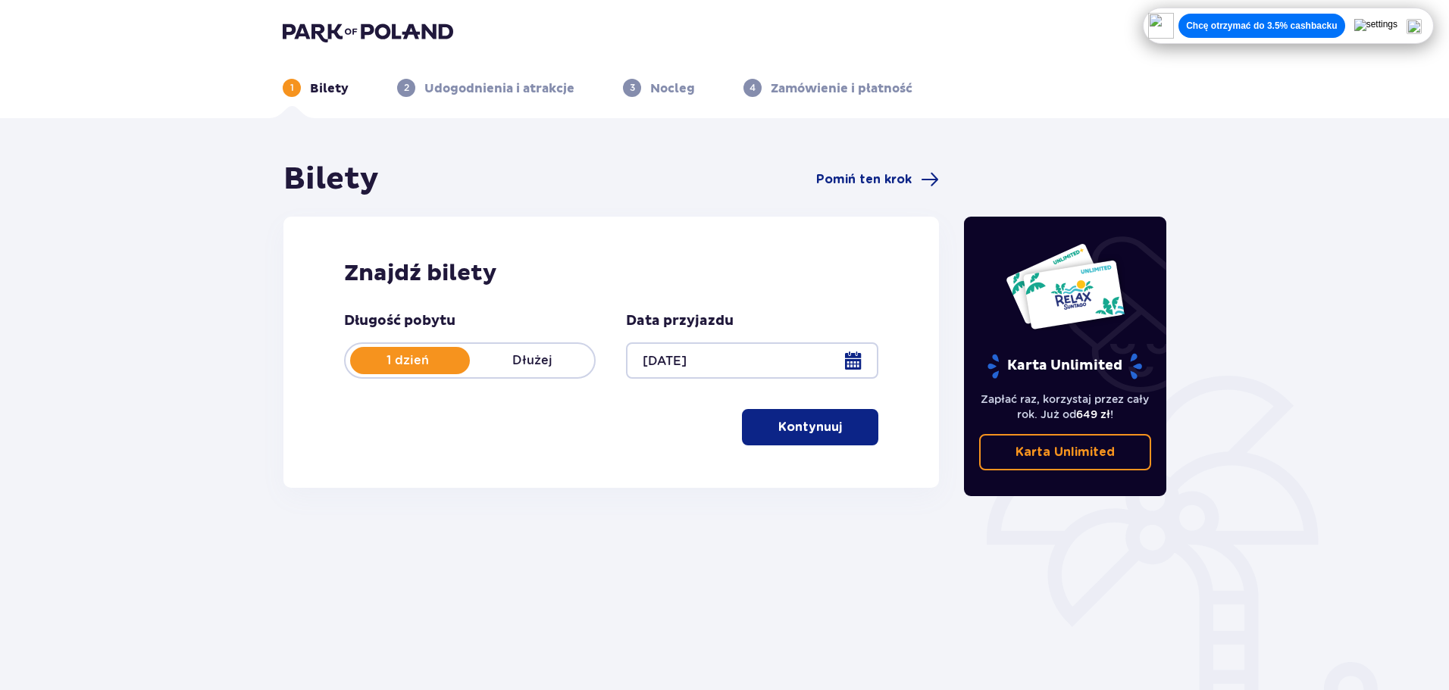
click at [831, 429] on button "Kontynuuj" at bounding box center [810, 427] width 136 height 36
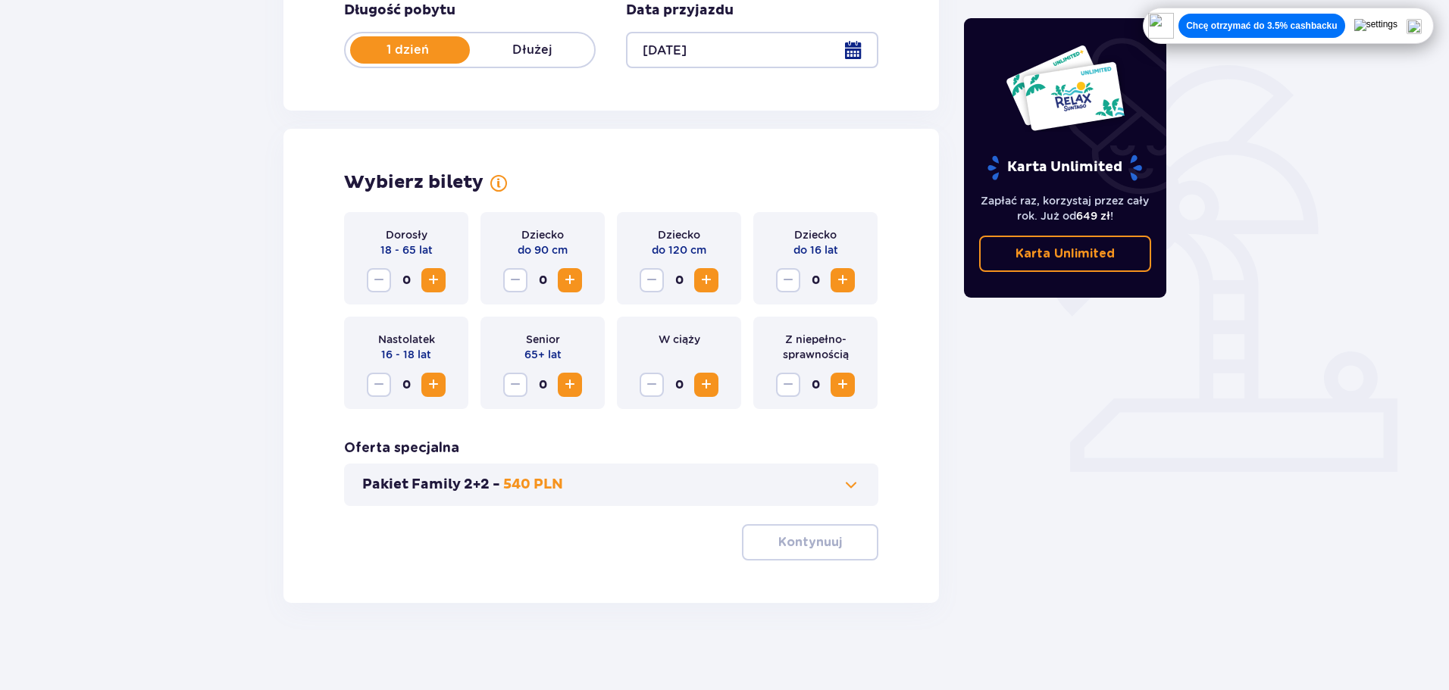
scroll to position [314, 0]
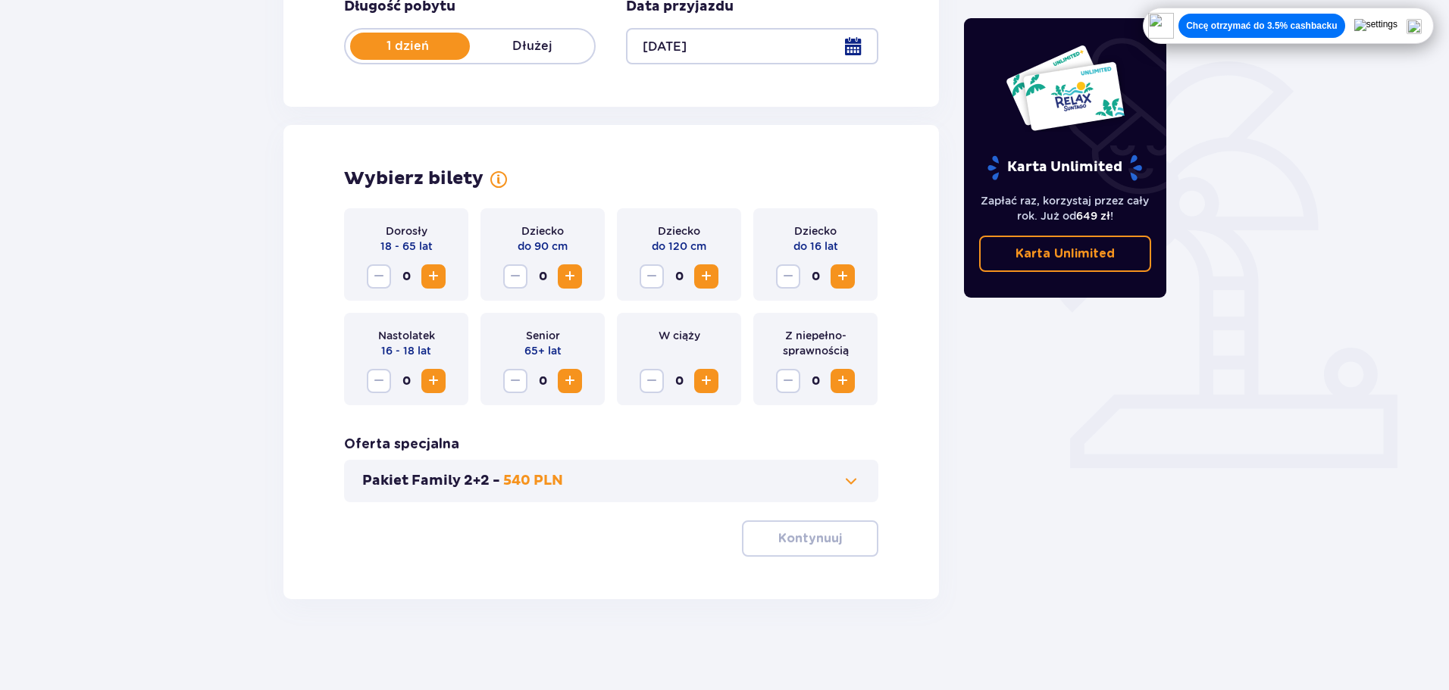
click at [443, 280] on button "Zwiększ" at bounding box center [433, 276] width 24 height 24
click at [778, 543] on p "Kontynuuj" at bounding box center [810, 538] width 64 height 17
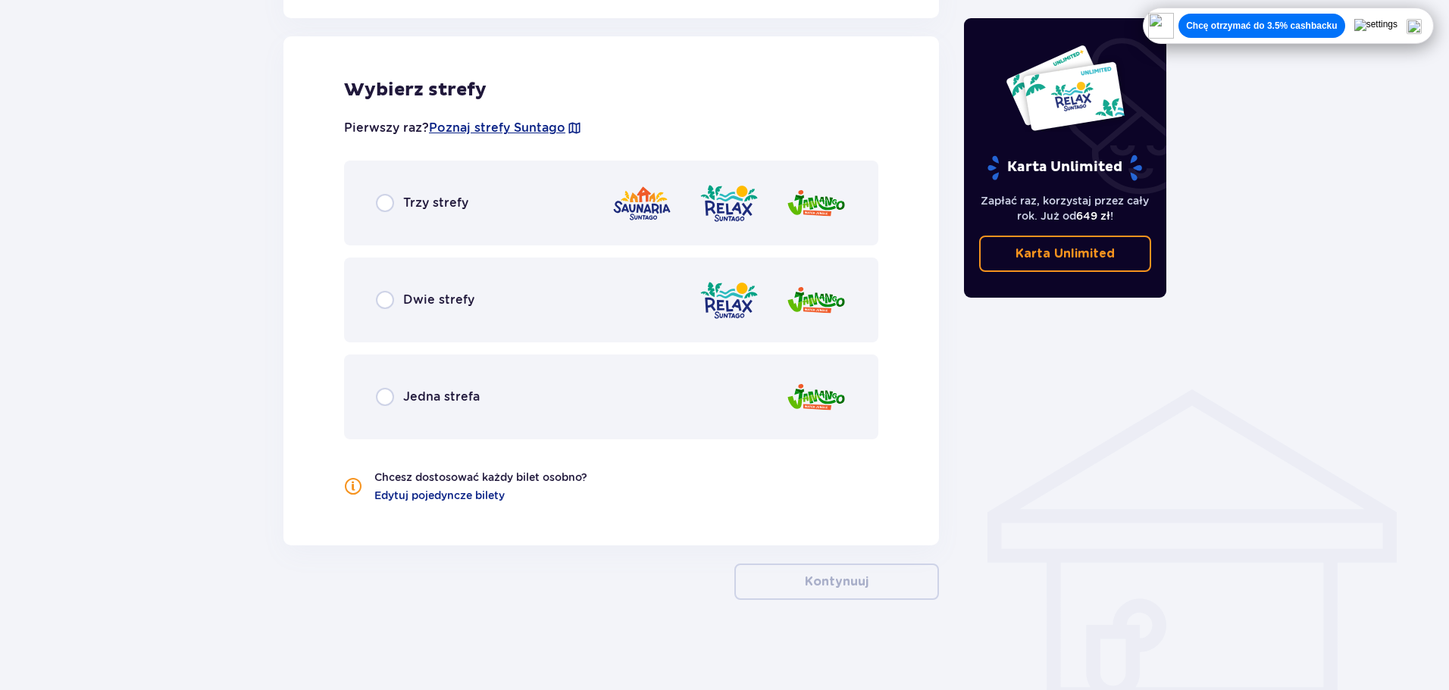
click at [495, 225] on div "Trzy strefy" at bounding box center [611, 203] width 534 height 85
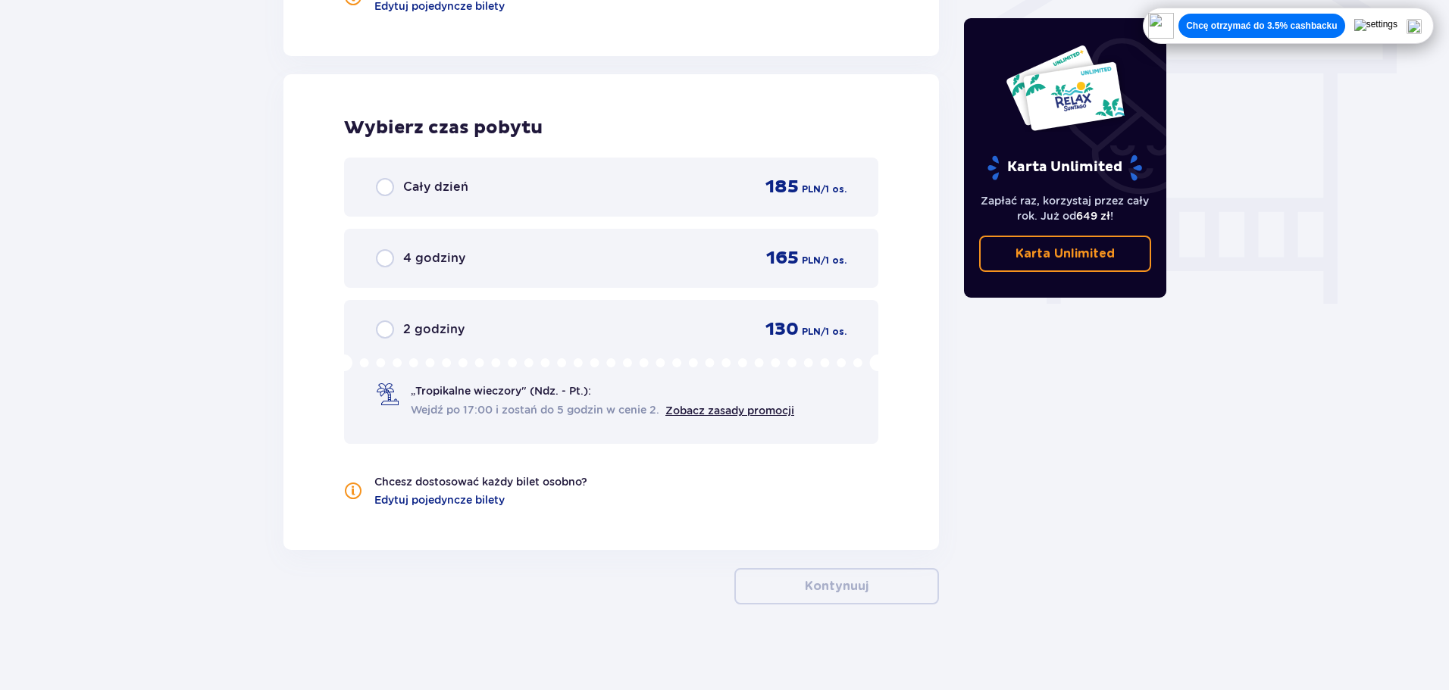
scroll to position [1336, 0]
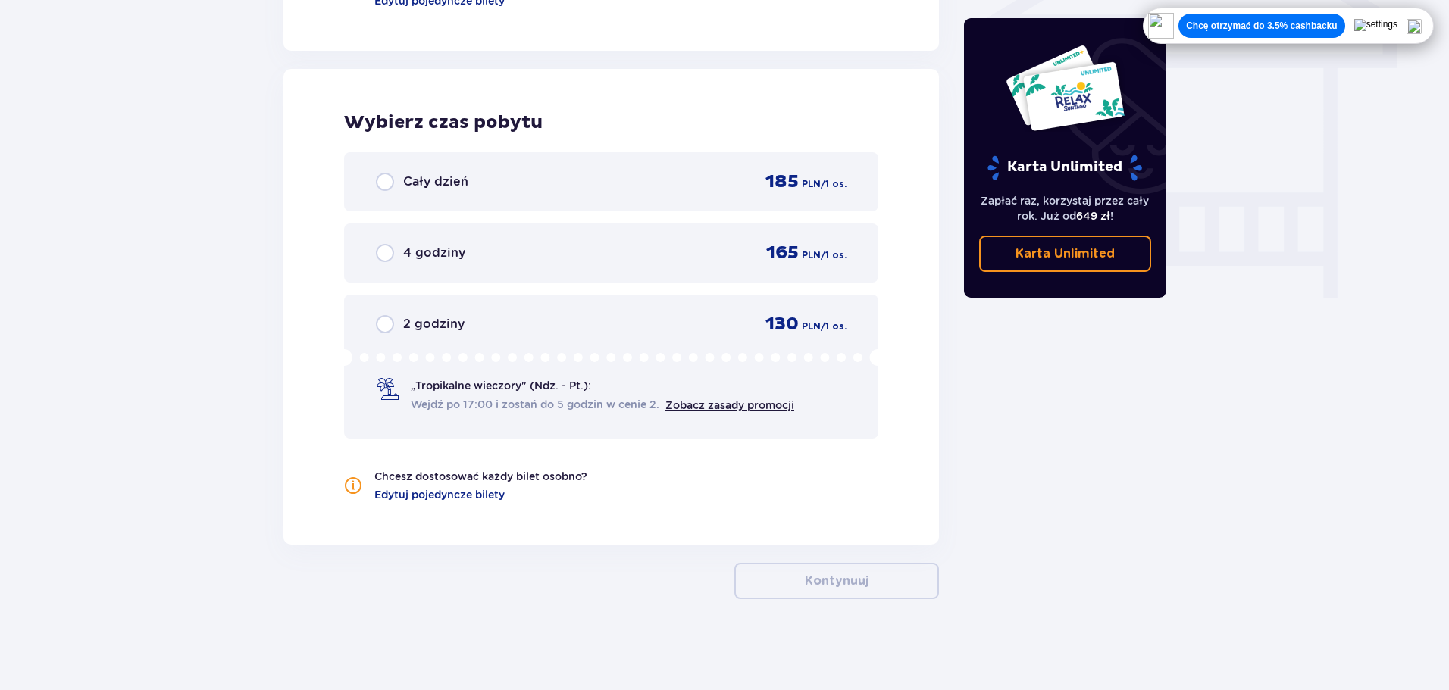
click at [483, 184] on div "Cały dzień 185 PLN / 1 os." at bounding box center [611, 181] width 470 height 23
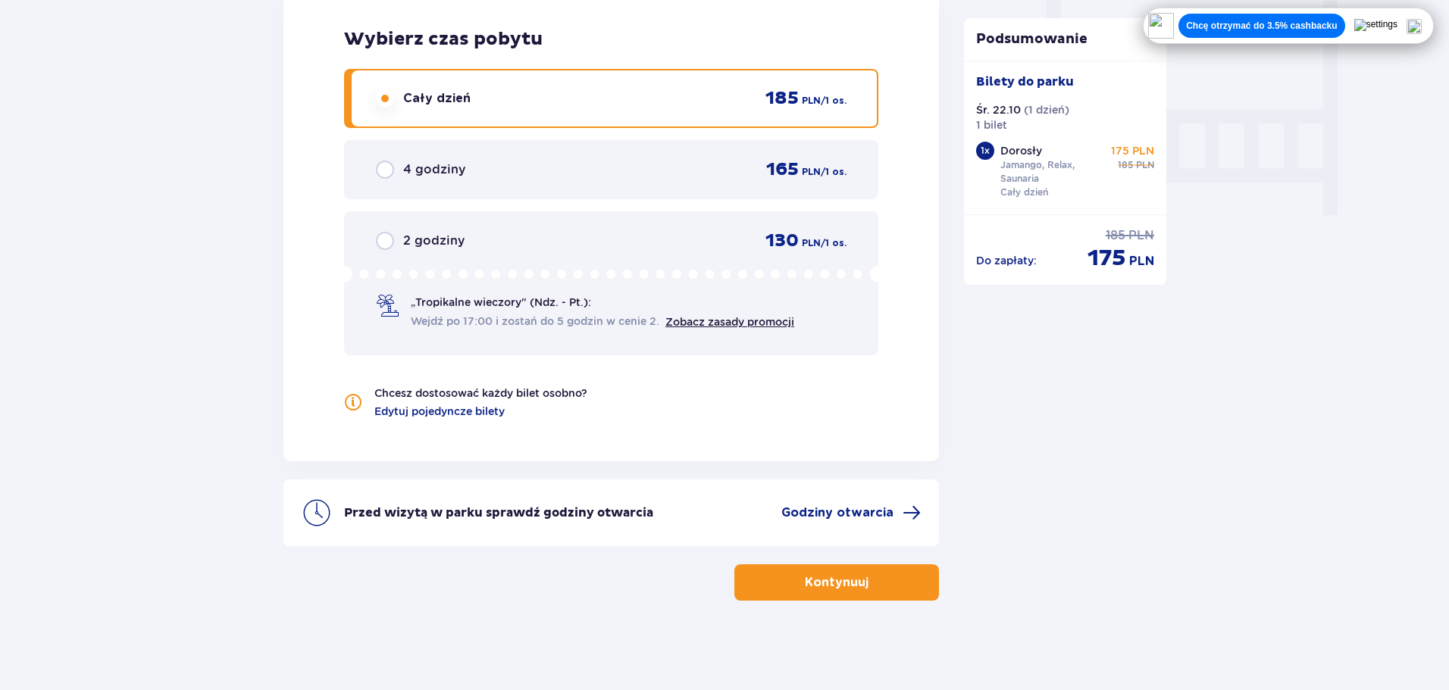
scroll to position [1421, 0]
click at [806, 583] on p "Kontynuuj" at bounding box center [837, 581] width 64 height 17
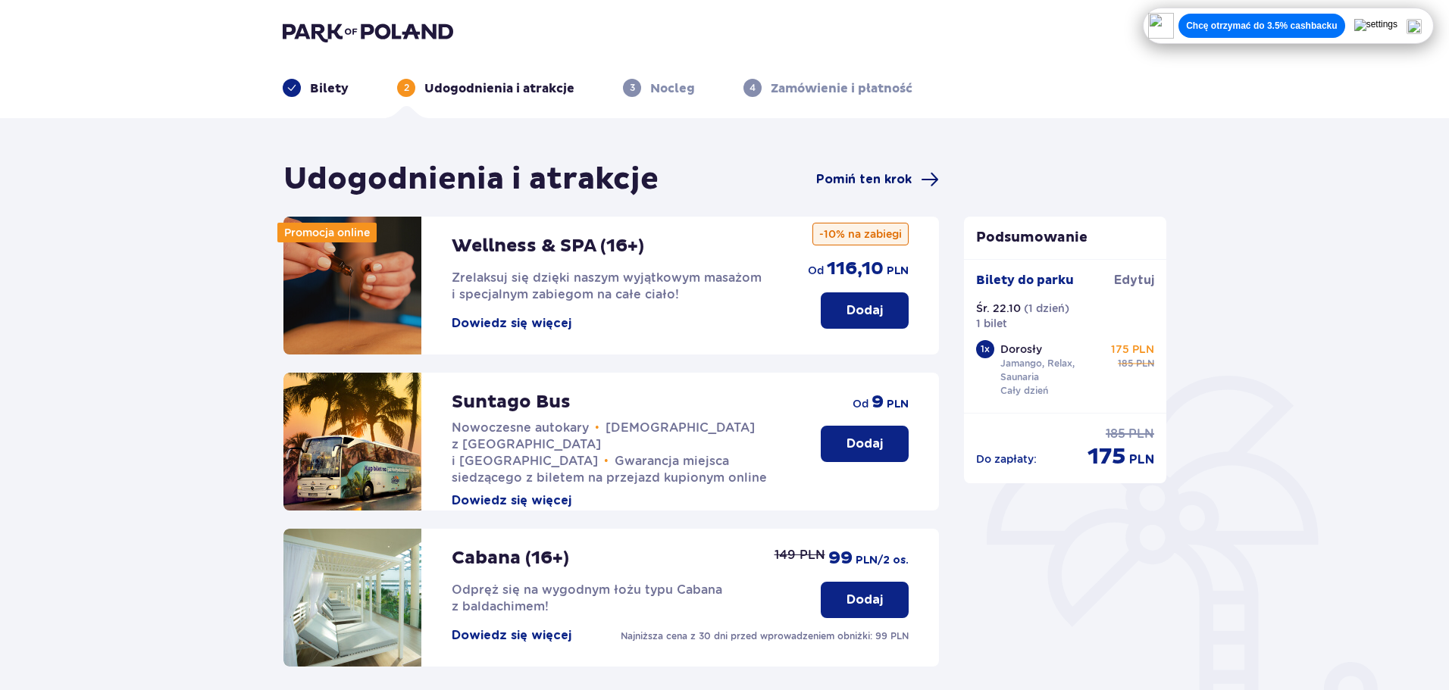
click at [864, 175] on span "Pomiń ten krok" at bounding box center [863, 179] width 95 height 17
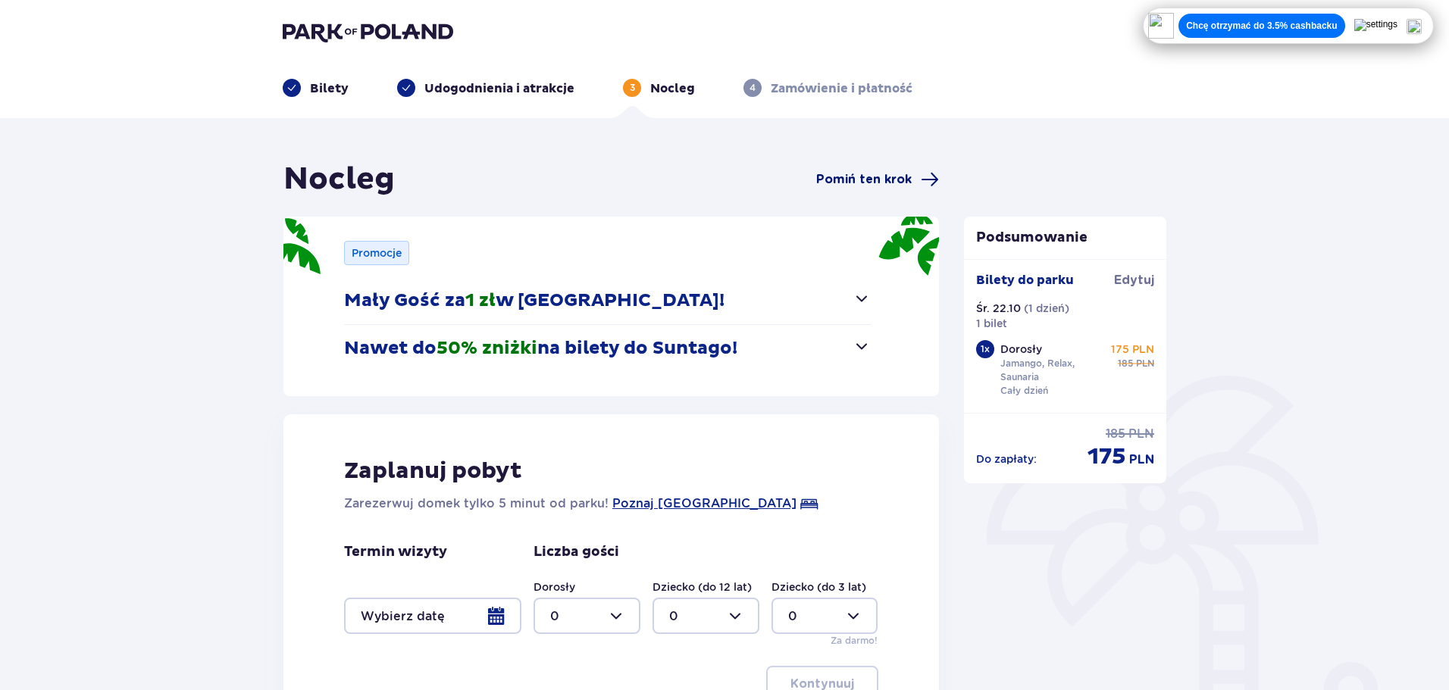
click at [883, 185] on span "Pomiń ten krok" at bounding box center [863, 179] width 95 height 17
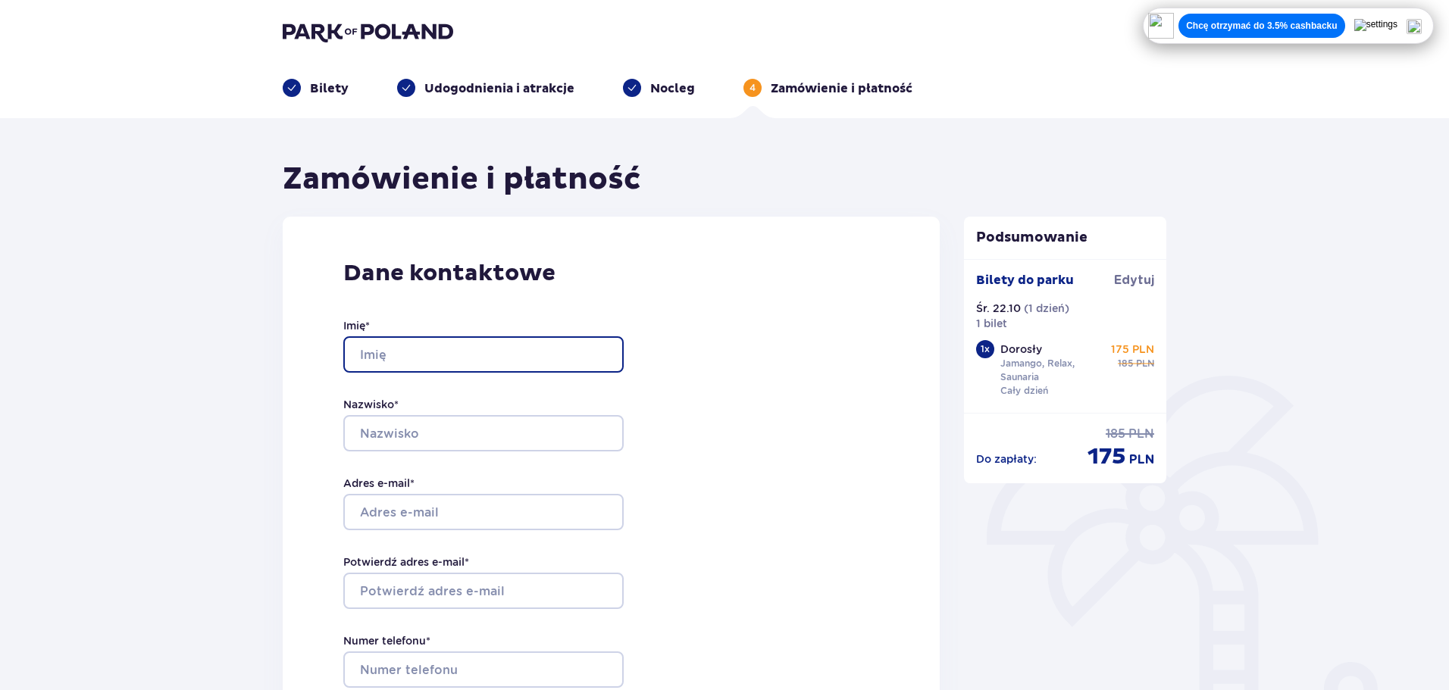
click at [450, 351] on input "Imię *" at bounding box center [483, 354] width 280 height 36
click at [389, 344] on input "Imię *" at bounding box center [483, 354] width 280 height 36
type input "J"
drag, startPoint x: 369, startPoint y: 299, endPoint x: 377, endPoint y: 310, distance: 14.1
click at [370, 299] on div "Imię * Nazwisko * Adres e-mail * Potwierdź adres e-mail * Numer telefonu * Nume…" at bounding box center [483, 511] width 280 height 447
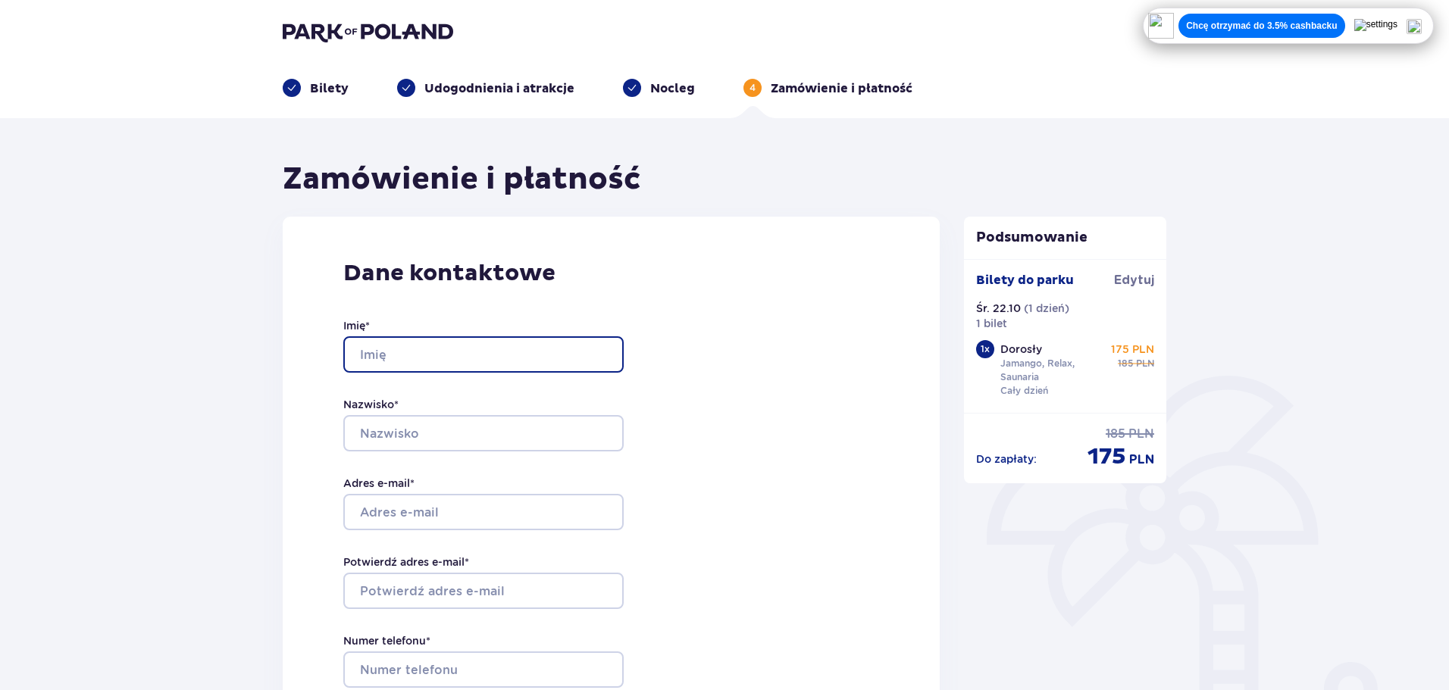
click at [395, 362] on input "Imię *" at bounding box center [483, 354] width 280 height 36
drag, startPoint x: 395, startPoint y: 362, endPoint x: 414, endPoint y: 380, distance: 25.7
click at [397, 364] on input "Imię *" at bounding box center [483, 354] width 280 height 36
type input "[PERSON_NAME]"
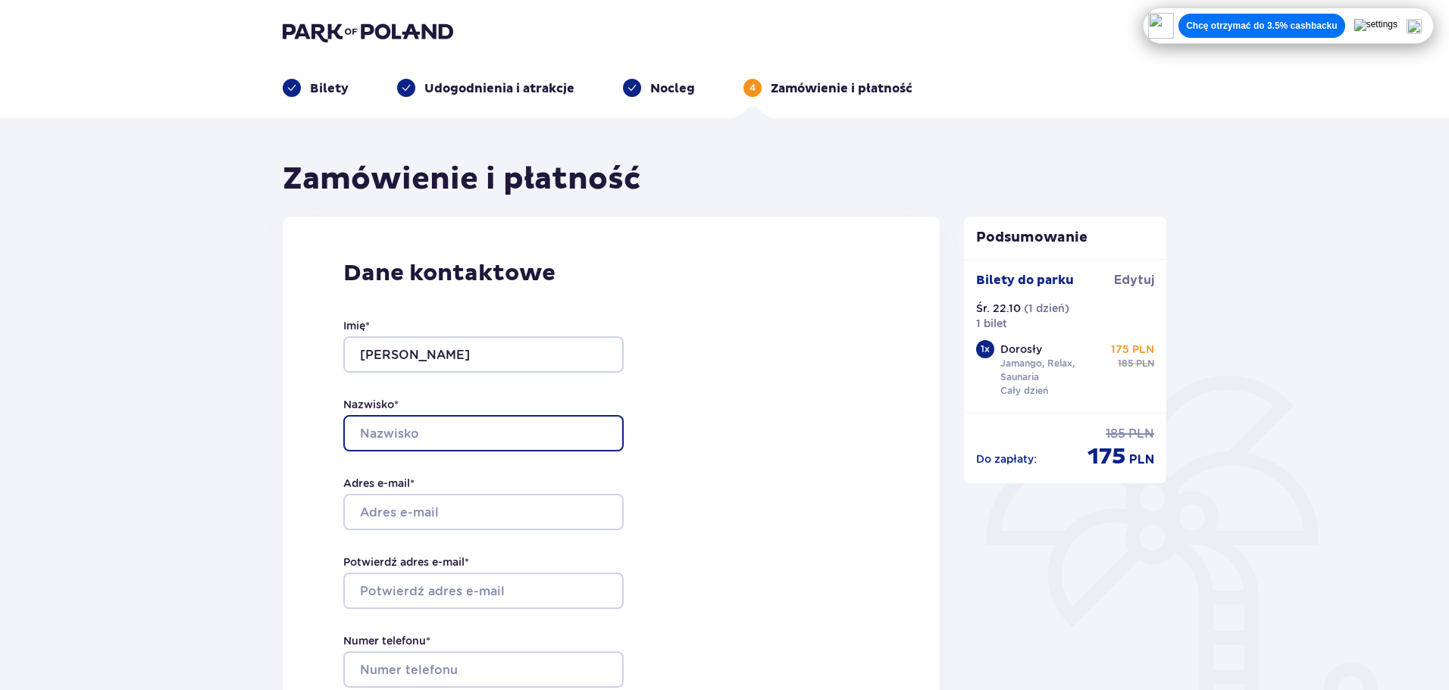
type input "[PERSON_NAME]"
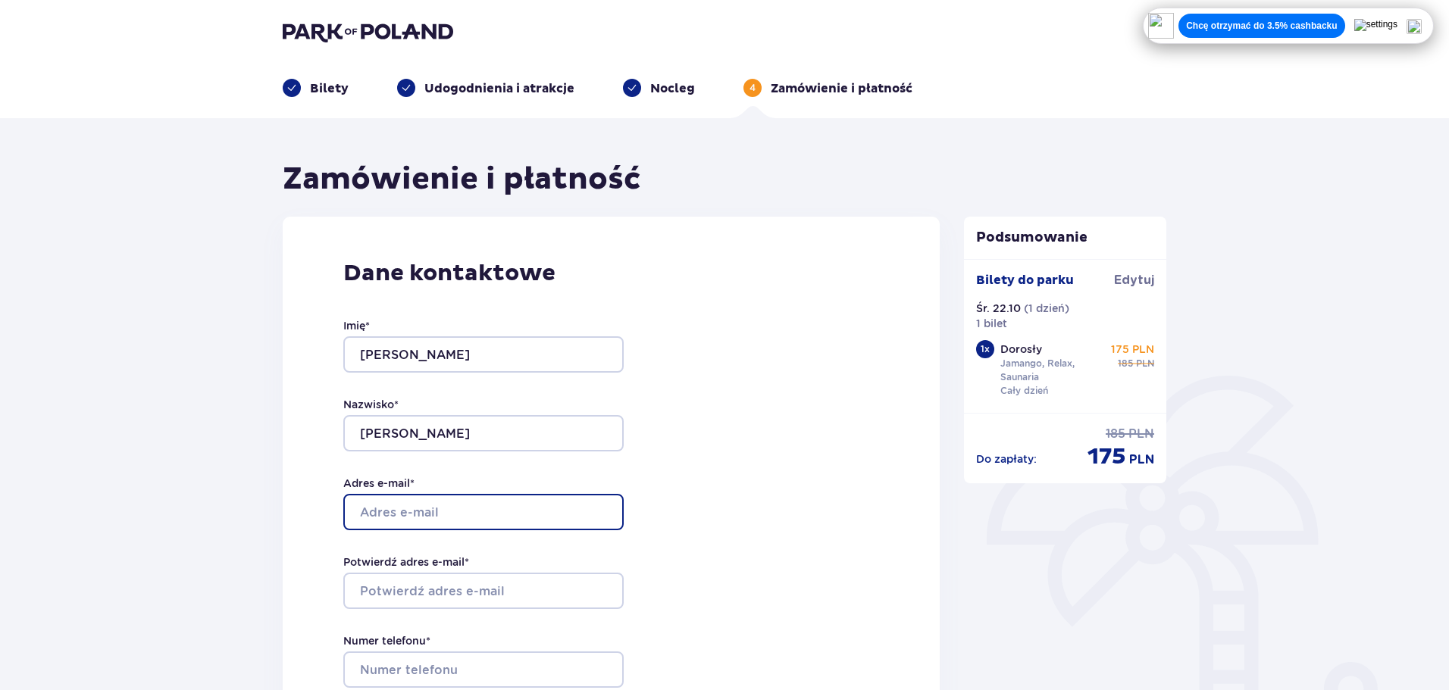
type input "[EMAIL_ADDRESS][DOMAIN_NAME]"
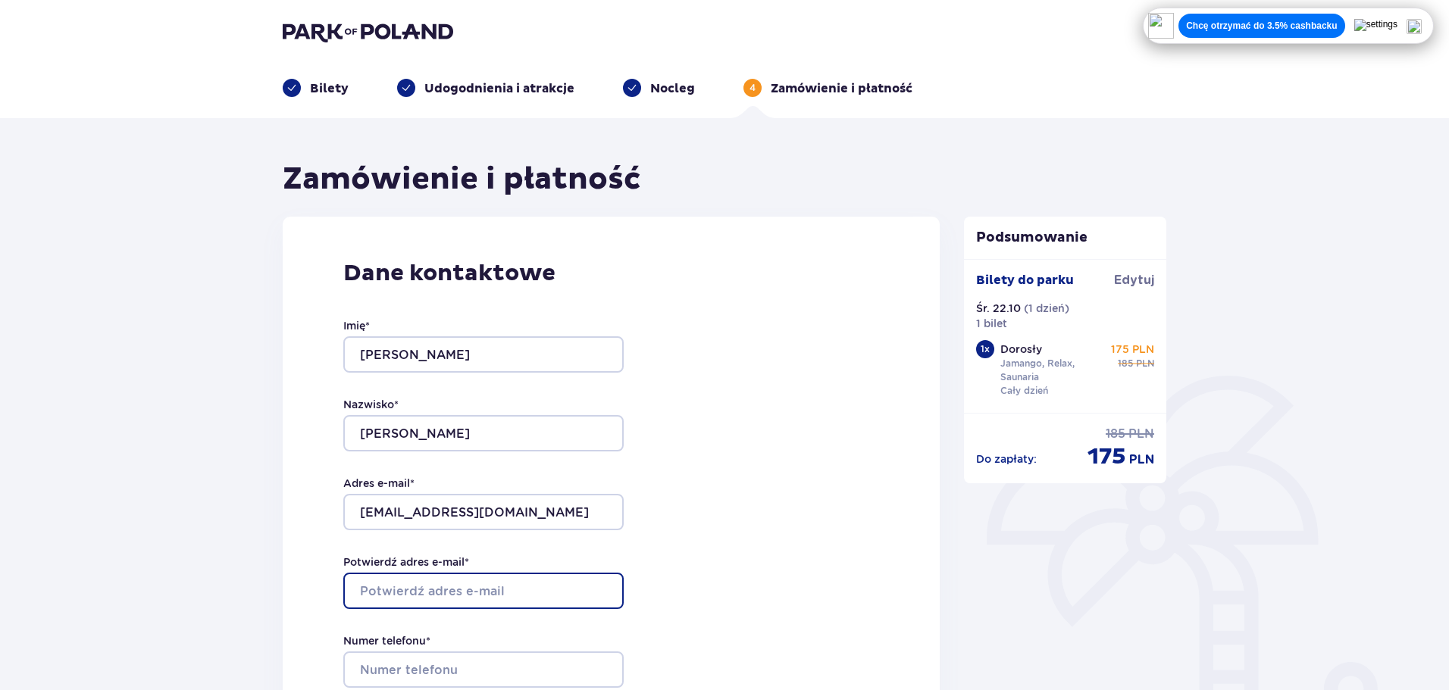
type input "[EMAIL_ADDRESS][DOMAIN_NAME]"
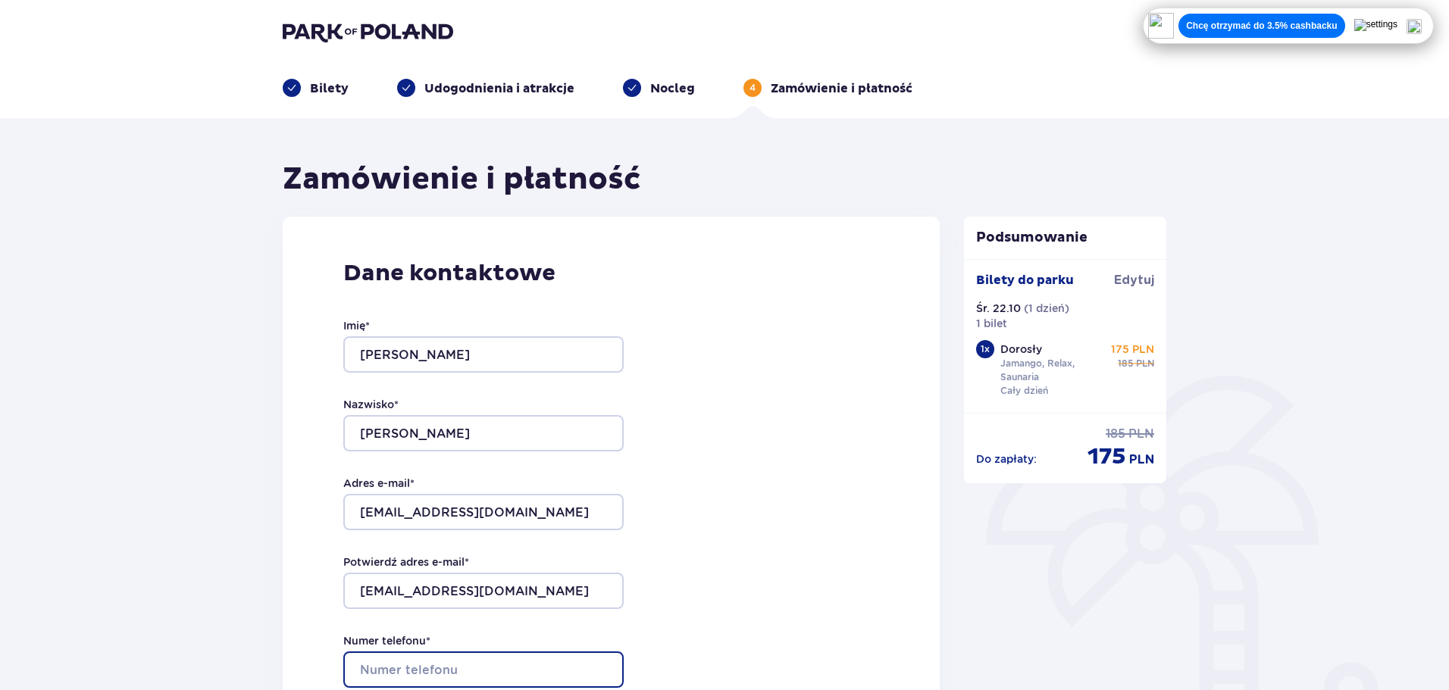
type input "608583581"
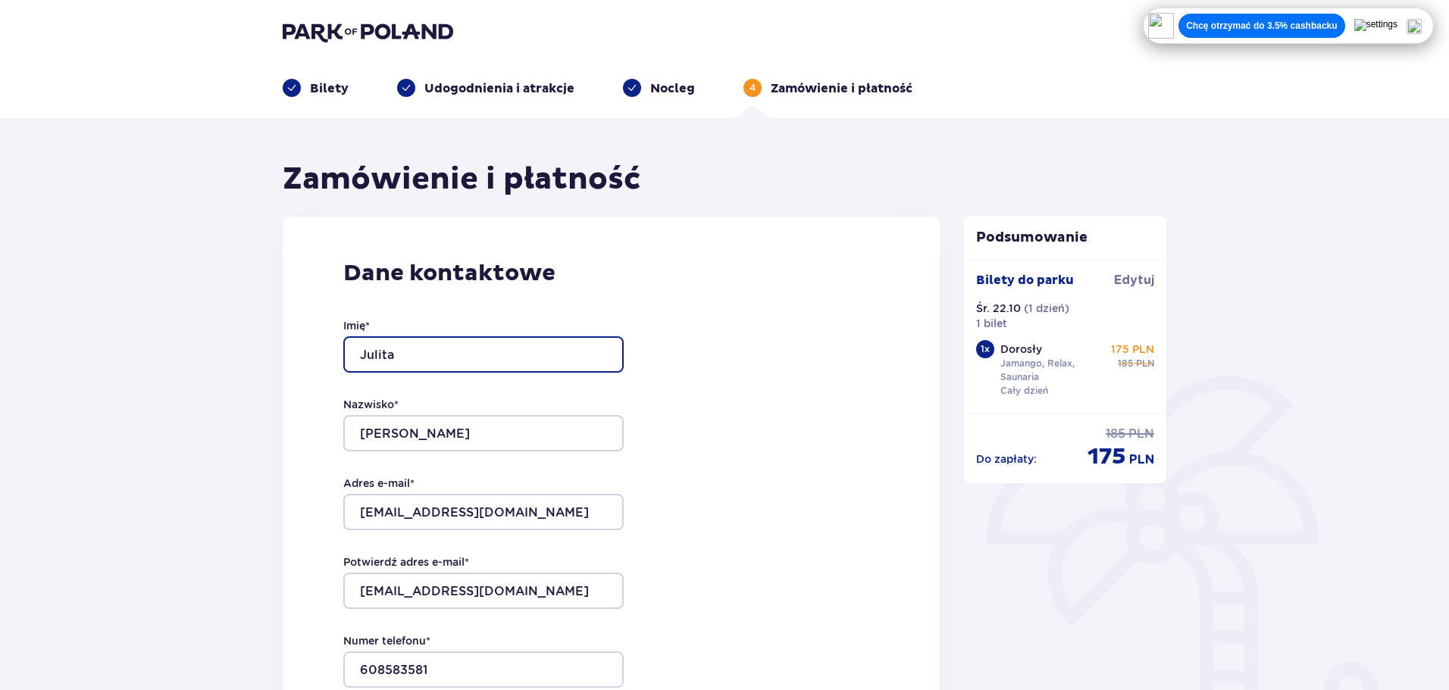
type input "Julita"
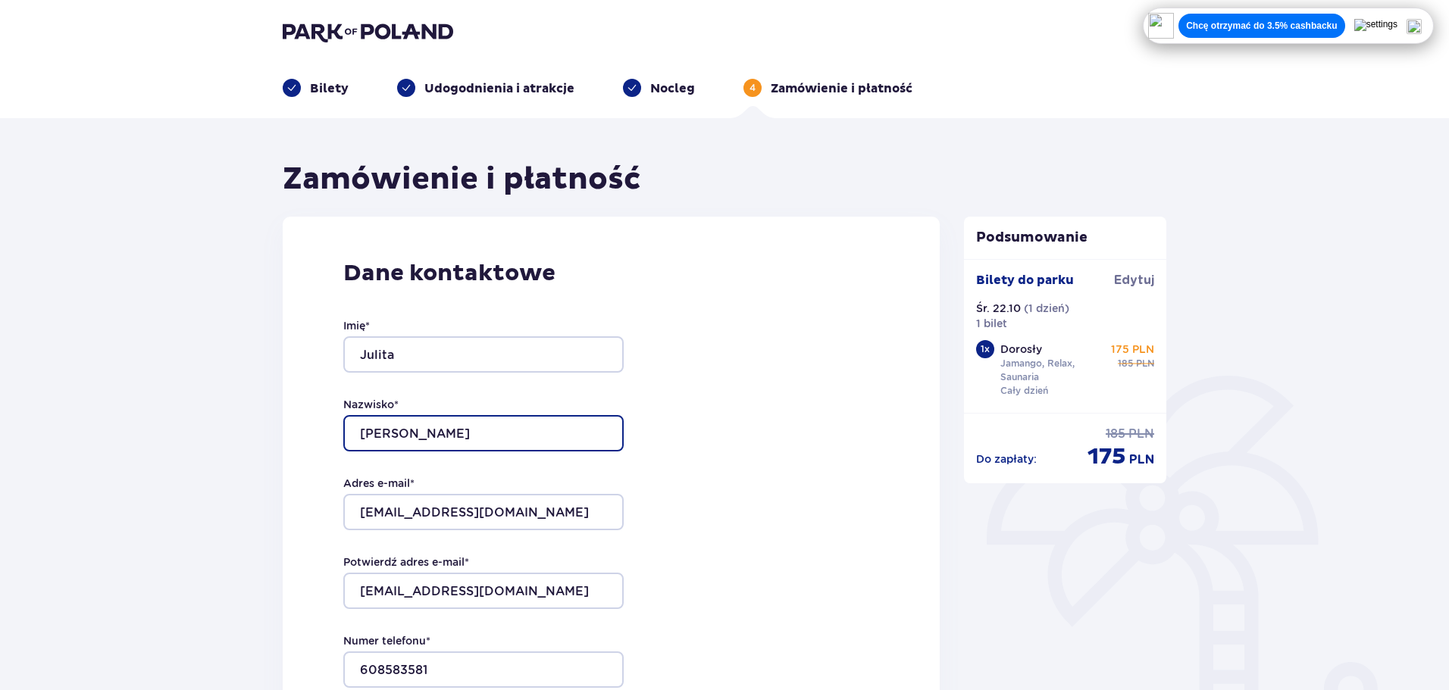
type input "Pietranik"
click at [311, 370] on div "Dane kontaktowe Imię * Julita Nazwisko * Pietranik Adres e-mail * michal.simins…" at bounding box center [611, 538] width 657 height 642
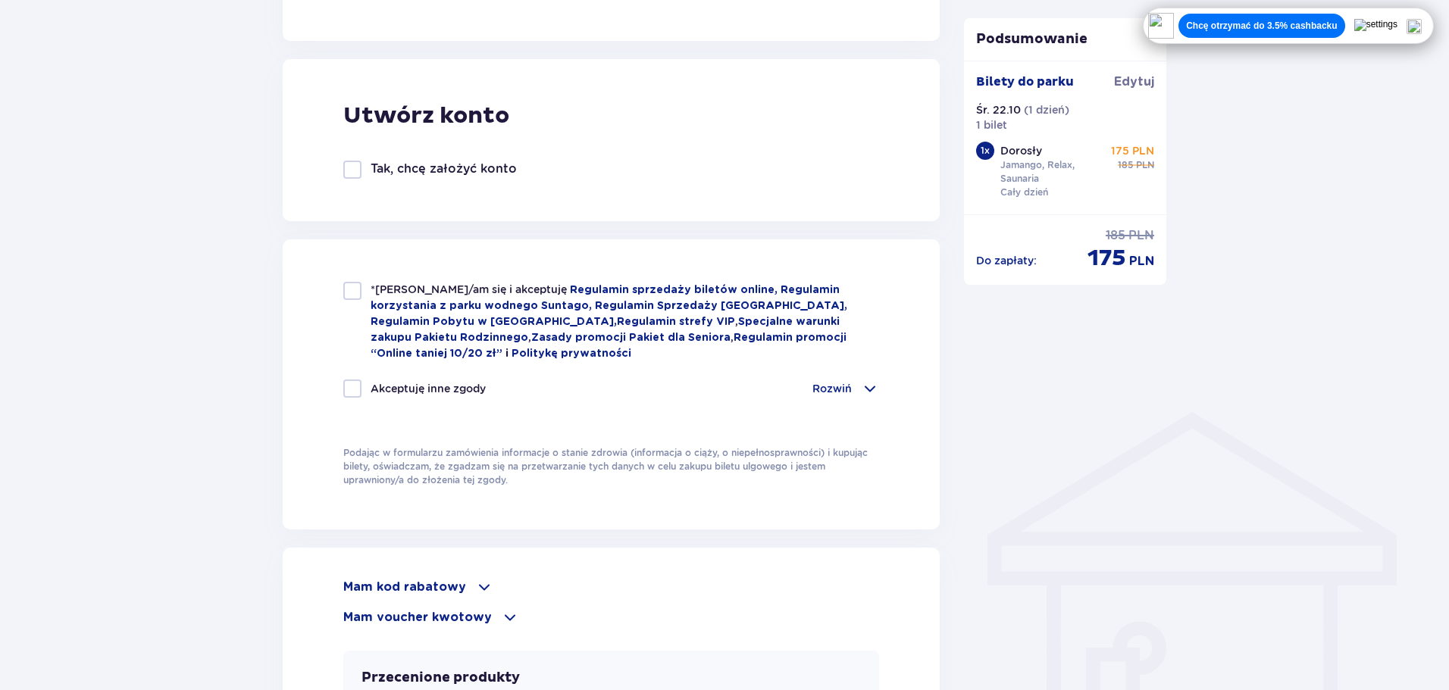
scroll to position [833, 0]
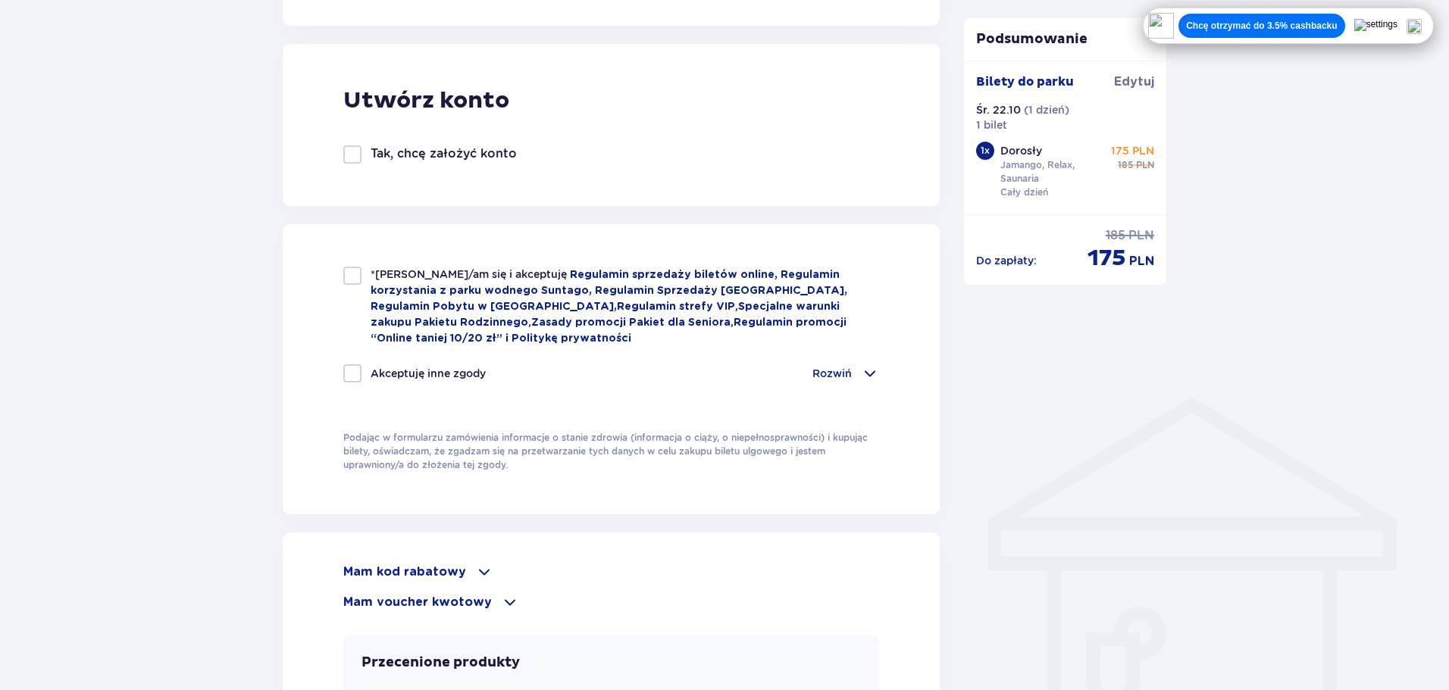
click at [364, 277] on div "*Zapoznałem/am się i akceptuję Regulamin sprzedaży biletów online, Regulamin ko…" at bounding box center [611, 307] width 536 height 80
checkbox input "true"
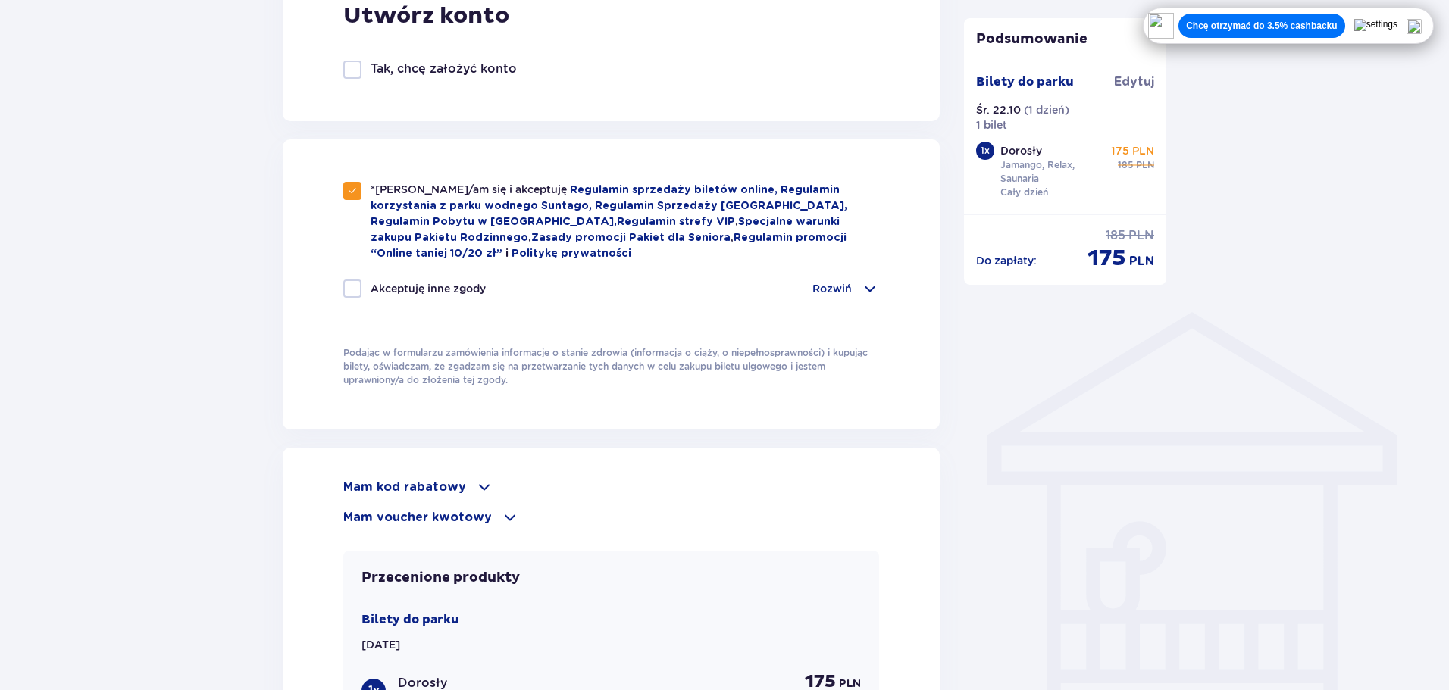
scroll to position [985, 0]
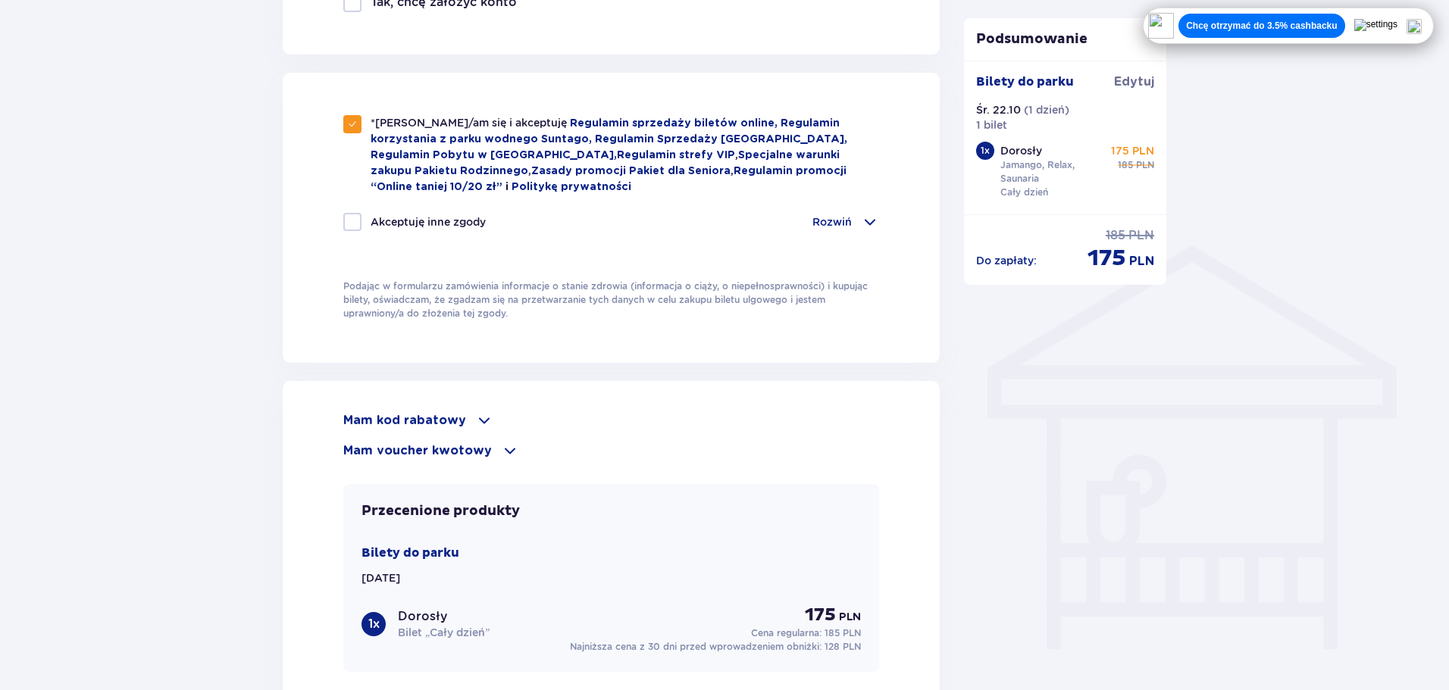
click at [445, 417] on p "Mam kod rabatowy" at bounding box center [404, 420] width 123 height 17
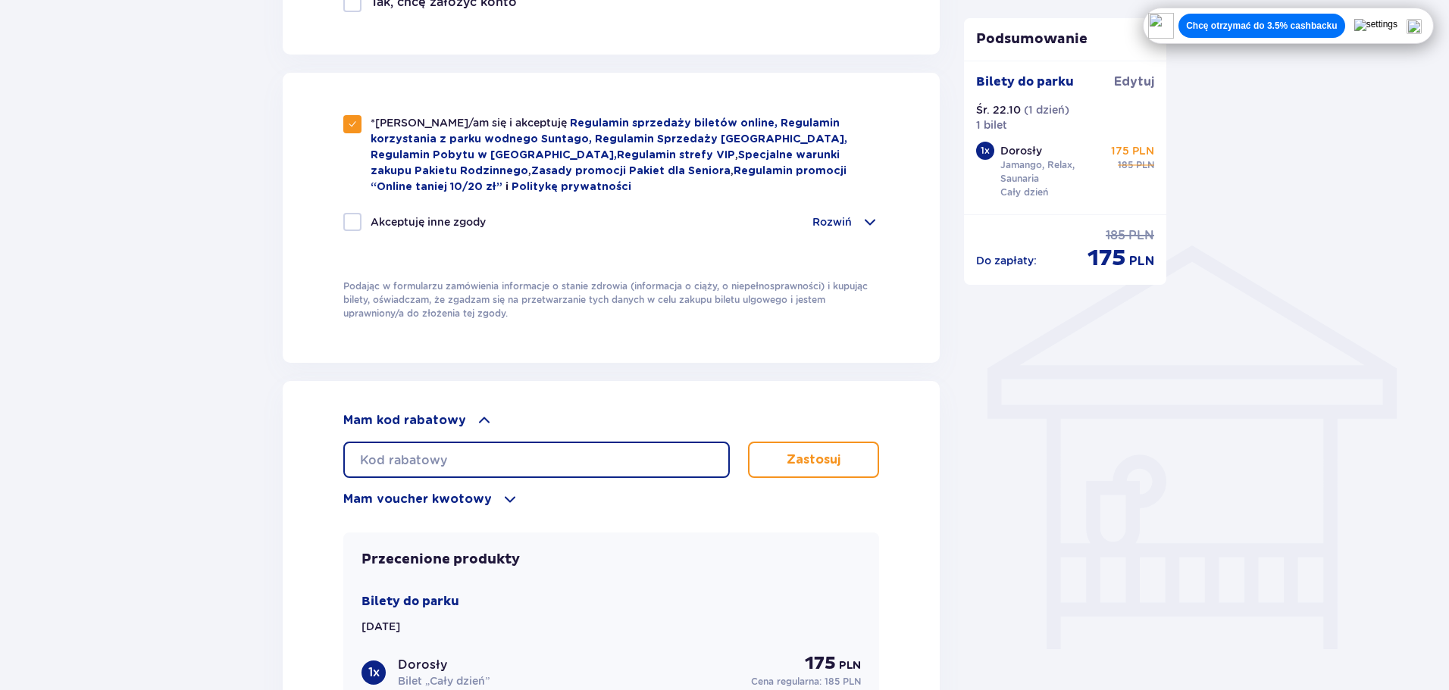
click at [599, 454] on input "text" at bounding box center [536, 460] width 386 height 36
type input "student30"
click at [871, 467] on button "Zastosuj" at bounding box center [813, 460] width 131 height 36
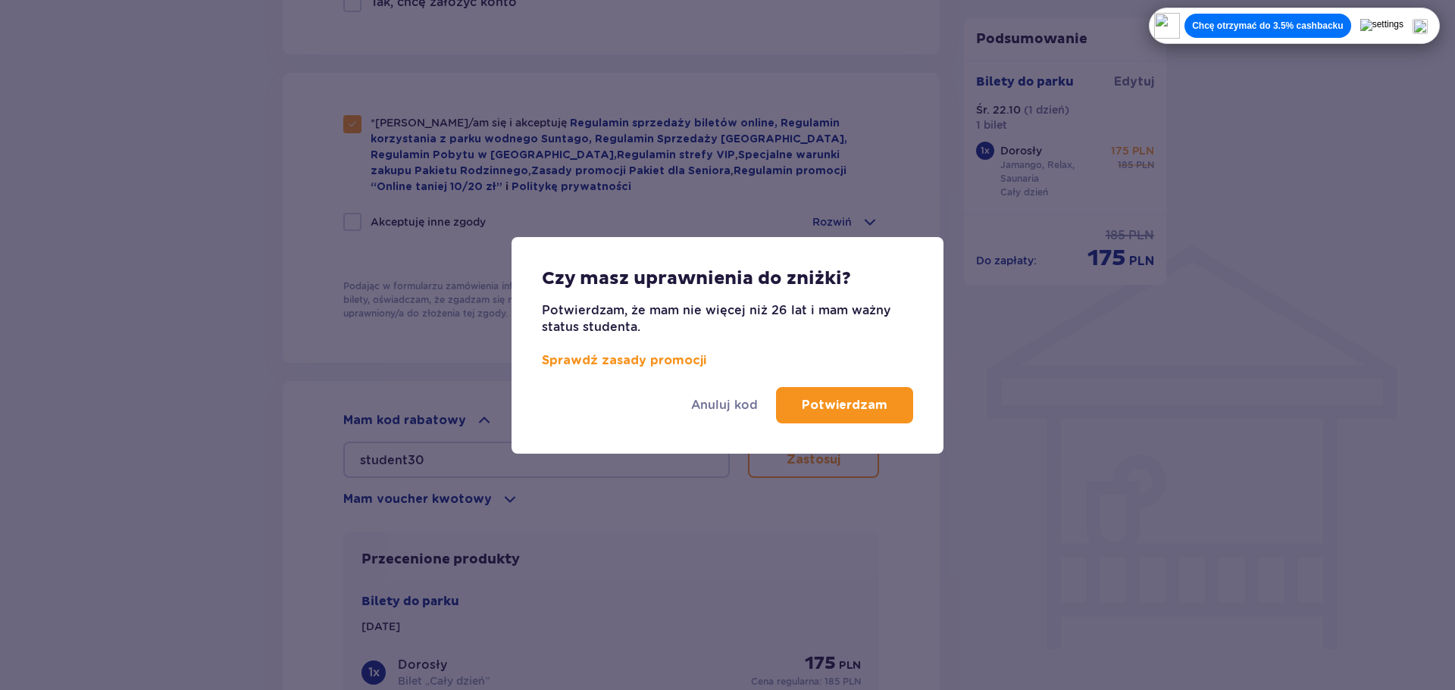
click at [843, 404] on p "Potwierdzam" at bounding box center [845, 405] width 86 height 17
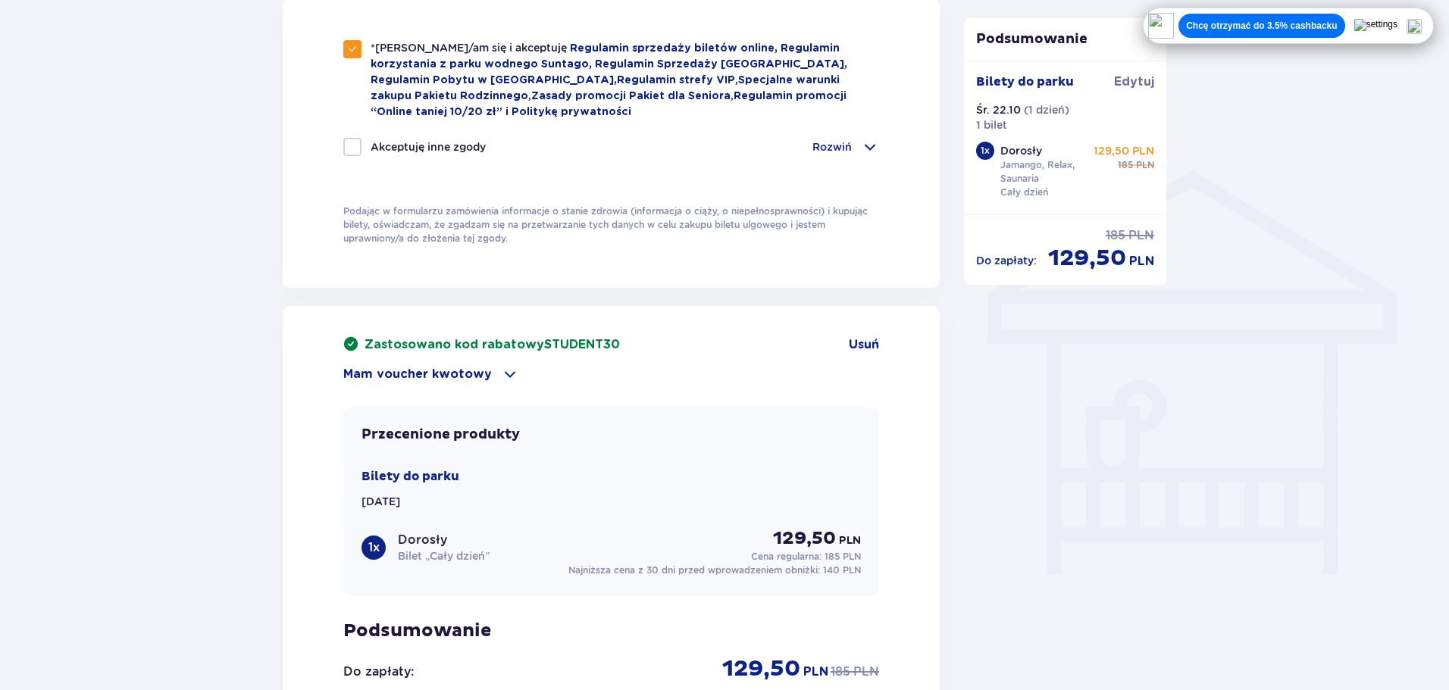
scroll to position [1061, 0]
drag, startPoint x: 1114, startPoint y: 439, endPoint x: 1105, endPoint y: 448, distance: 12.9
drag, startPoint x: 1068, startPoint y: 564, endPoint x: 1030, endPoint y: 567, distance: 38.0
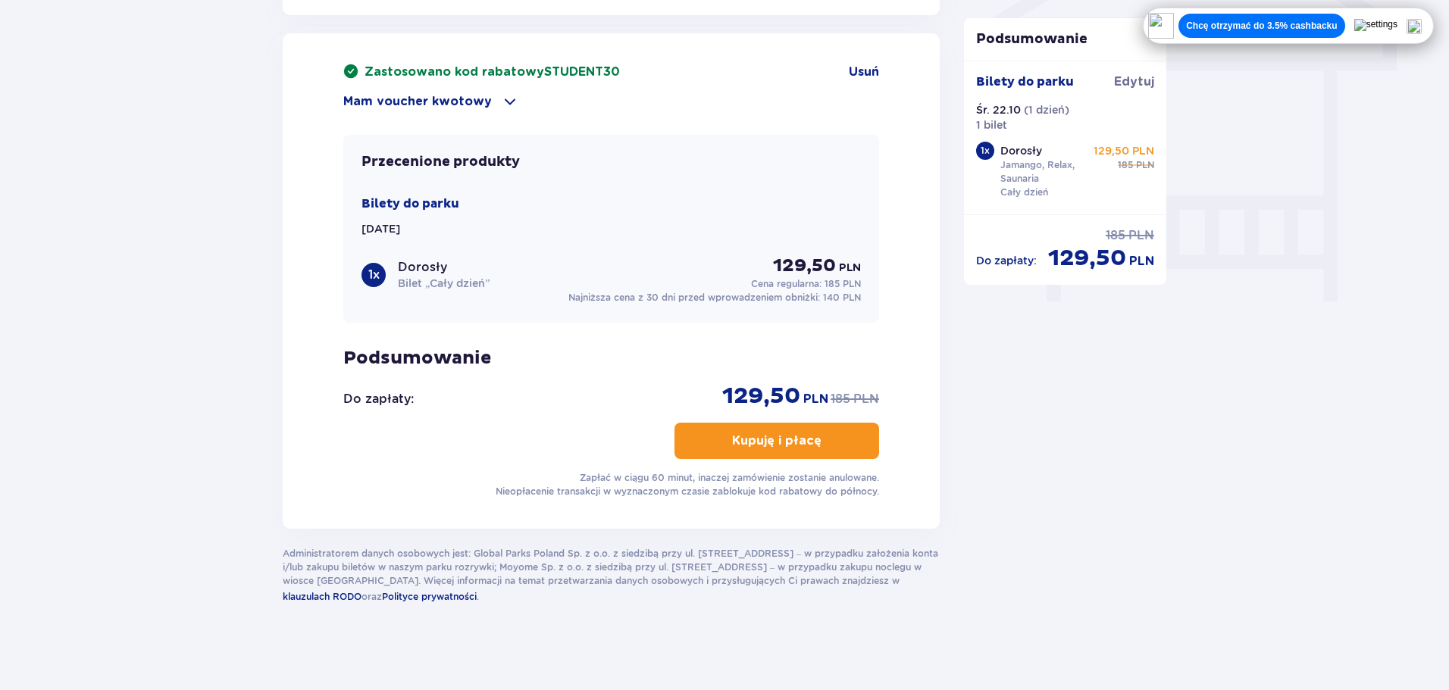
scroll to position [1334, 0]
click at [836, 439] on button "Kupuję i płacę" at bounding box center [776, 439] width 205 height 36
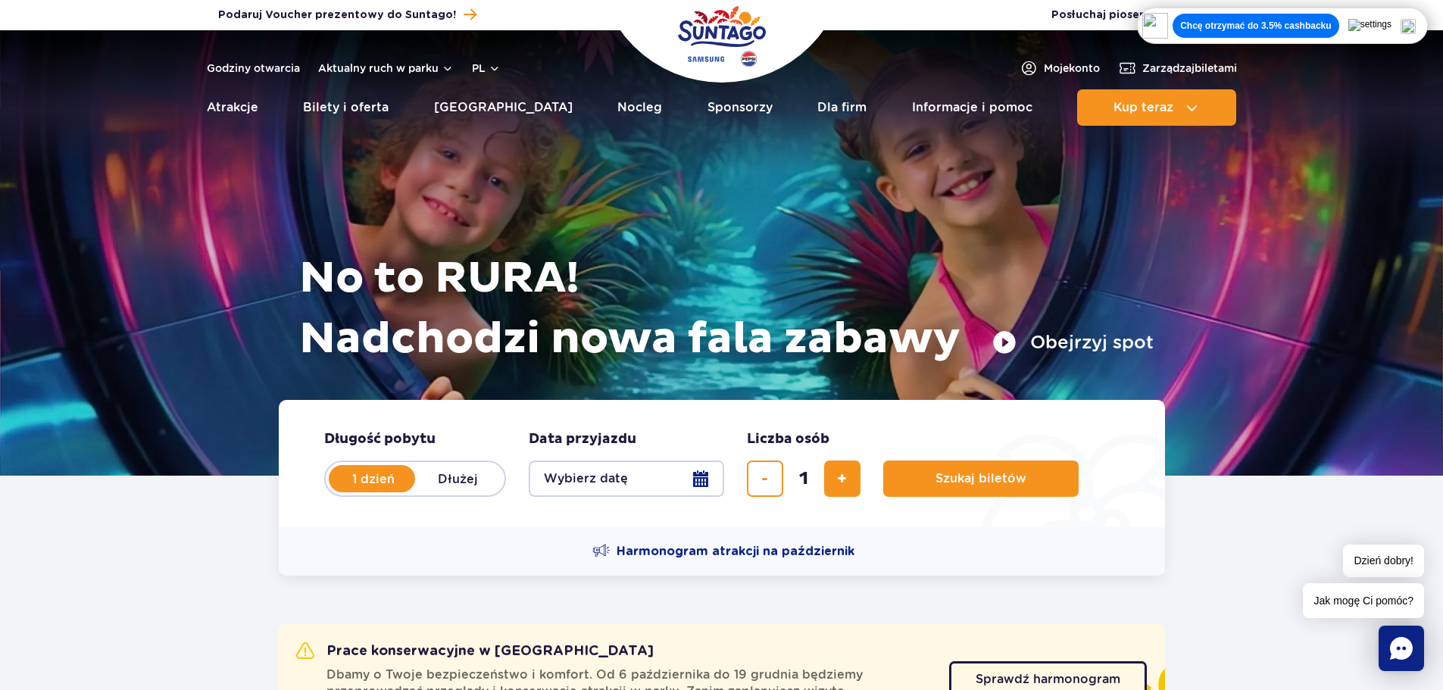
click at [1331, 23] on p "Chcę otrzymać do 3.5% cashbacku" at bounding box center [1255, 26] width 151 height 12
click at [1423, 32] on div "Aktywowany" at bounding box center [1331, 26] width 184 height 26
click at [1416, 27] on img at bounding box center [1408, 26] width 15 height 15
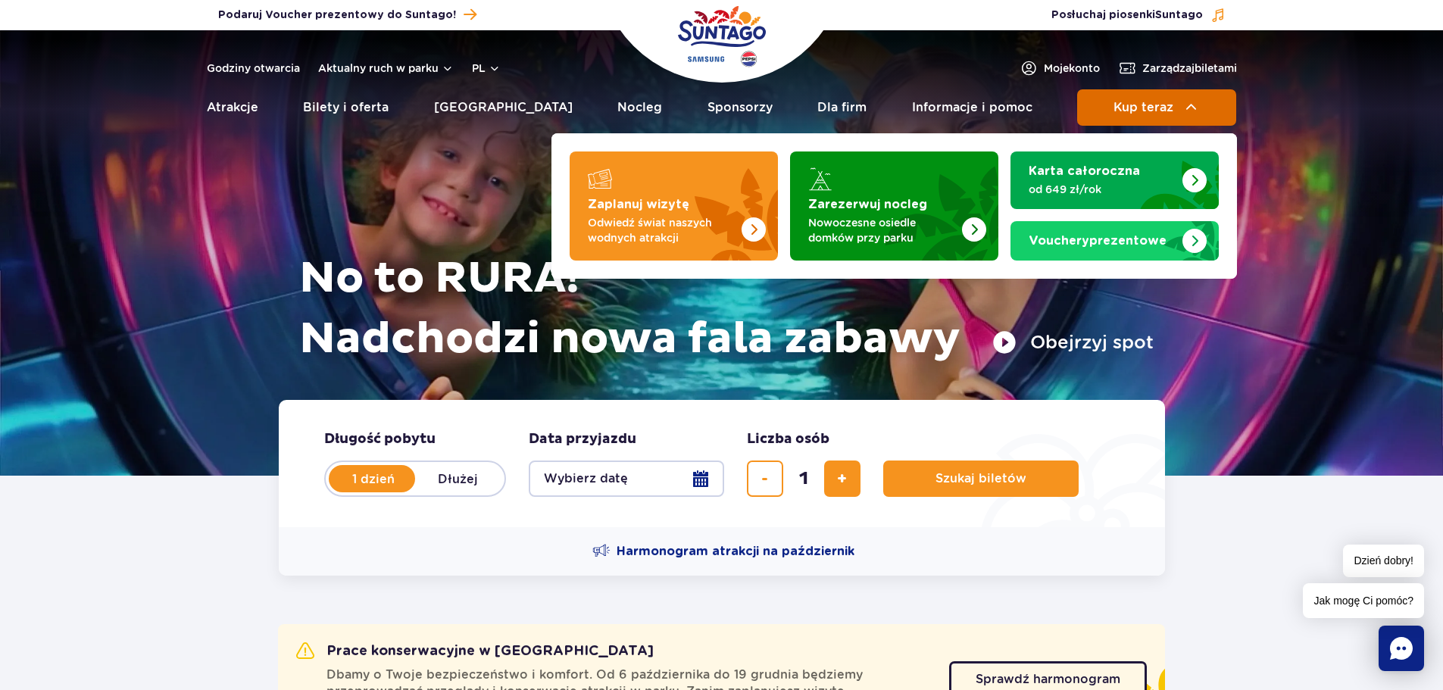
click at [1166, 107] on span "Kup teraz" at bounding box center [1144, 108] width 60 height 14
click at [1102, 98] on button "Kup teraz" at bounding box center [1156, 107] width 159 height 36
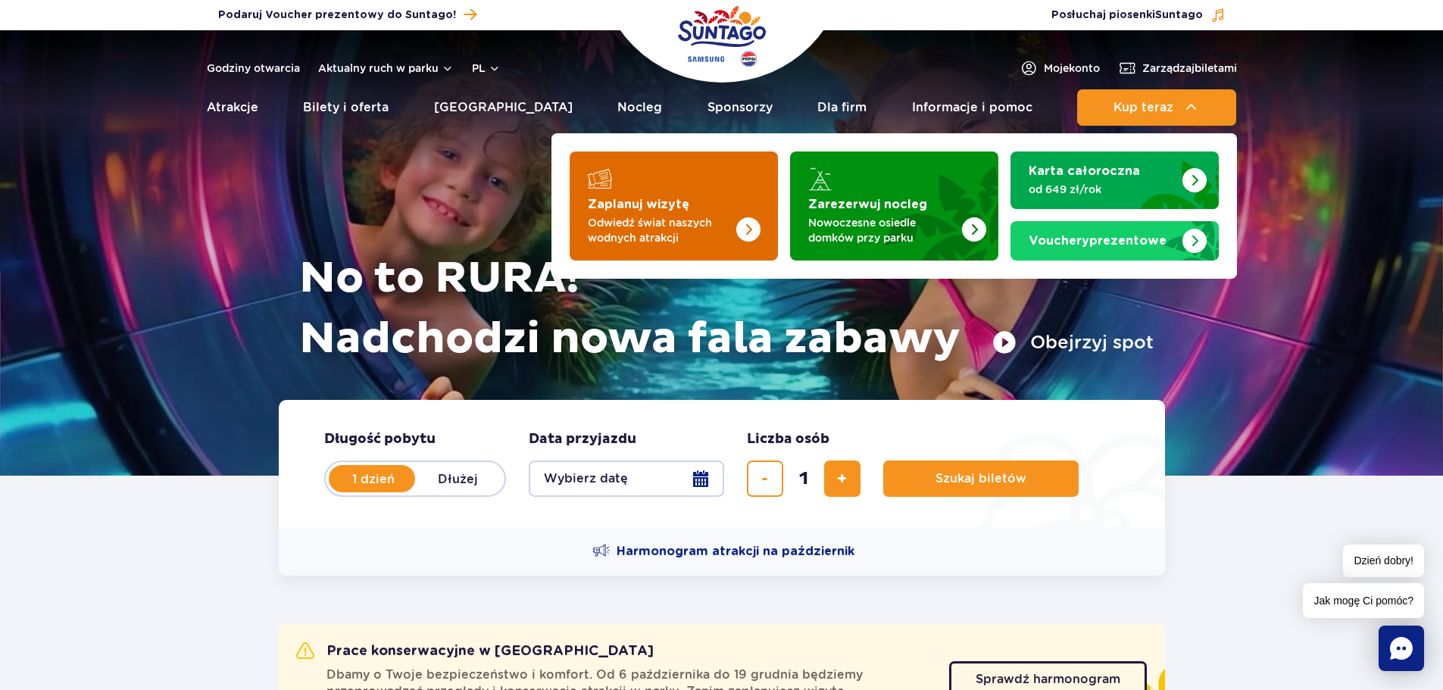
click at [741, 192] on img "Zaplanuj wizytę" at bounding box center [718, 201] width 120 height 118
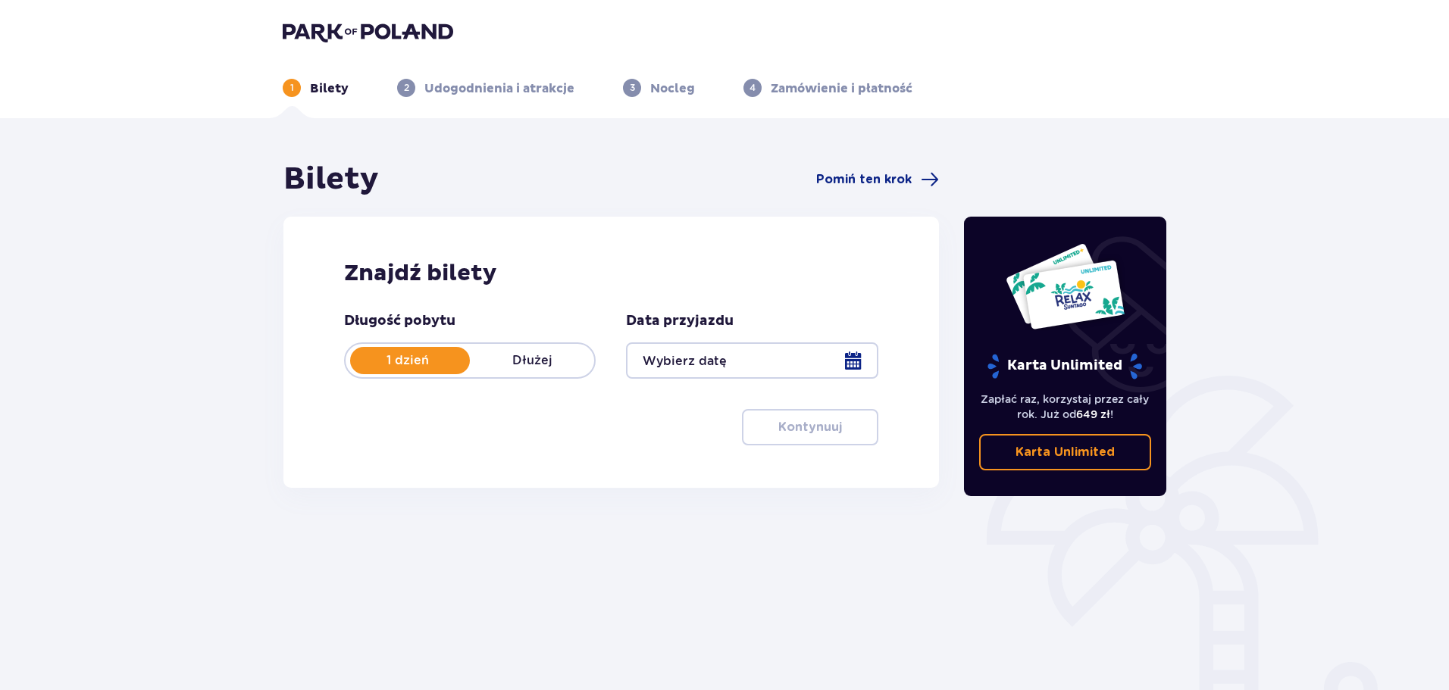
click at [793, 360] on div at bounding box center [752, 360] width 252 height 36
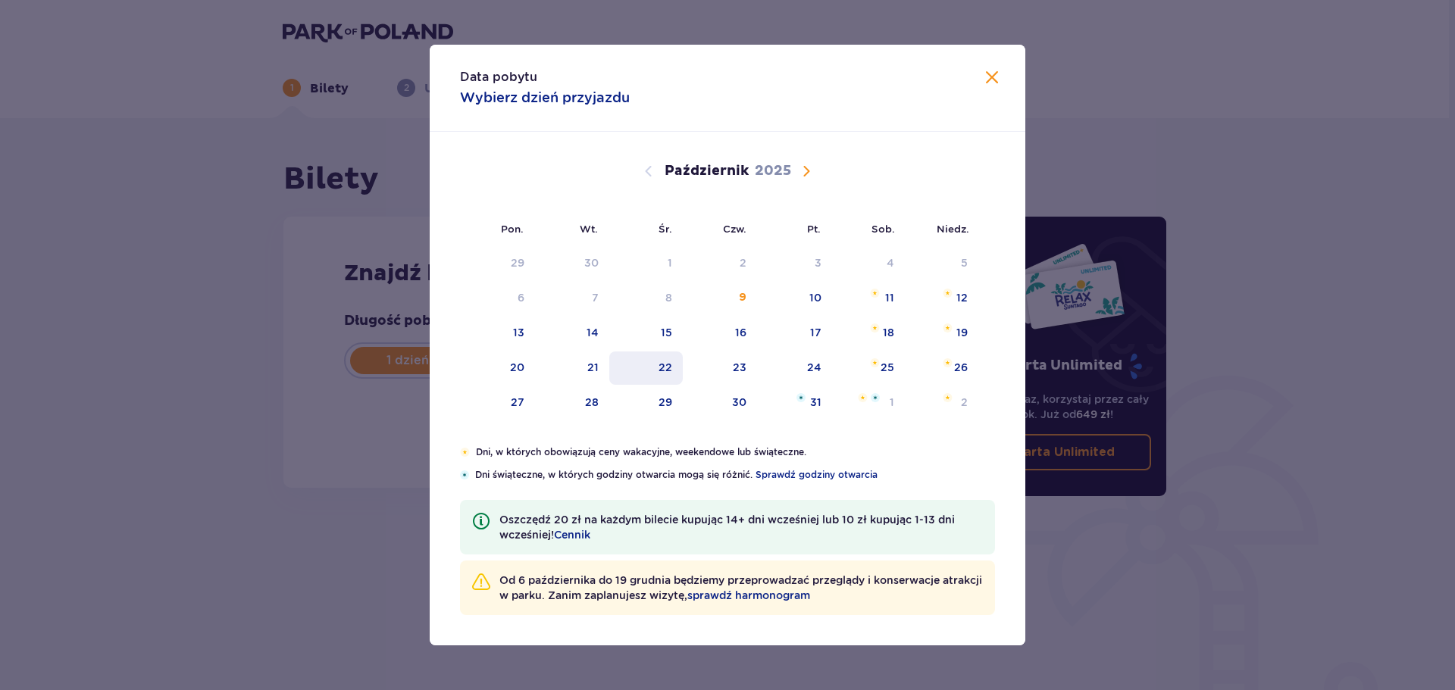
click at [666, 382] on div "22" at bounding box center [645, 368] width 73 height 33
type input "[DATE]"
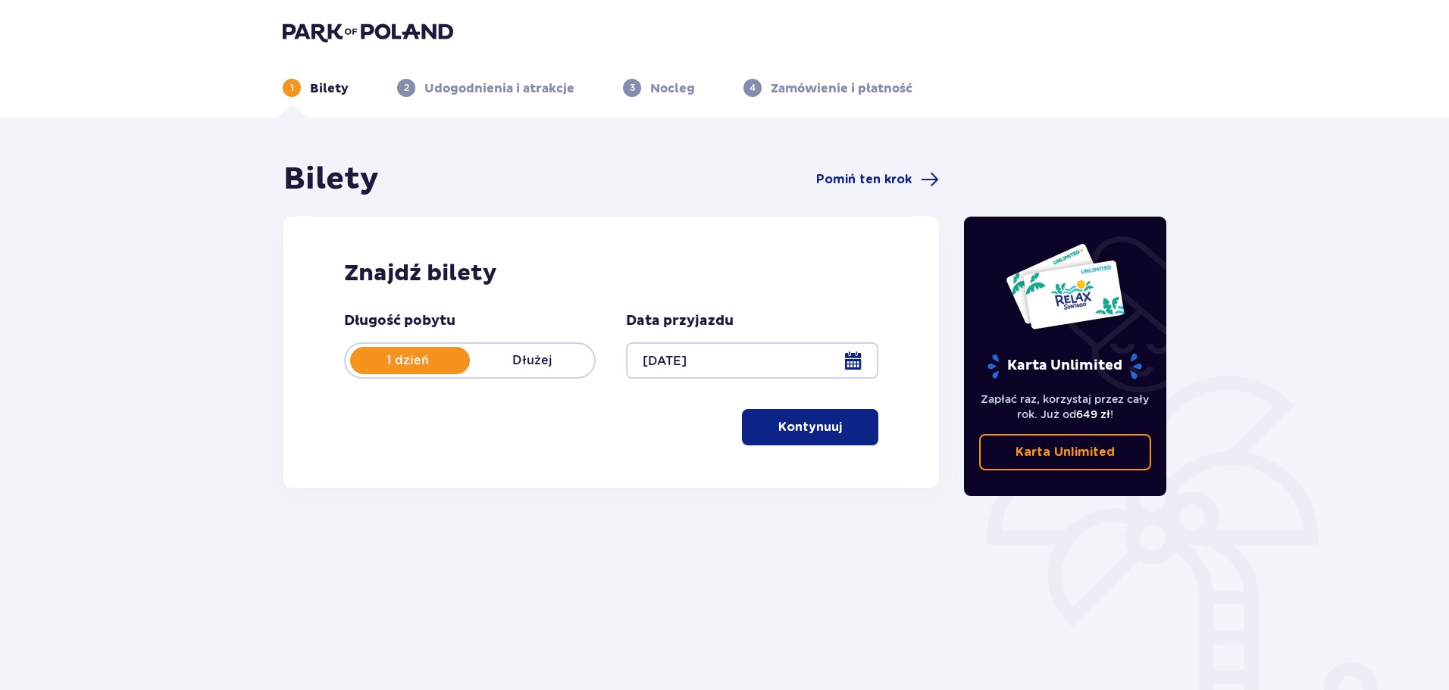
click at [806, 431] on p "Kontynuuj" at bounding box center [810, 427] width 64 height 17
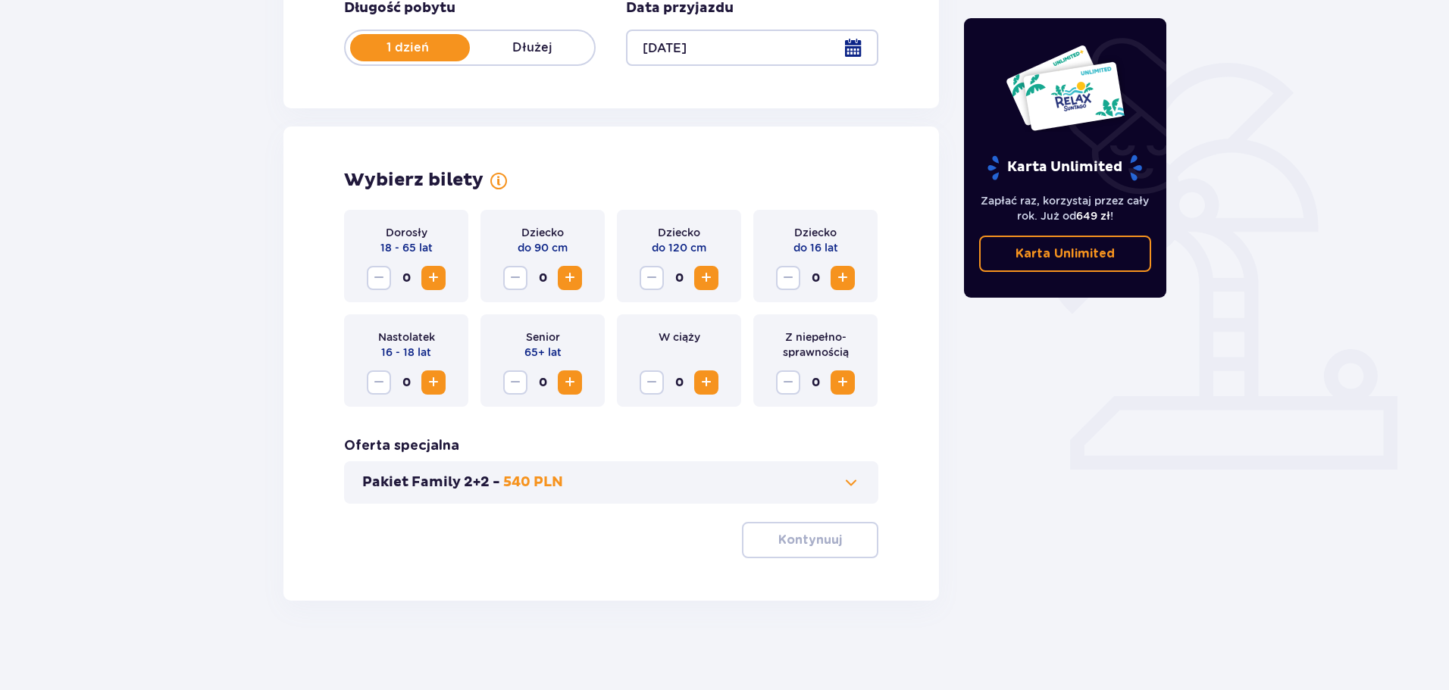
scroll to position [314, 0]
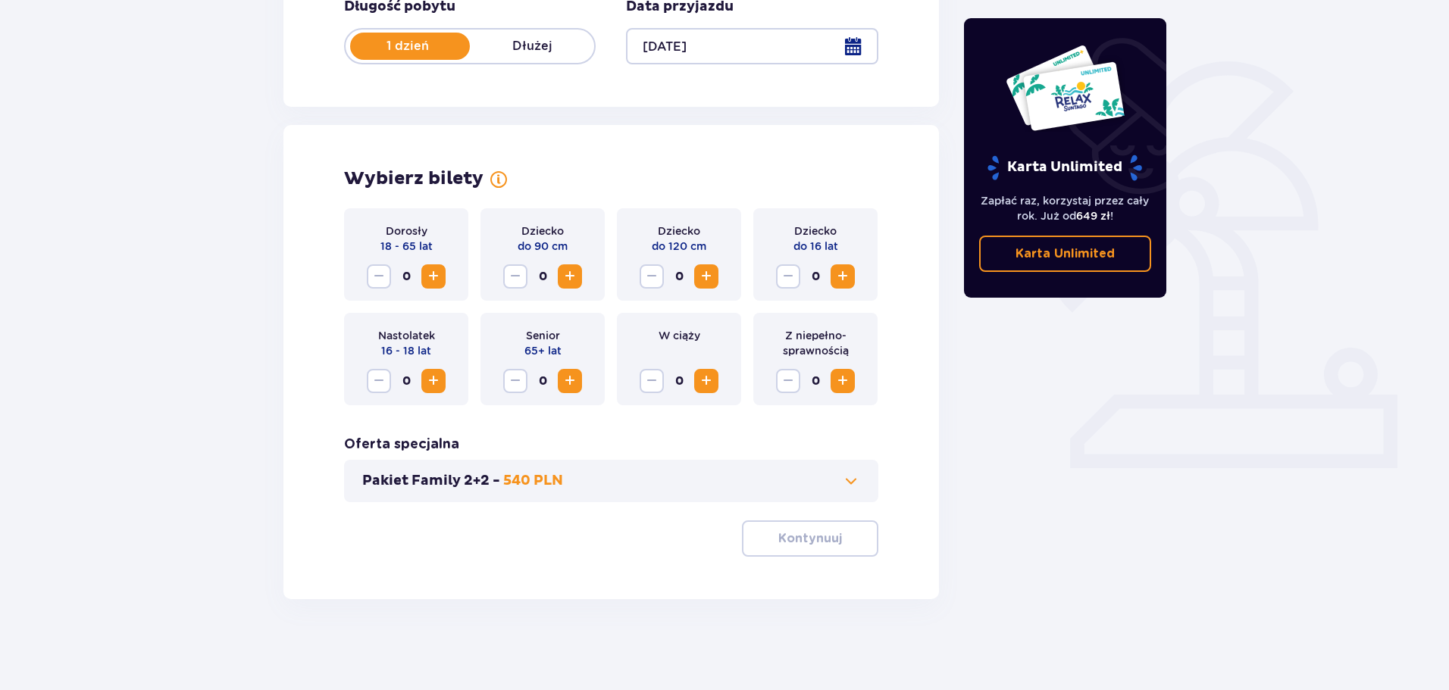
click at [439, 276] on span "Zwiększ" at bounding box center [433, 276] width 18 height 18
click at [792, 541] on p "Kontynuuj" at bounding box center [810, 538] width 64 height 17
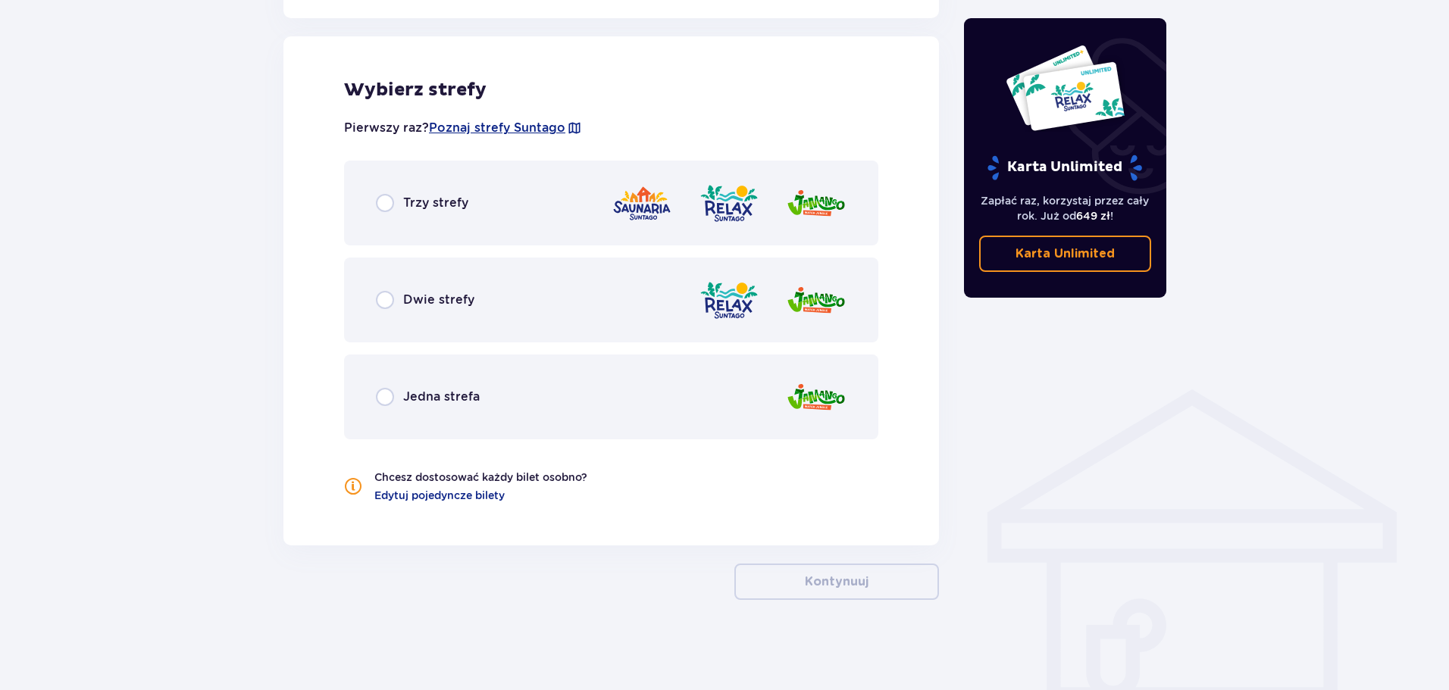
click at [492, 211] on div "Trzy strefy" at bounding box center [611, 203] width 534 height 85
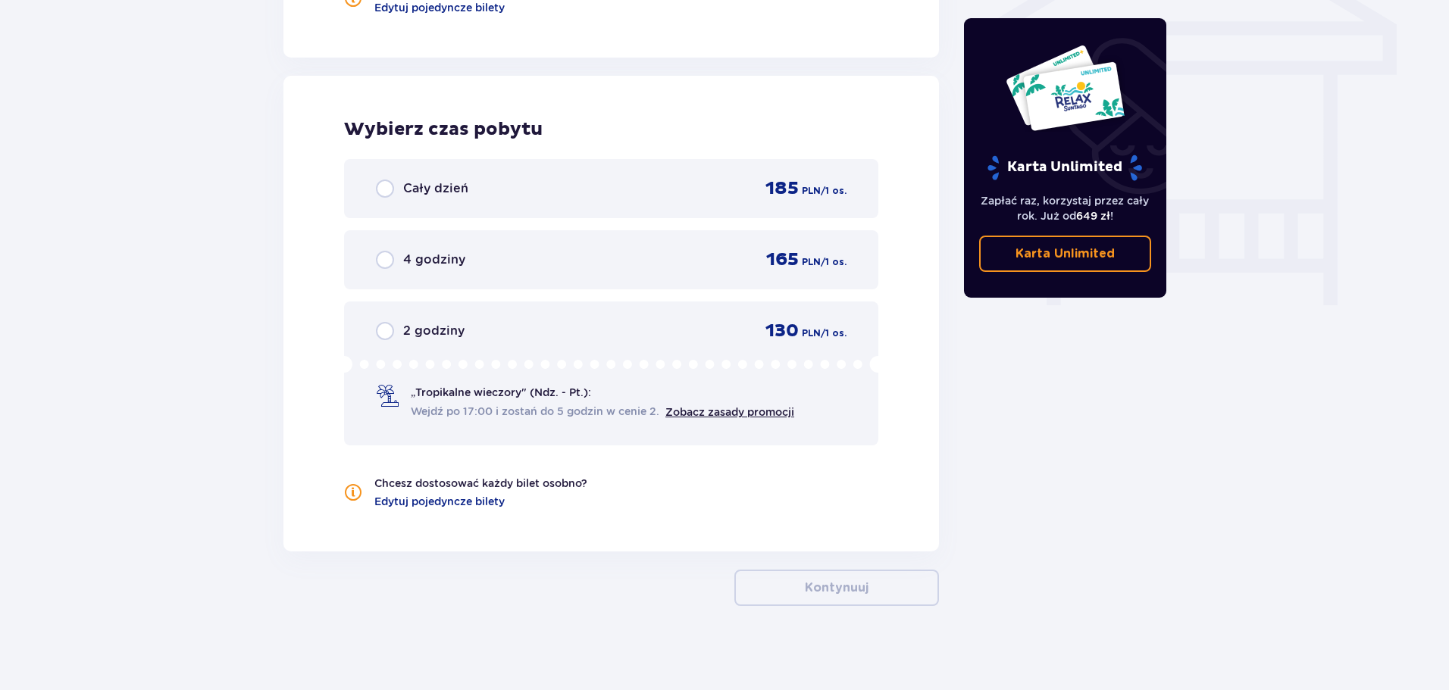
scroll to position [1336, 0]
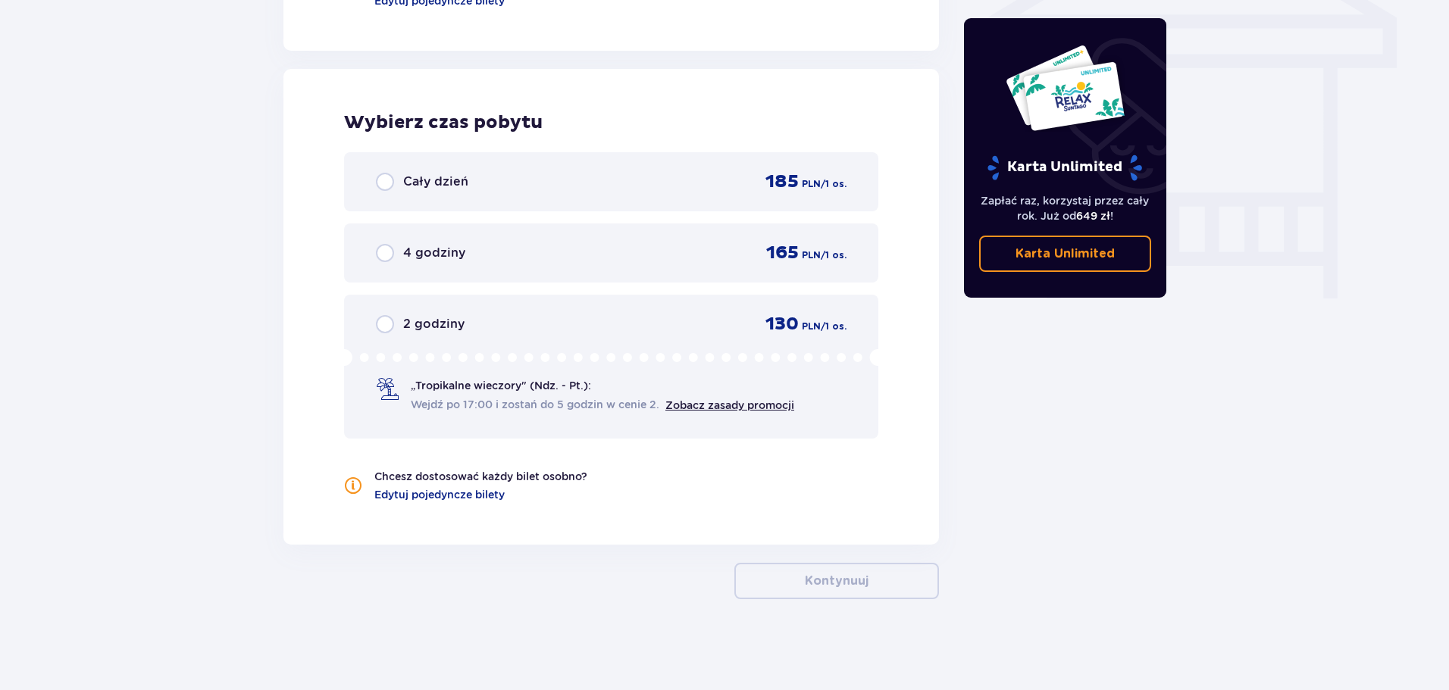
click at [586, 189] on div "Cały dzień 185 PLN / 1 os." at bounding box center [611, 181] width 470 height 23
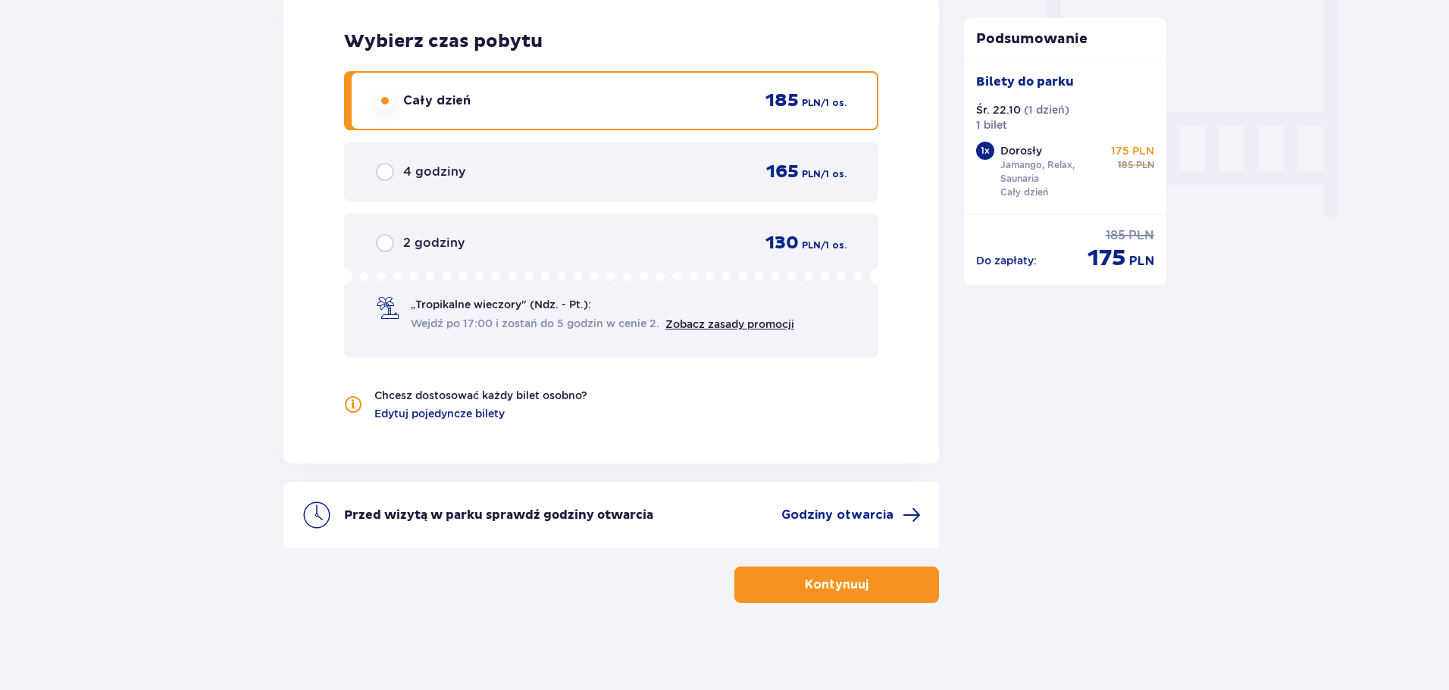
scroll to position [1421, 0]
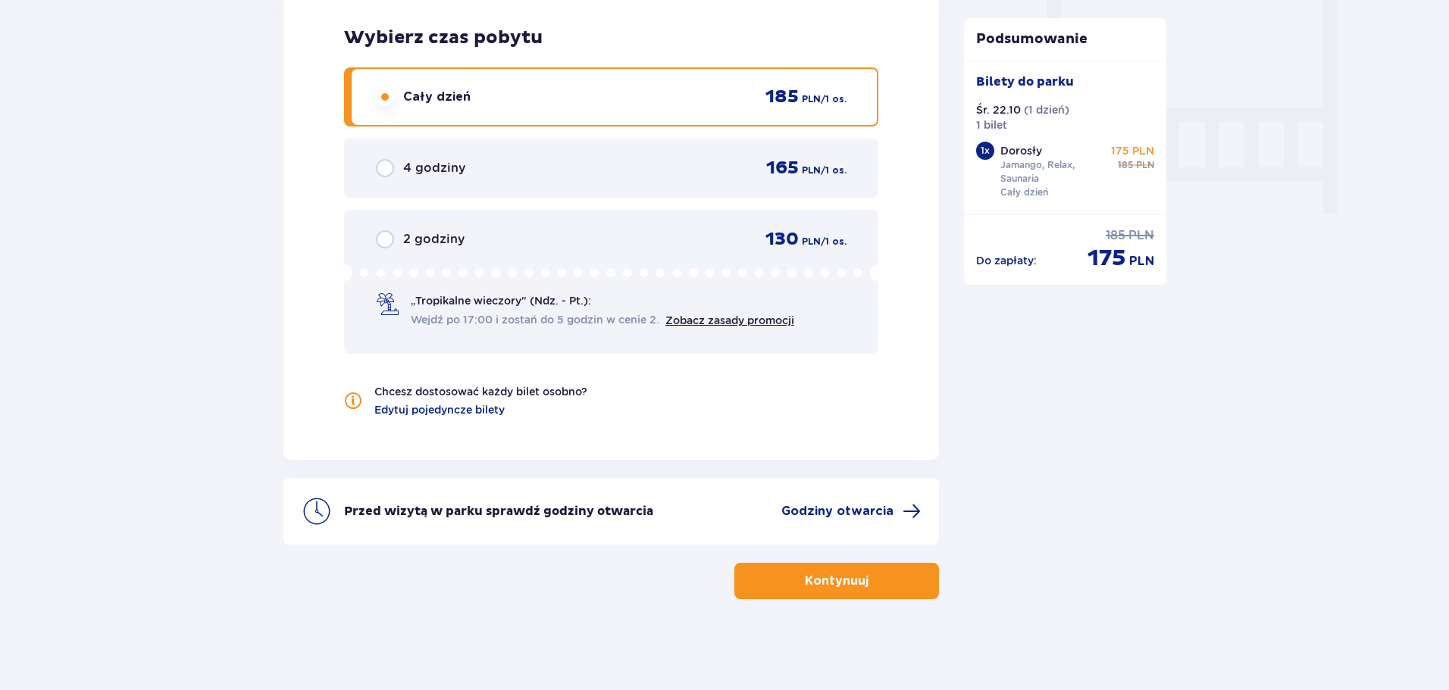
click at [805, 576] on p "Kontynuuj" at bounding box center [837, 581] width 64 height 17
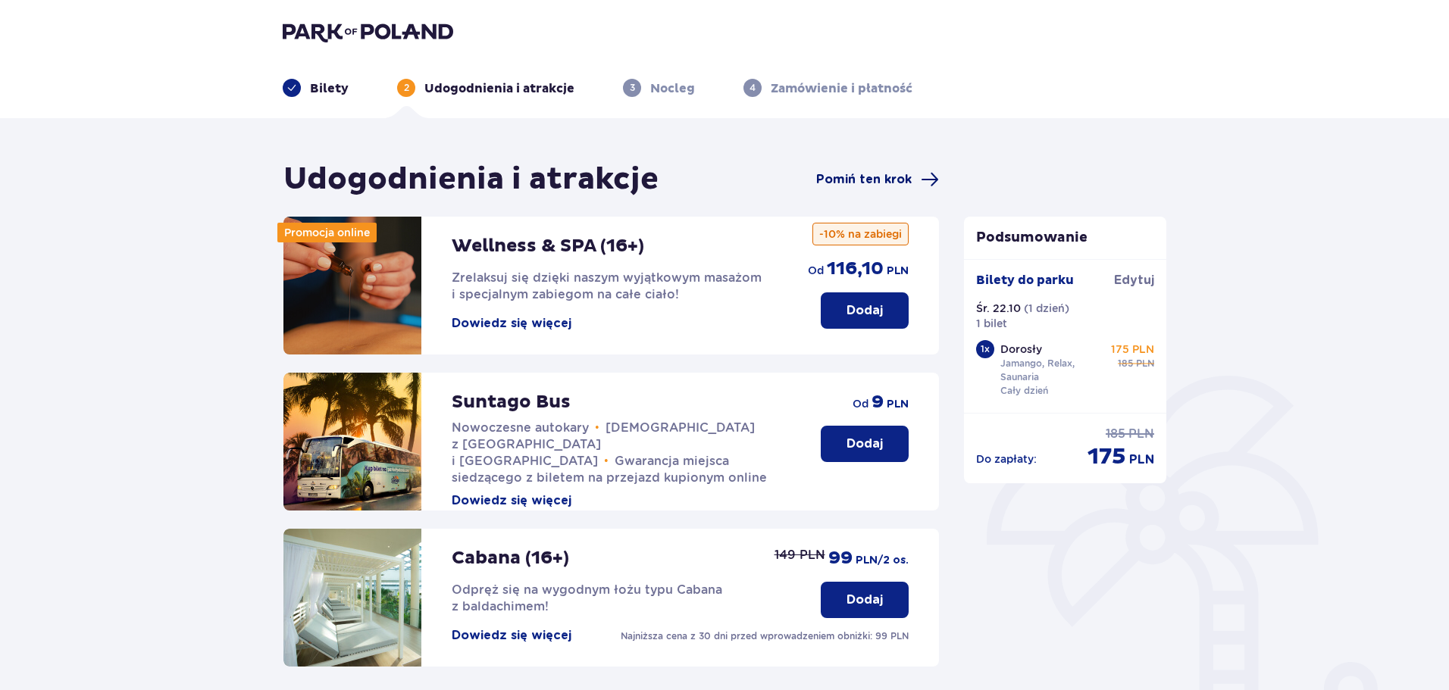
click at [889, 180] on span "Pomiń ten krok" at bounding box center [863, 179] width 95 height 17
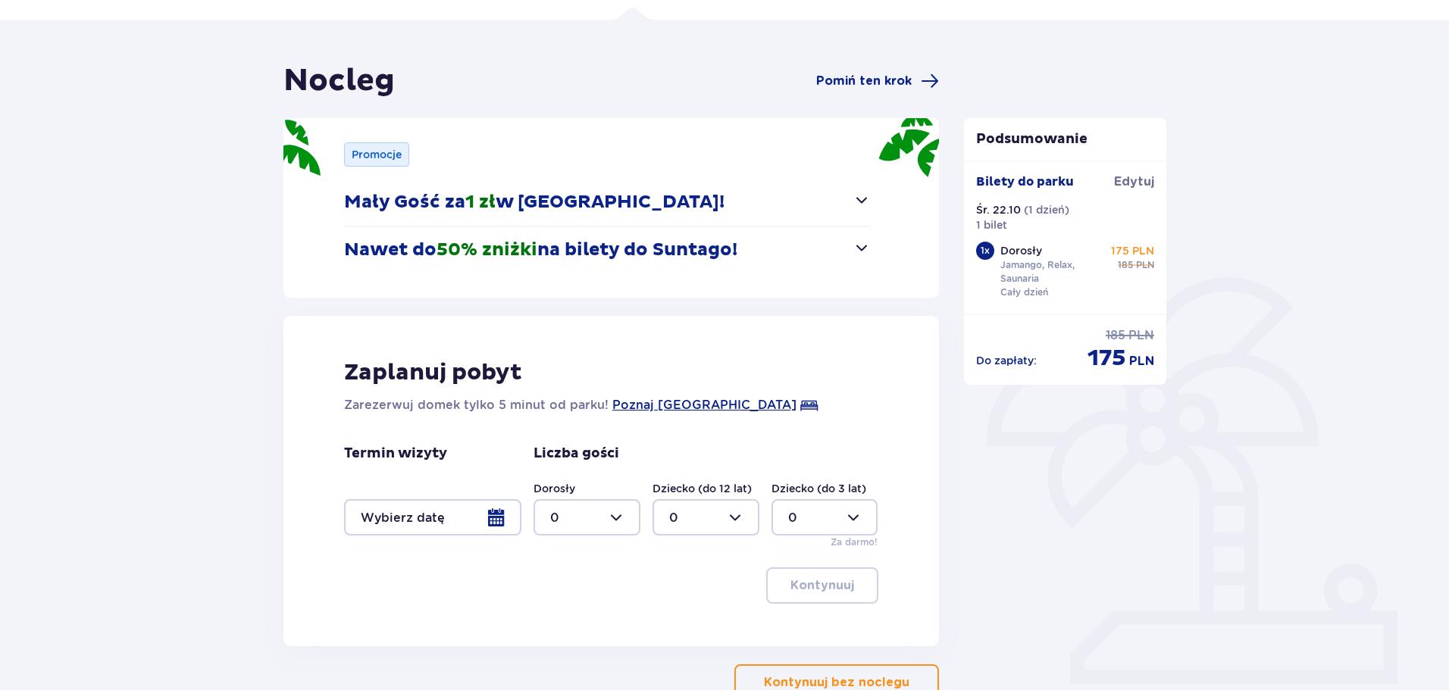
scroll to position [48, 0]
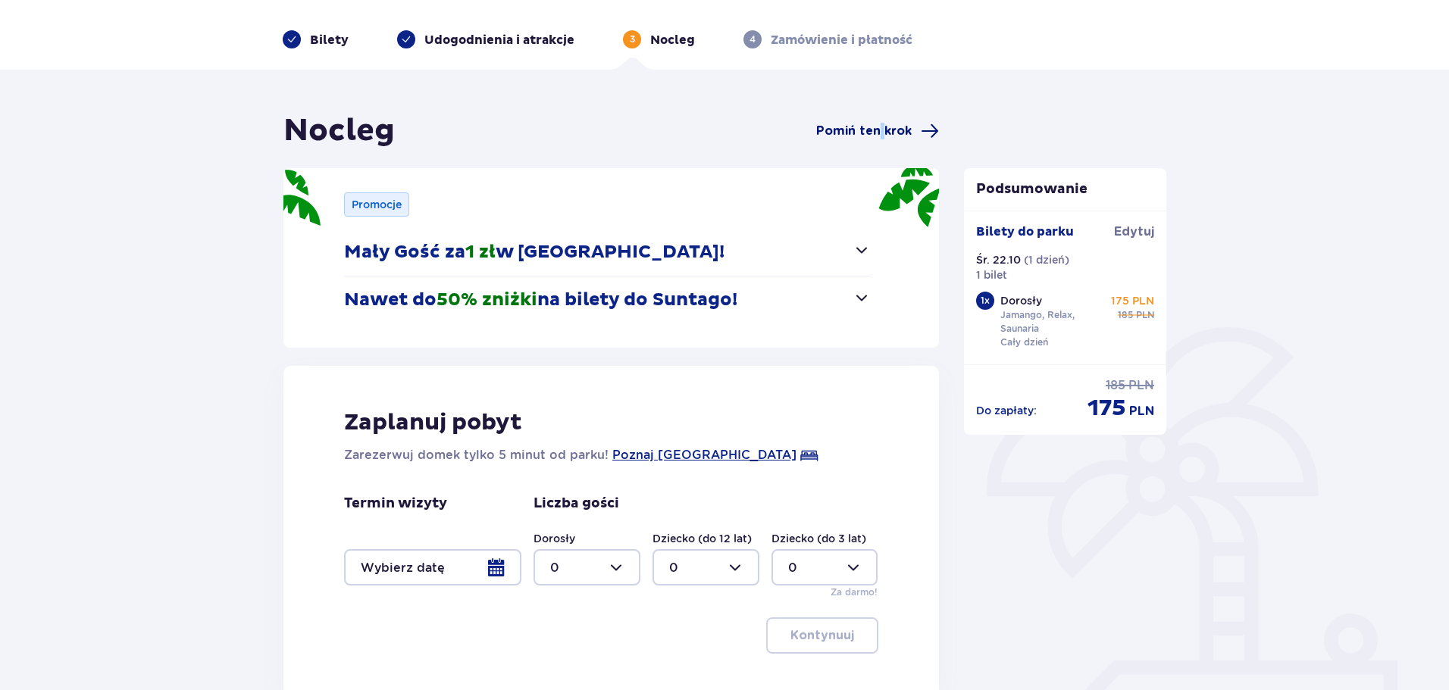
click at [883, 135] on span "Pomiń ten krok" at bounding box center [863, 131] width 95 height 17
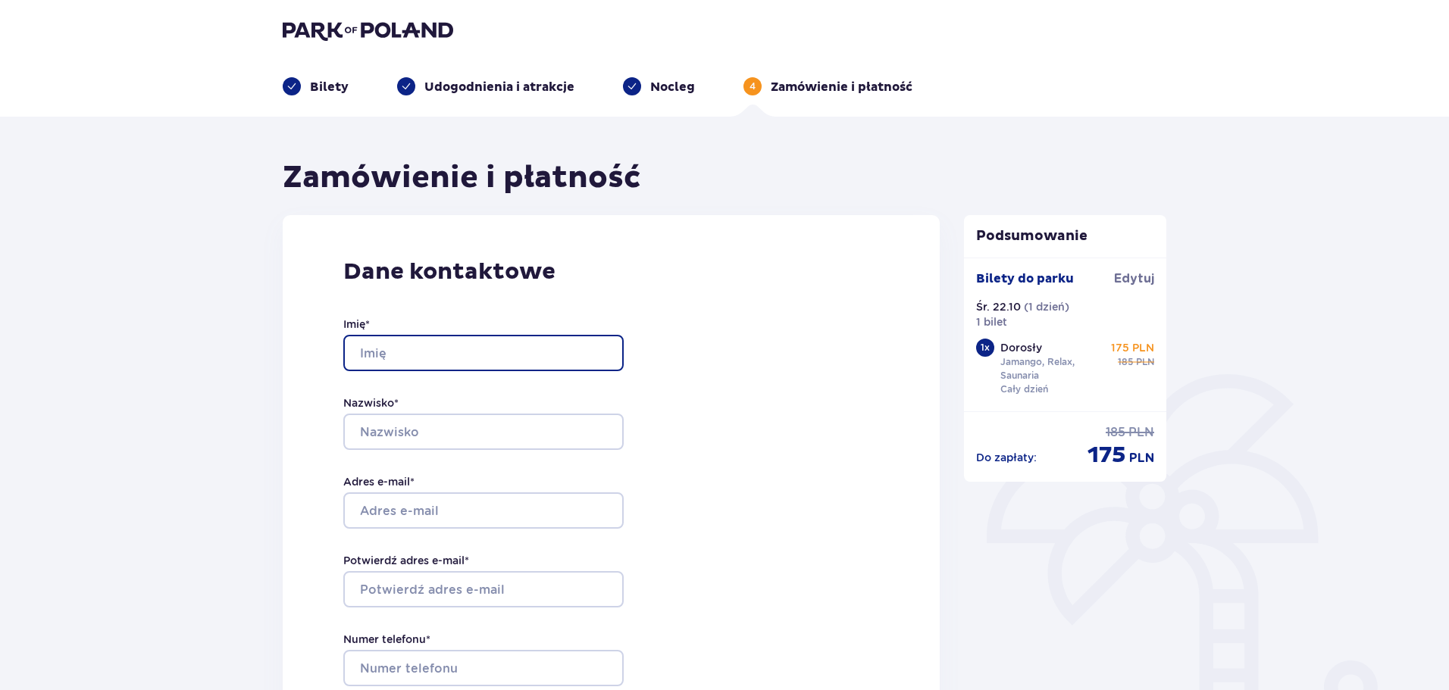
scroll to position [1, 0]
drag, startPoint x: 472, startPoint y: 339, endPoint x: 475, endPoint y: 348, distance: 9.6
click at [472, 339] on input "Imię *" at bounding box center [483, 354] width 280 height 36
type input "[PERSON_NAME]"
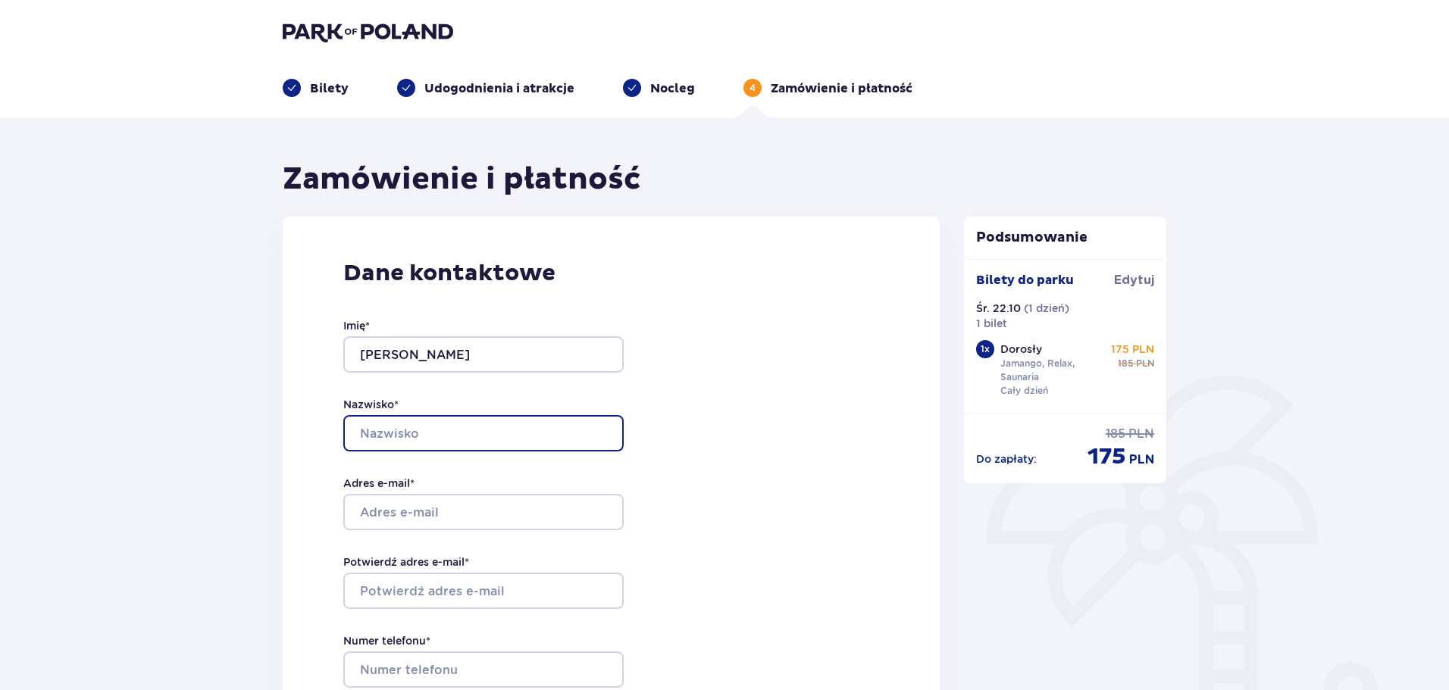
type input "[PERSON_NAME]"
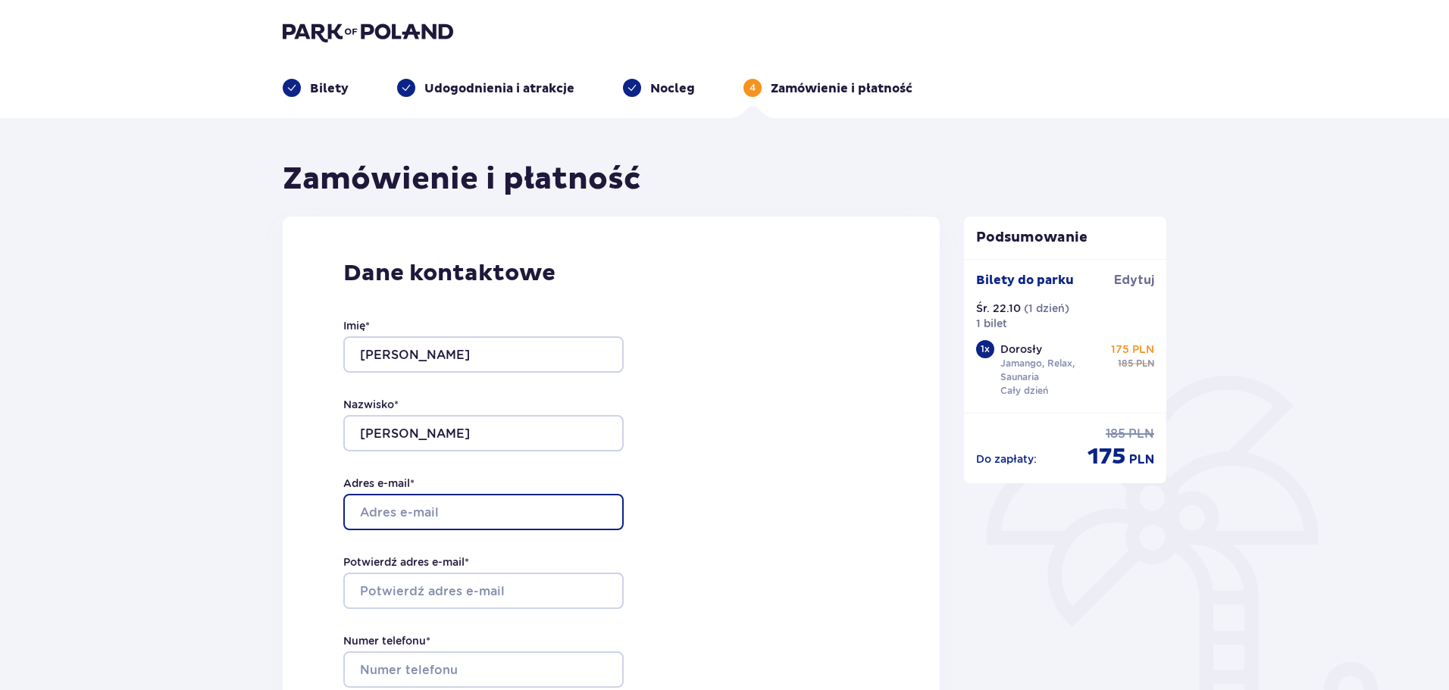
type input "[EMAIL_ADDRESS][DOMAIN_NAME]"
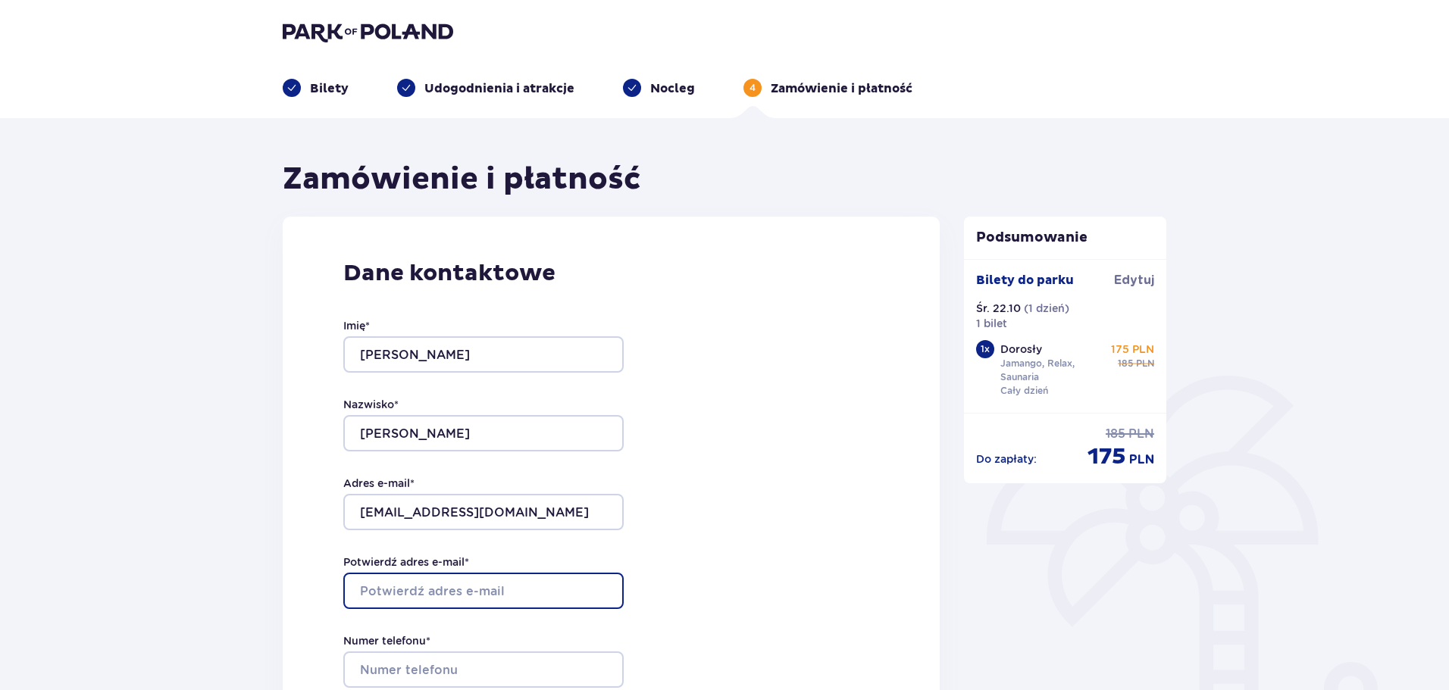
type input "[EMAIL_ADDRESS][DOMAIN_NAME]"
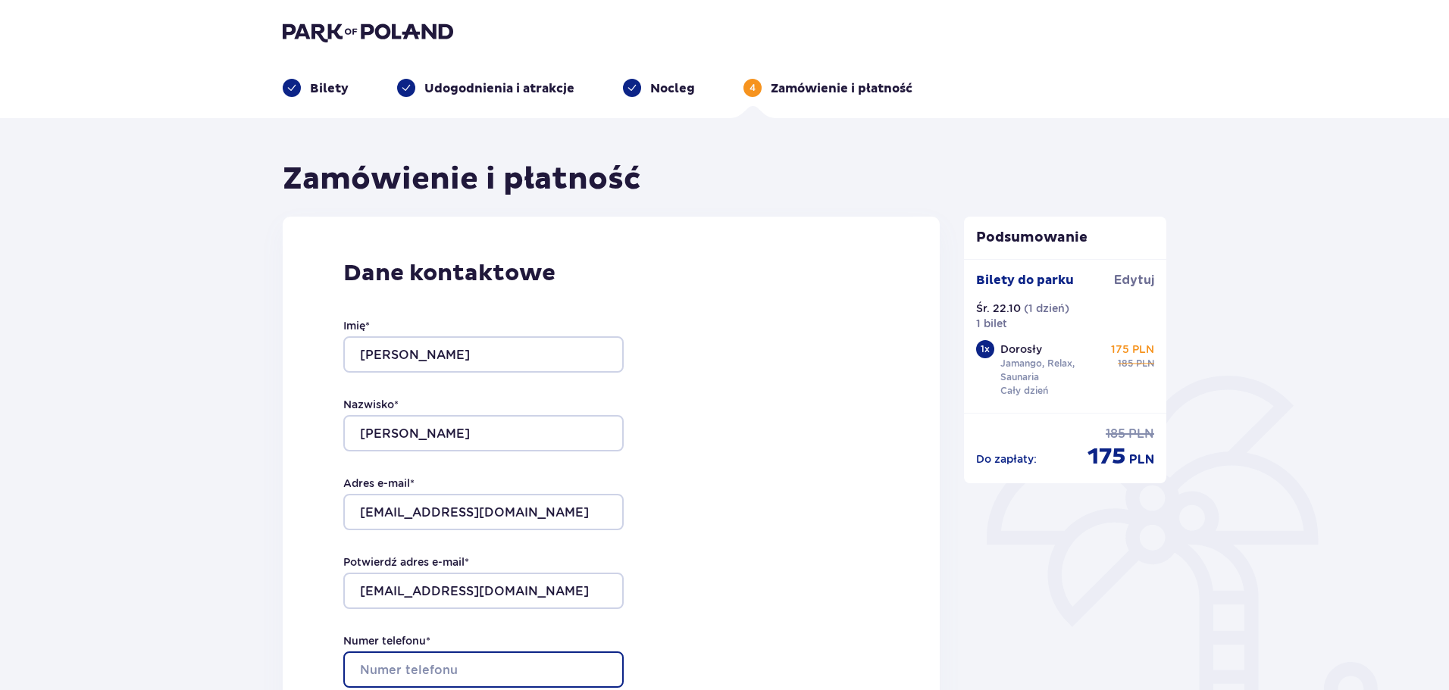
type input "608583581"
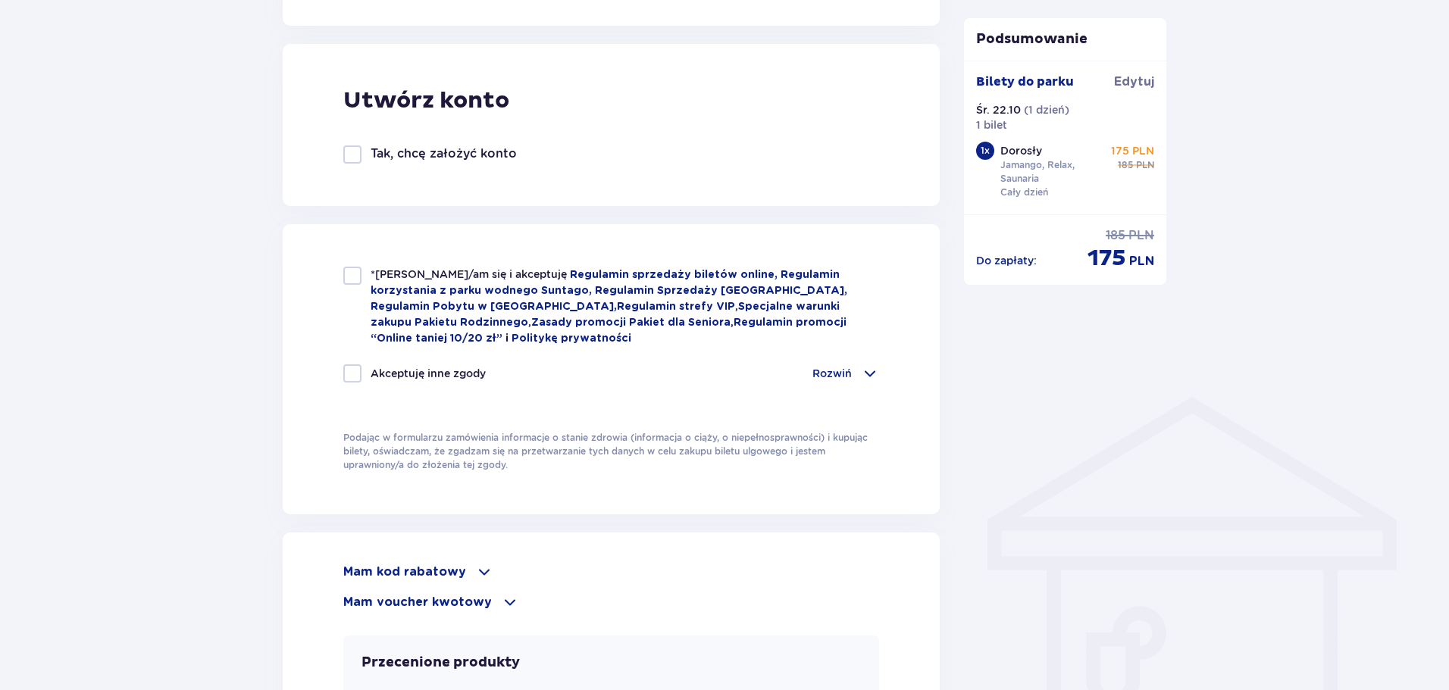
click at [351, 276] on div at bounding box center [352, 276] width 18 height 18
checkbox input "true"
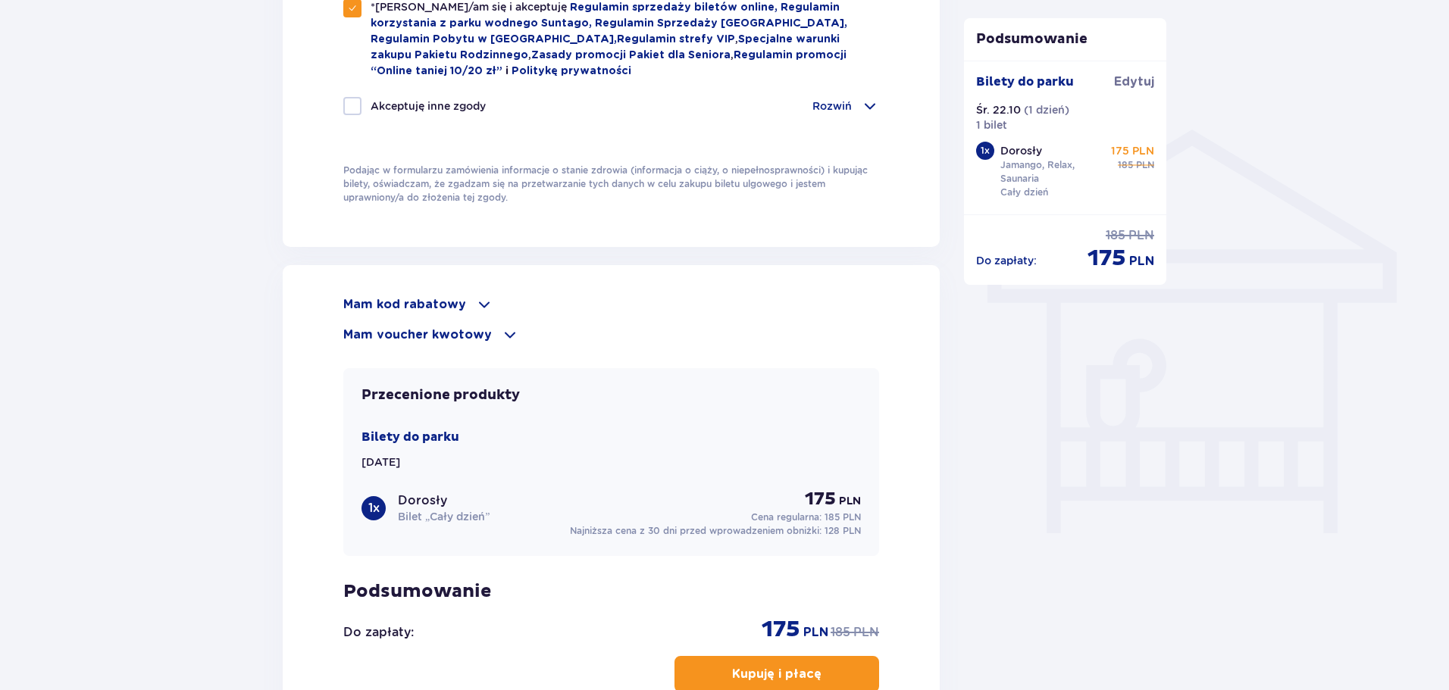
scroll to position [1212, 0]
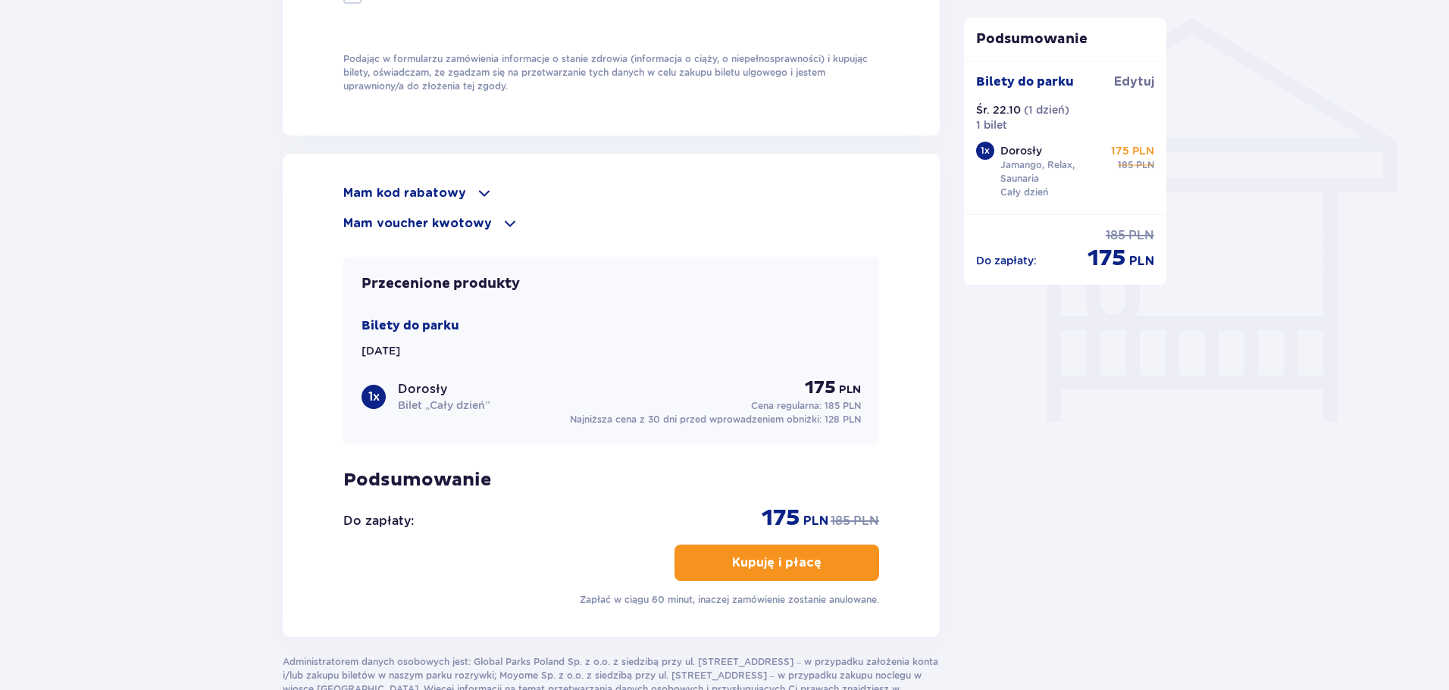
click at [432, 192] on p "Mam kod rabatowy" at bounding box center [404, 193] width 123 height 17
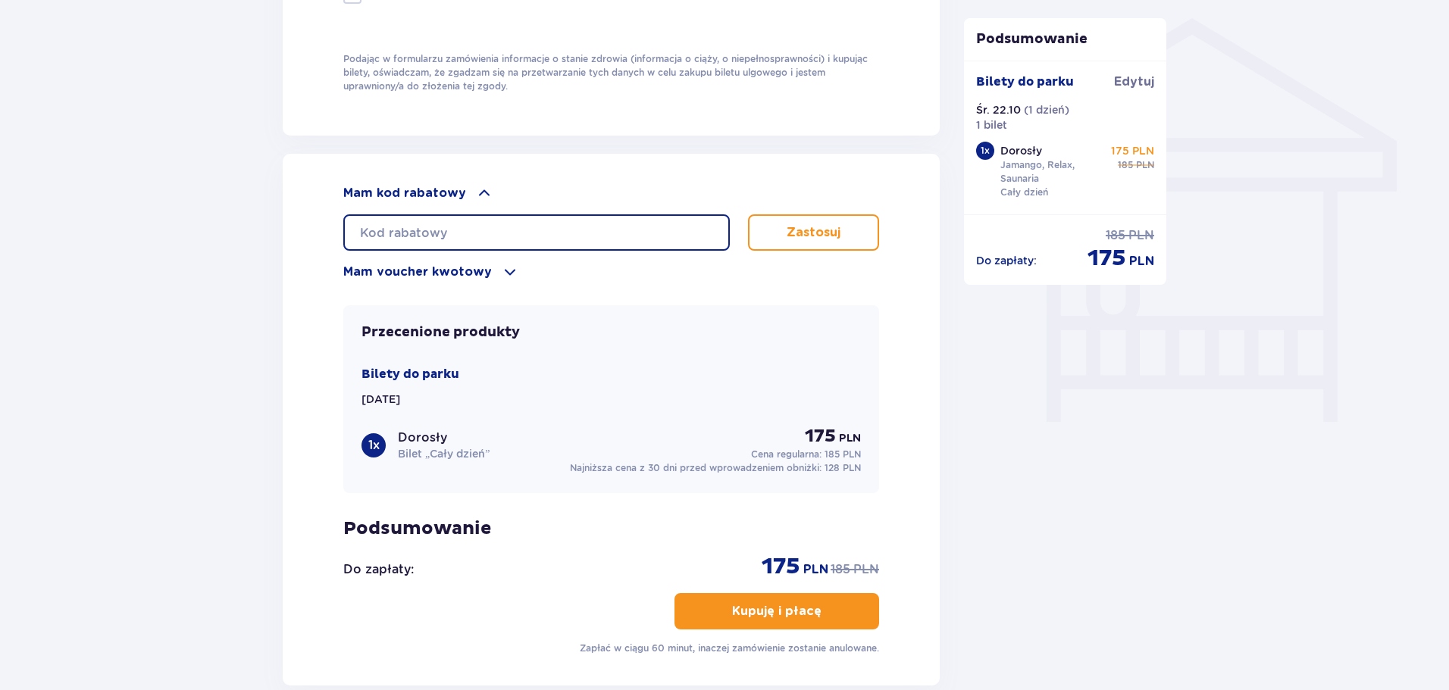
click at [385, 232] on input "text" at bounding box center [536, 232] width 386 height 36
type input "LDD4INOG5Z4BAN"
click at [819, 230] on p "Zastosuj" at bounding box center [813, 232] width 54 height 17
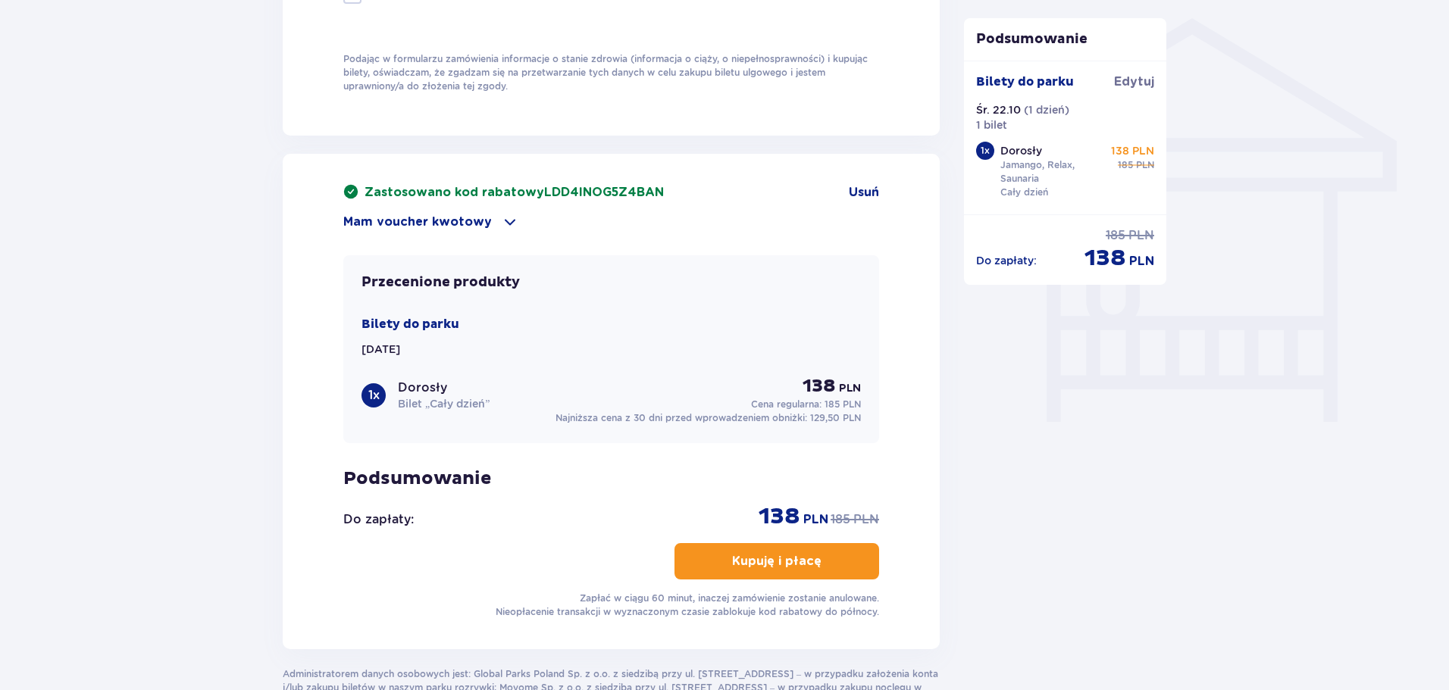
click at [857, 564] on button "Kupuję i płacę" at bounding box center [776, 561] width 205 height 36
